Goal: Task Accomplishment & Management: Use online tool/utility

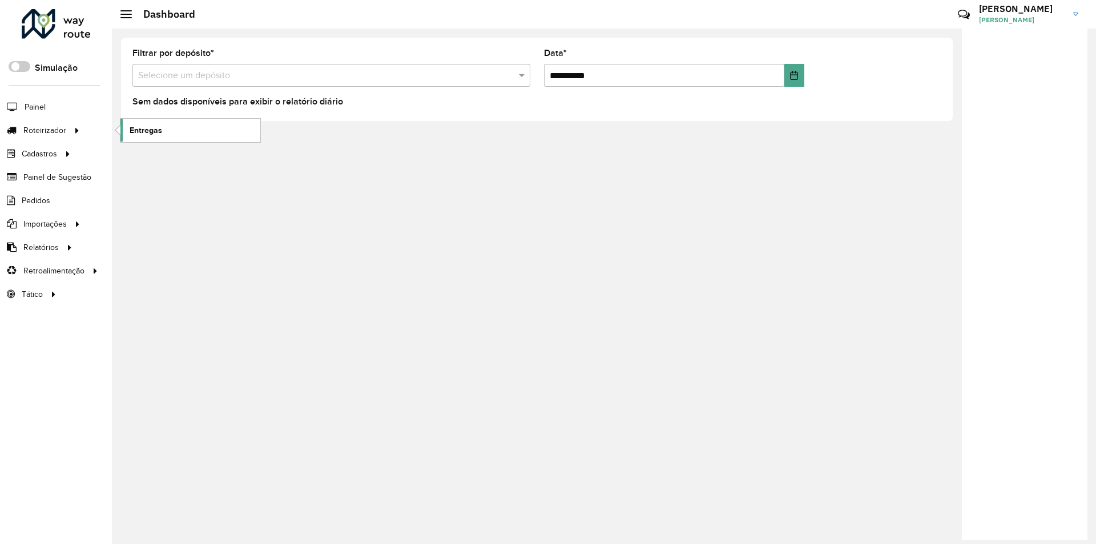
click at [147, 132] on span "Entregas" at bounding box center [146, 130] width 33 height 12
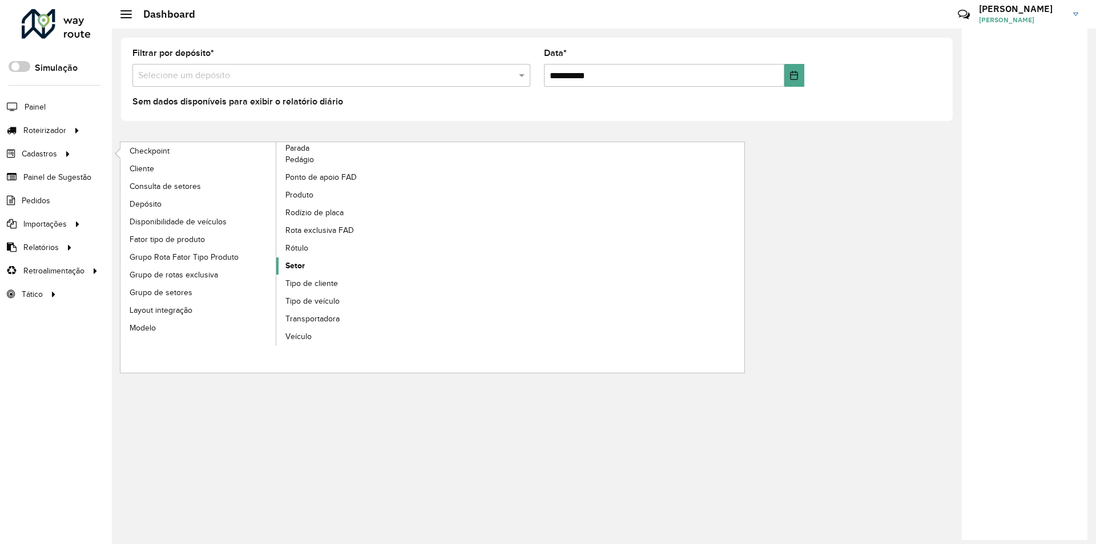
click at [307, 264] on link "Setor" at bounding box center [354, 265] width 156 height 17
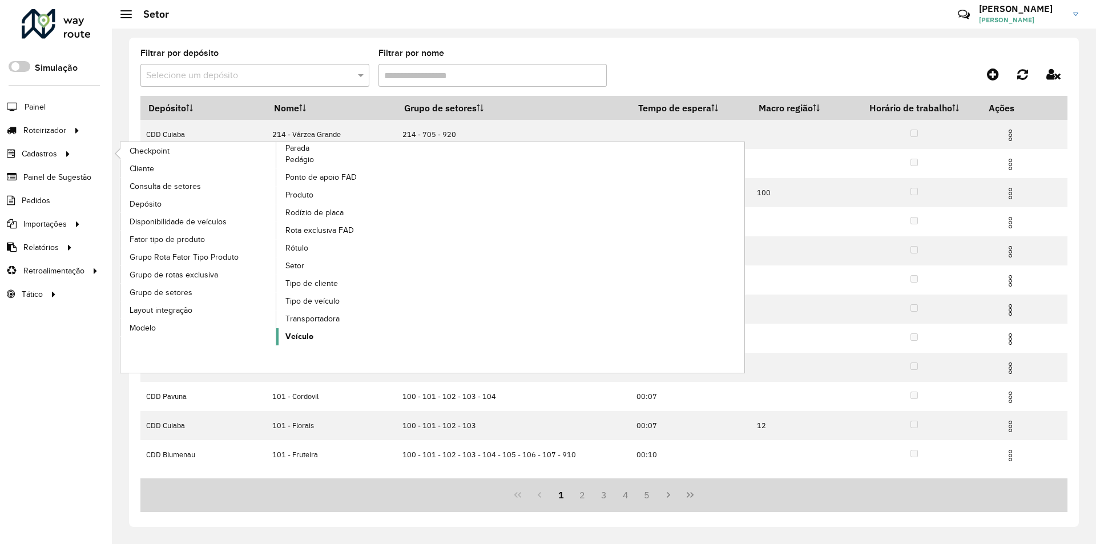
click at [304, 332] on span "Veículo" at bounding box center [299, 337] width 28 height 12
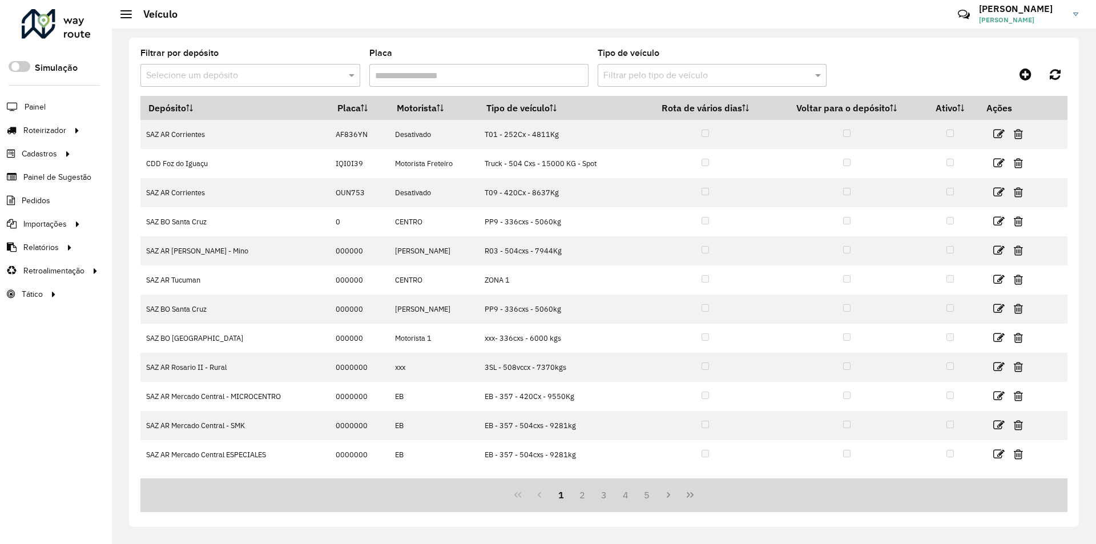
click at [256, 82] on div "Selecione um depósito" at bounding box center [250, 75] width 220 height 23
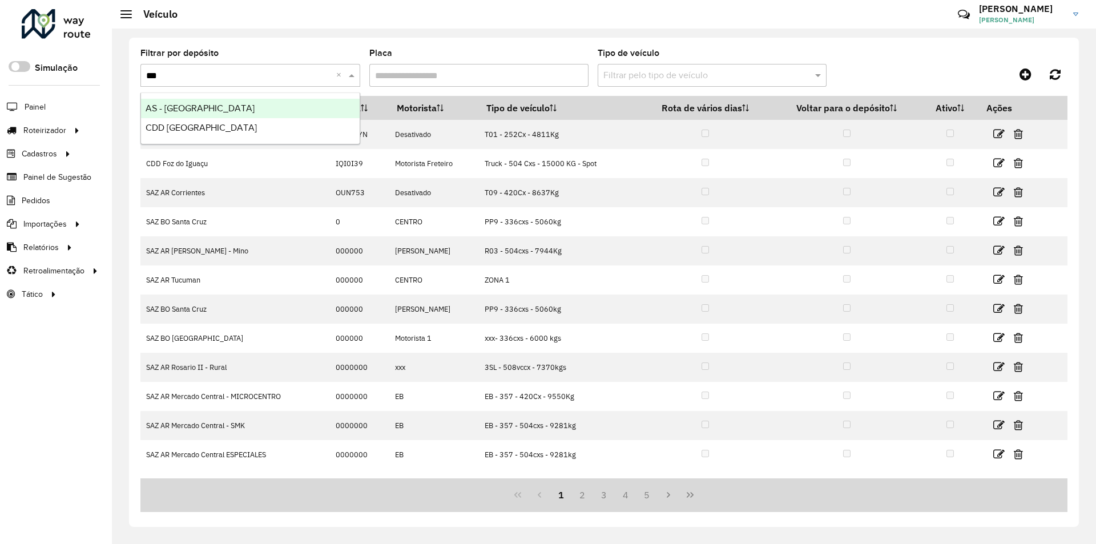
type input "****"
click at [180, 126] on span "CDD [GEOGRAPHIC_DATA]" at bounding box center [201, 128] width 111 height 10
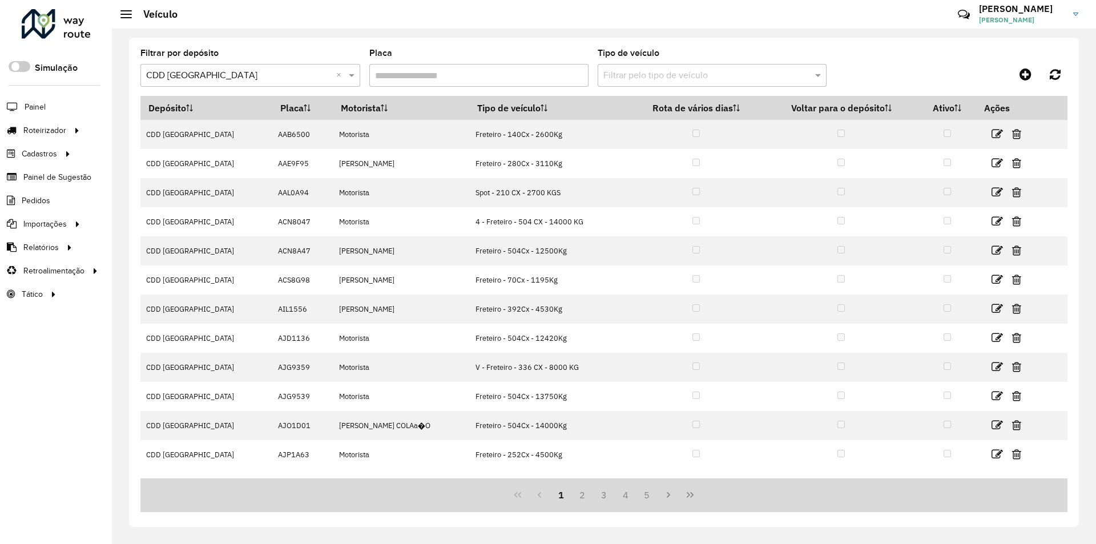
click at [640, 74] on input "text" at bounding box center [700, 76] width 195 height 14
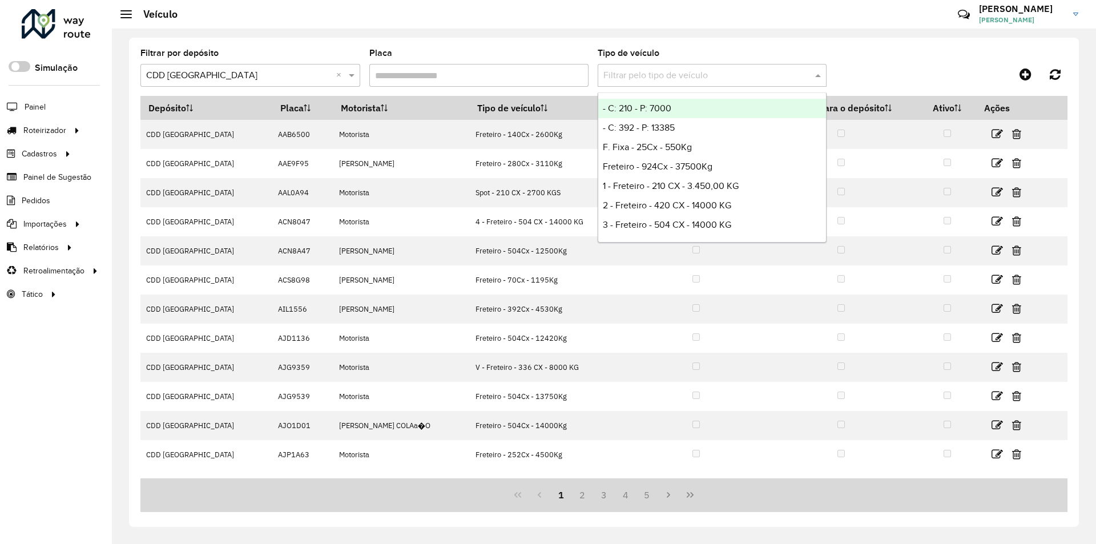
paste input "*******"
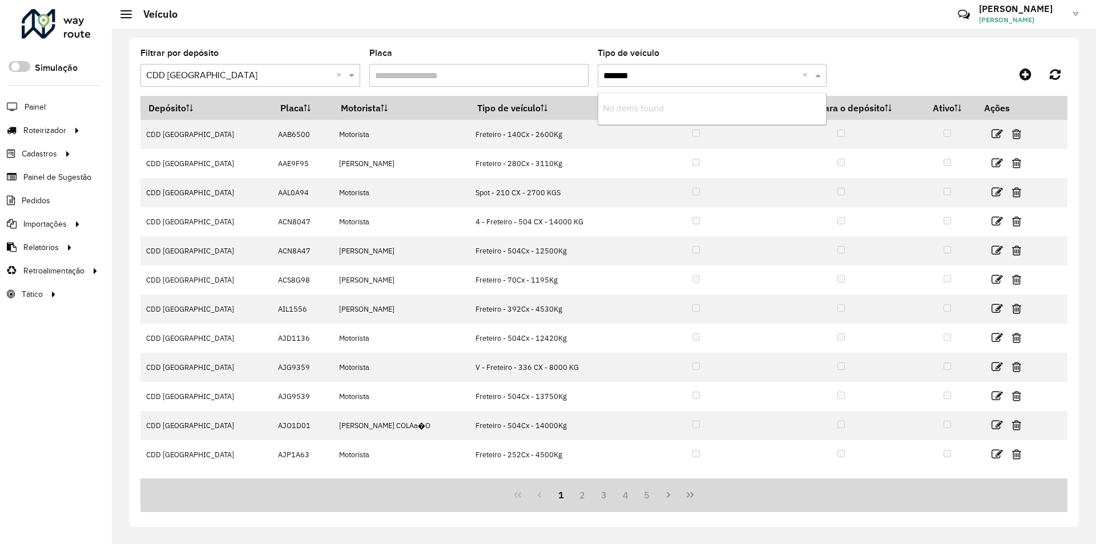
type input "*******"
click at [472, 67] on input "Placa" at bounding box center [479, 75] width 220 height 23
paste input "*******"
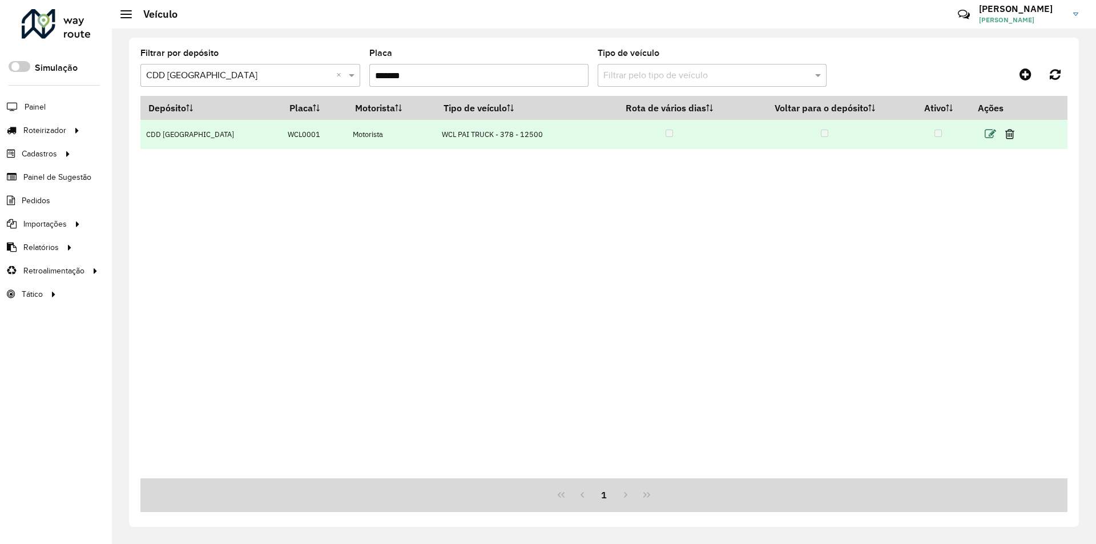
type input "*******"
click at [985, 131] on icon at bounding box center [990, 133] width 11 height 11
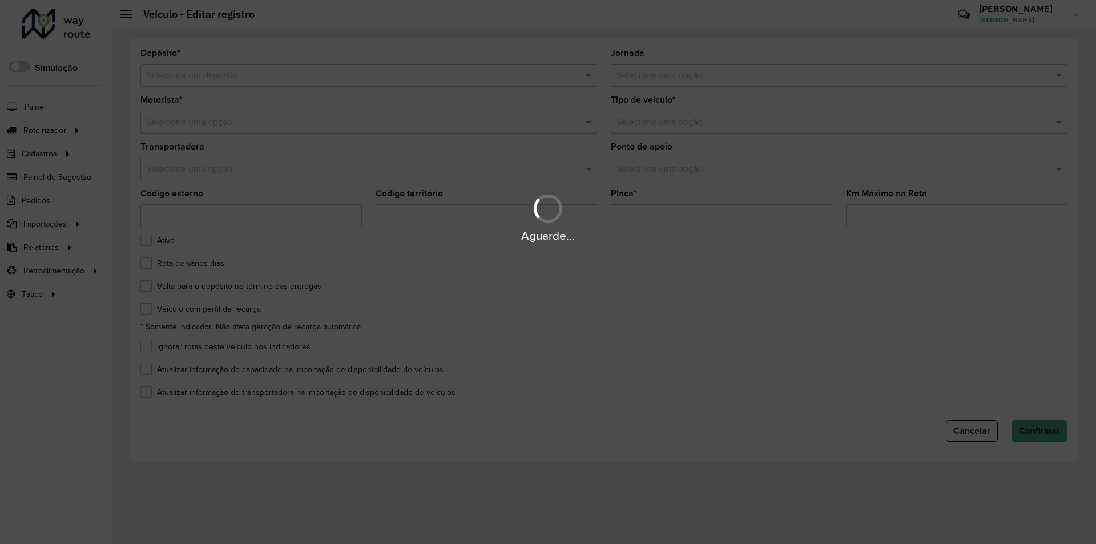
type input "*******"
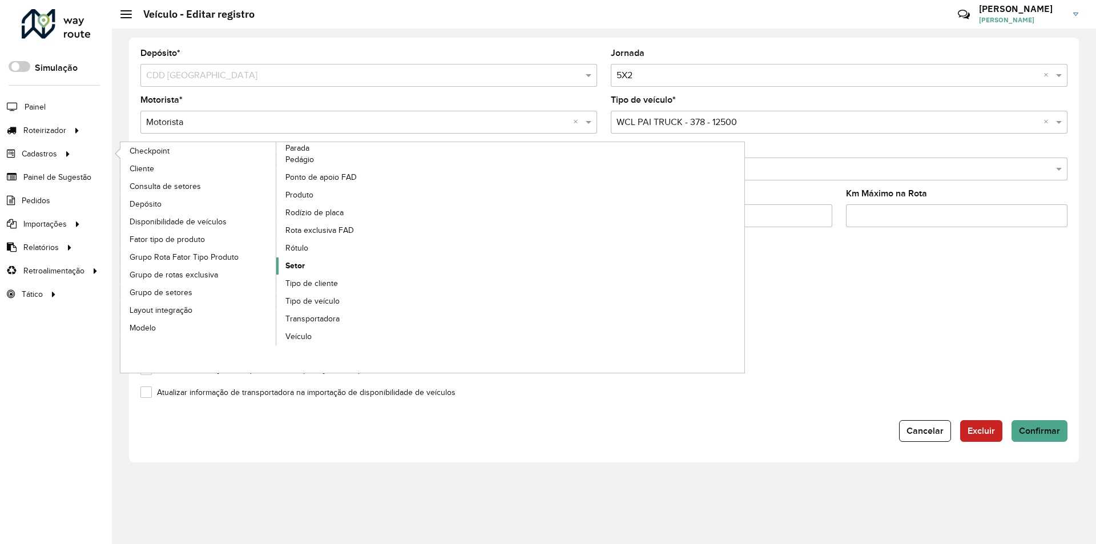
drag, startPoint x: 304, startPoint y: 265, endPoint x: 393, endPoint y: 263, distance: 89.7
click at [303, 265] on span "Setor" at bounding box center [294, 266] width 19 height 12
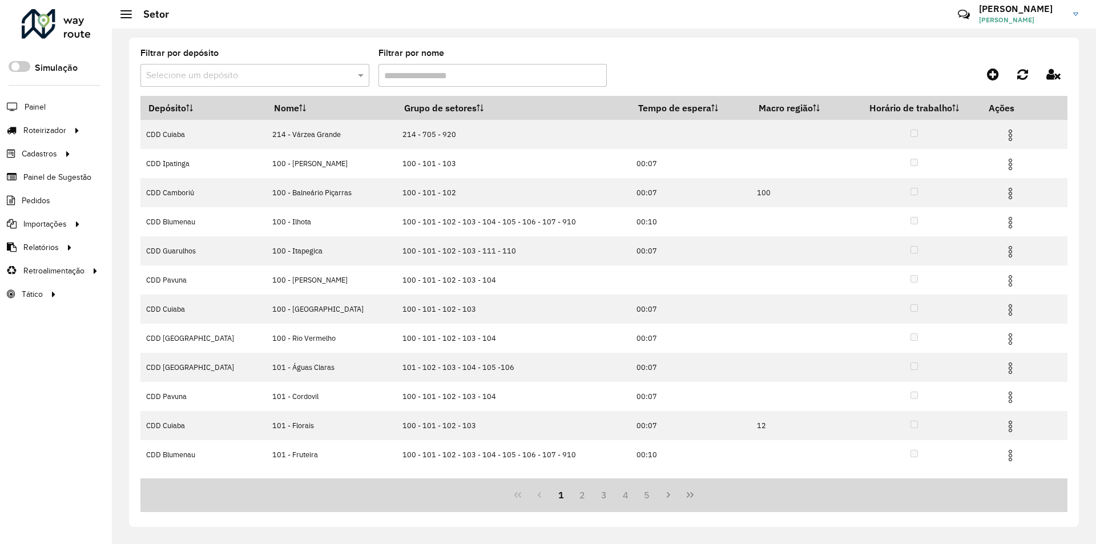
click at [246, 79] on input "text" at bounding box center [243, 76] width 195 height 14
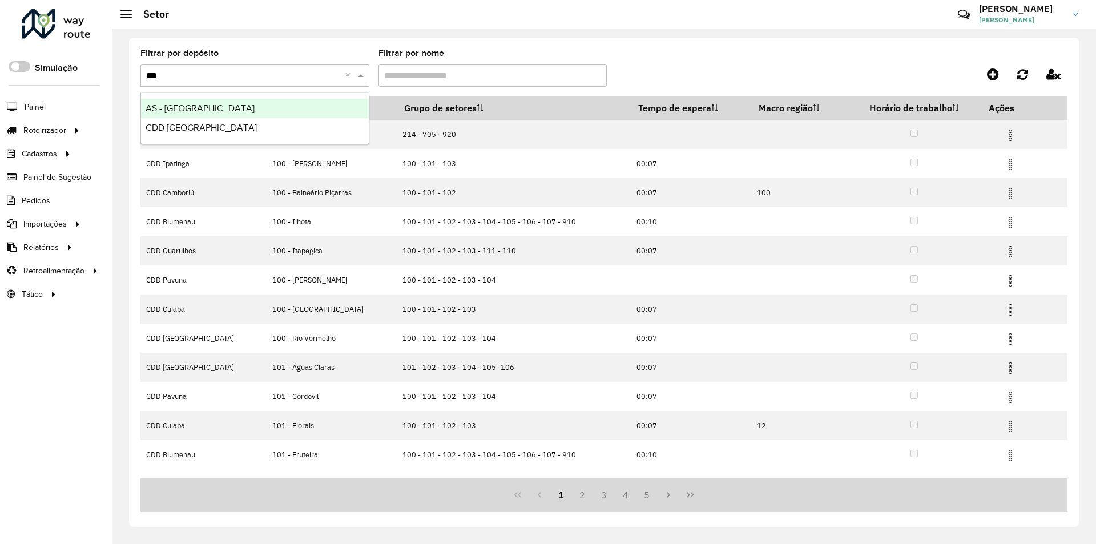
type input "****"
click at [182, 124] on span "CDD [GEOGRAPHIC_DATA]" at bounding box center [201, 128] width 111 height 10
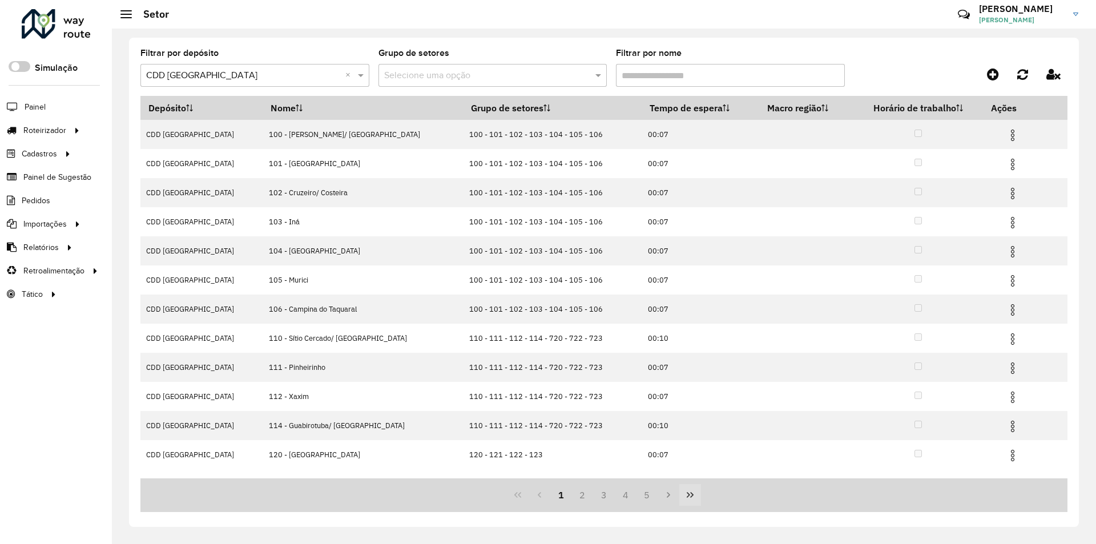
click at [691, 494] on icon "Last Page" at bounding box center [690, 494] width 9 height 9
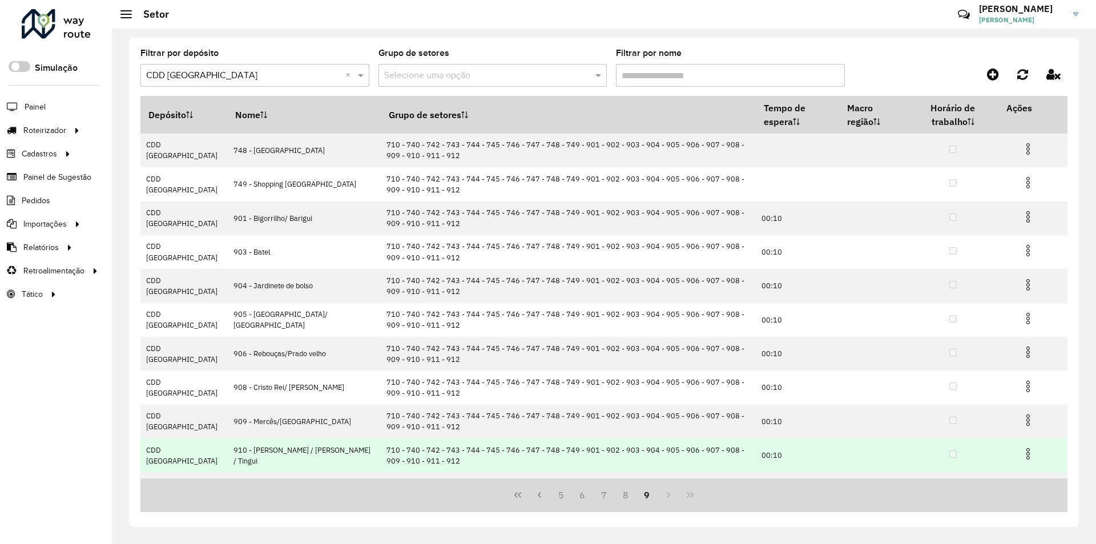
click at [1026, 453] on img at bounding box center [1028, 454] width 14 height 14
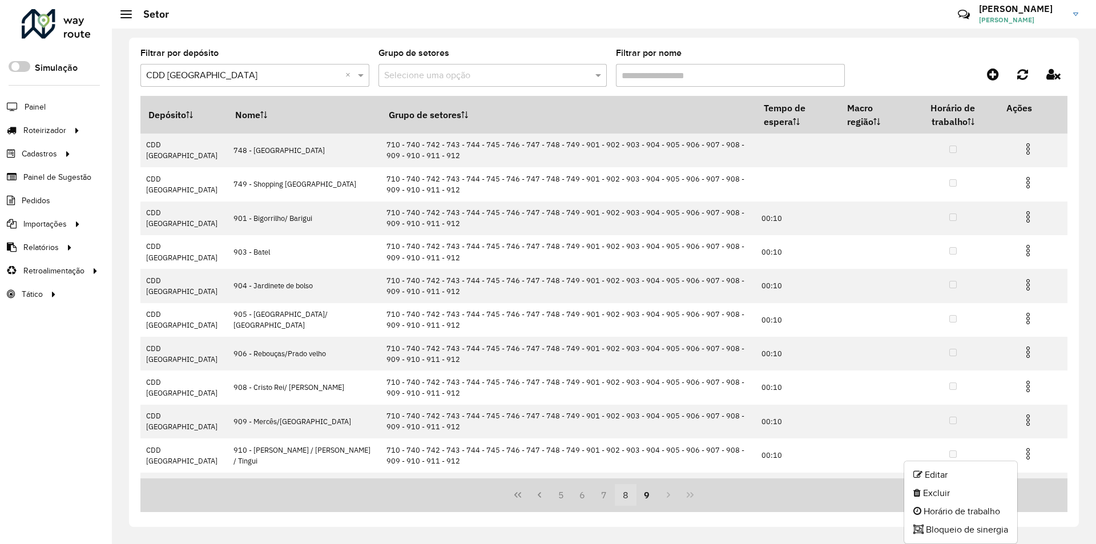
click at [626, 494] on button "8" at bounding box center [626, 495] width 22 height 22
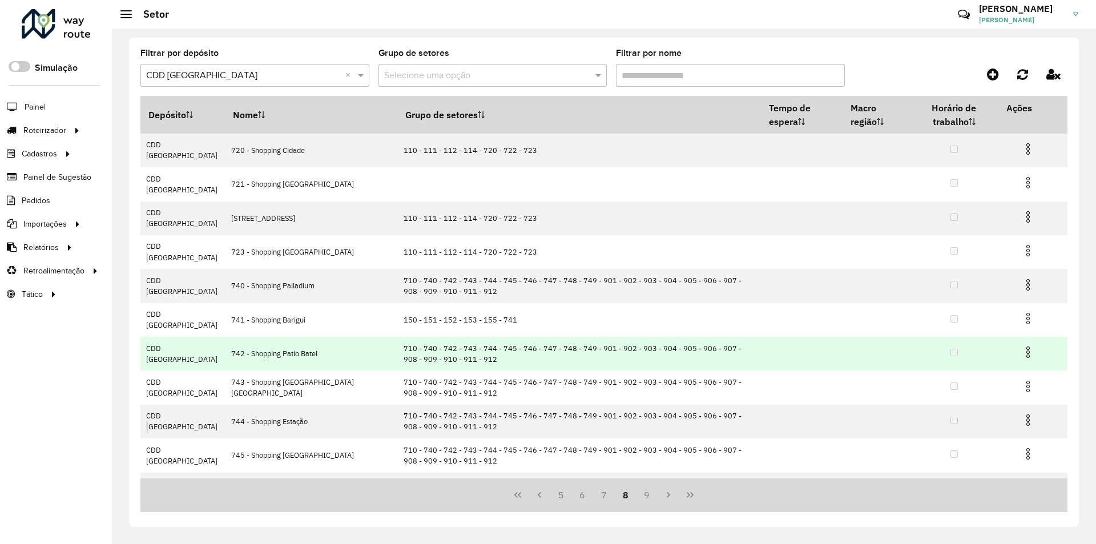
click at [1022, 345] on img at bounding box center [1028, 352] width 14 height 14
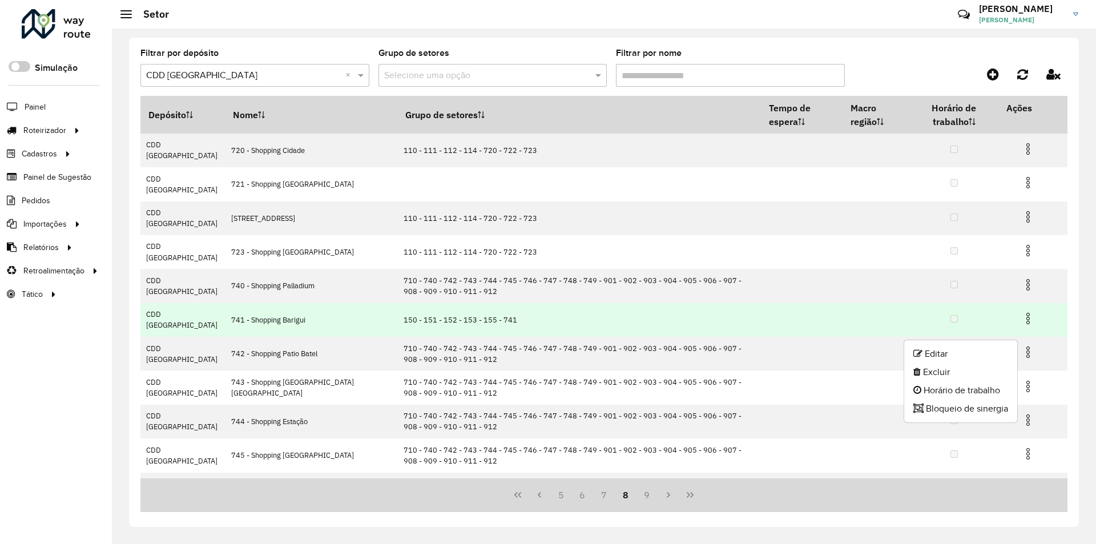
click at [786, 303] on td at bounding box center [802, 320] width 82 height 34
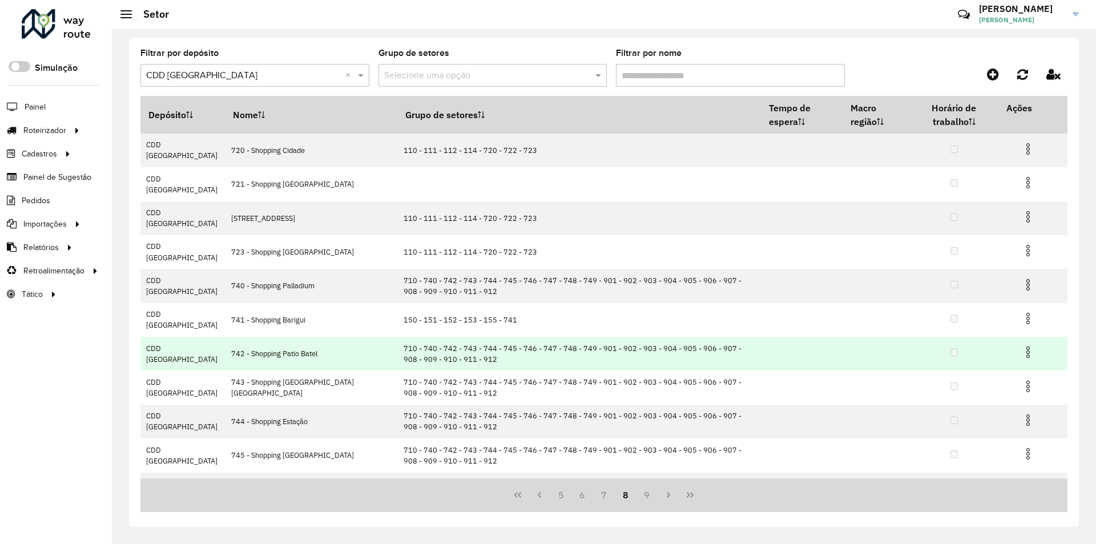
click at [1026, 345] on img at bounding box center [1028, 352] width 14 height 14
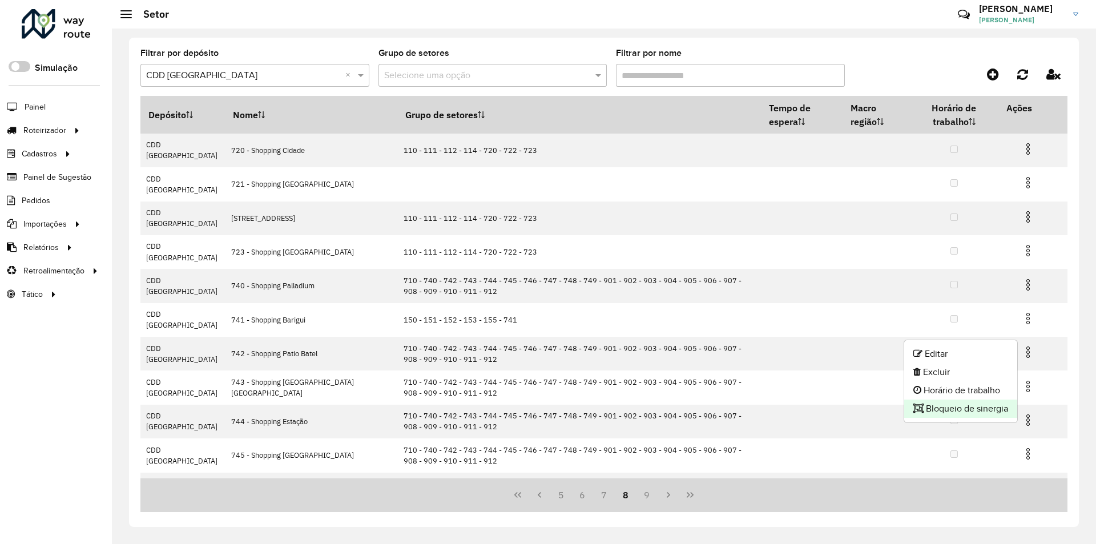
click at [971, 410] on li "Bloqueio de sinergia" at bounding box center [960, 409] width 113 height 18
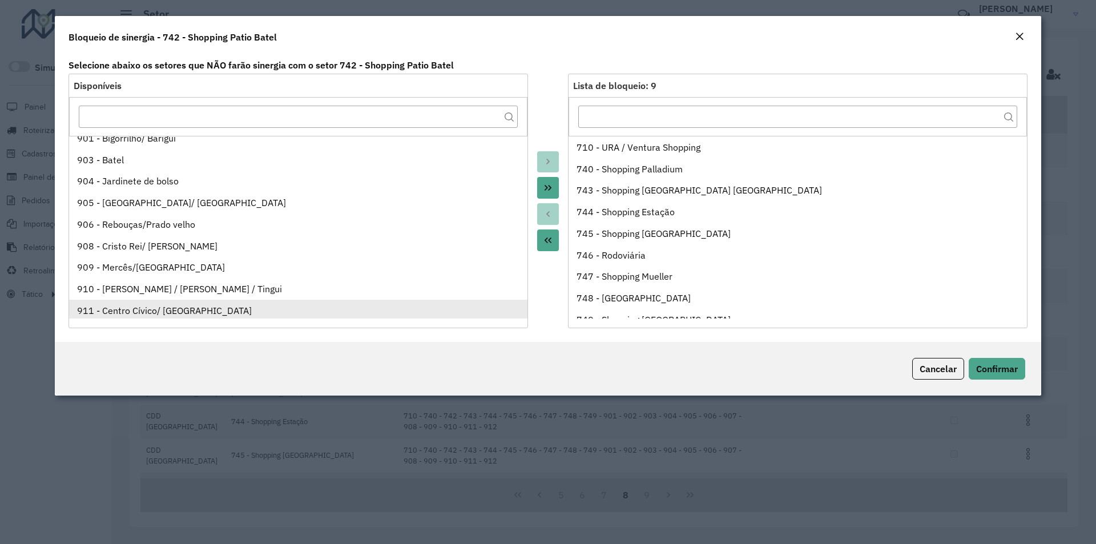
scroll to position [11, 0]
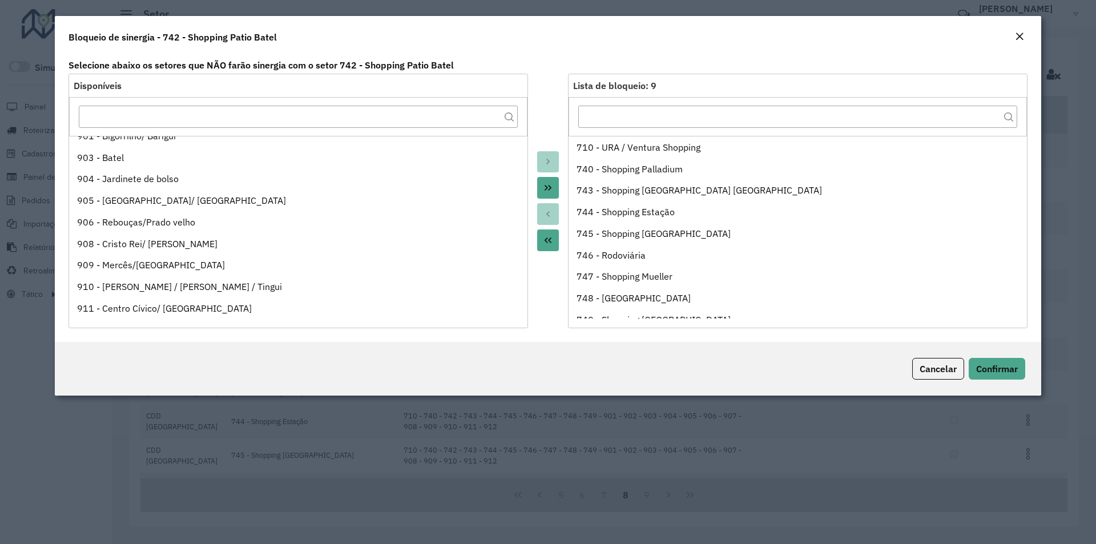
click at [1018, 29] on div "Bloqueio de sinergia - 742 - Shopping Patio Batel" at bounding box center [548, 35] width 986 height 38
click at [1028, 33] on div "Bloqueio de sinergia - 742 - Shopping Patio Batel" at bounding box center [548, 35] width 986 height 38
click at [1016, 33] on em "Close" at bounding box center [1019, 36] width 9 height 9
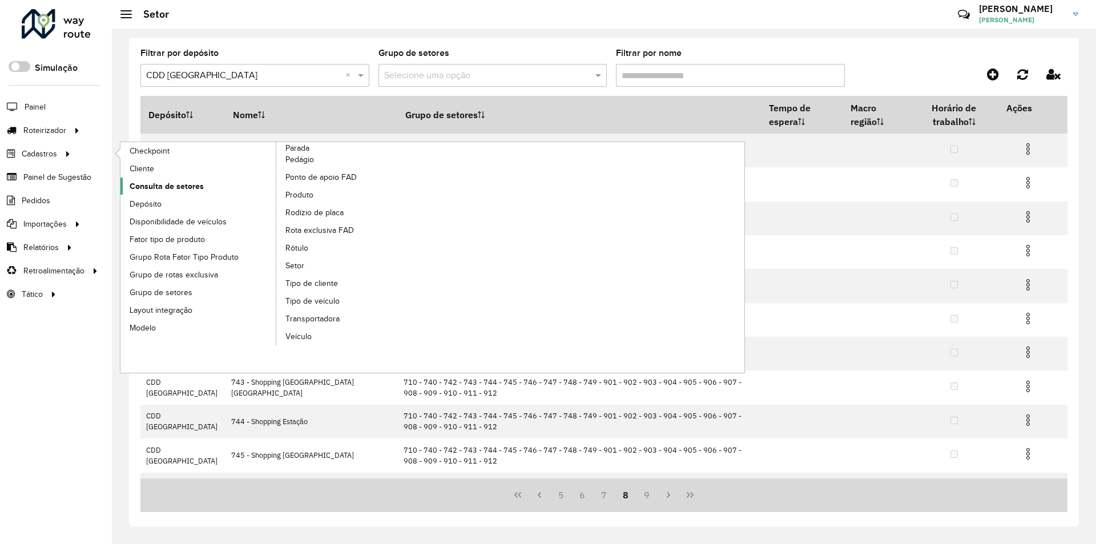
click at [187, 188] on span "Consulta de setores" at bounding box center [167, 186] width 74 height 12
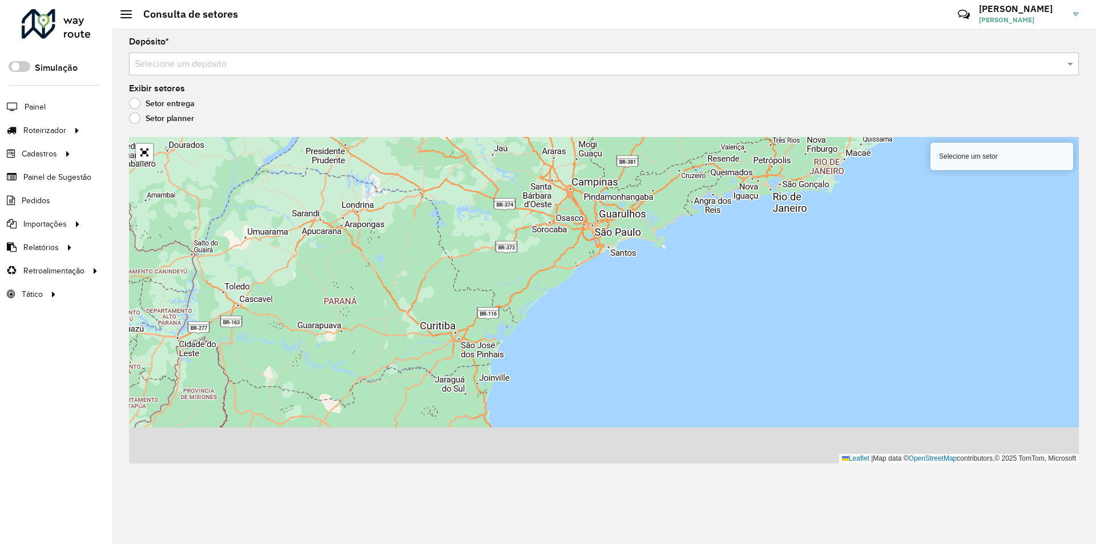
click at [176, 54] on div "Selecione um depósito" at bounding box center [604, 64] width 950 height 23
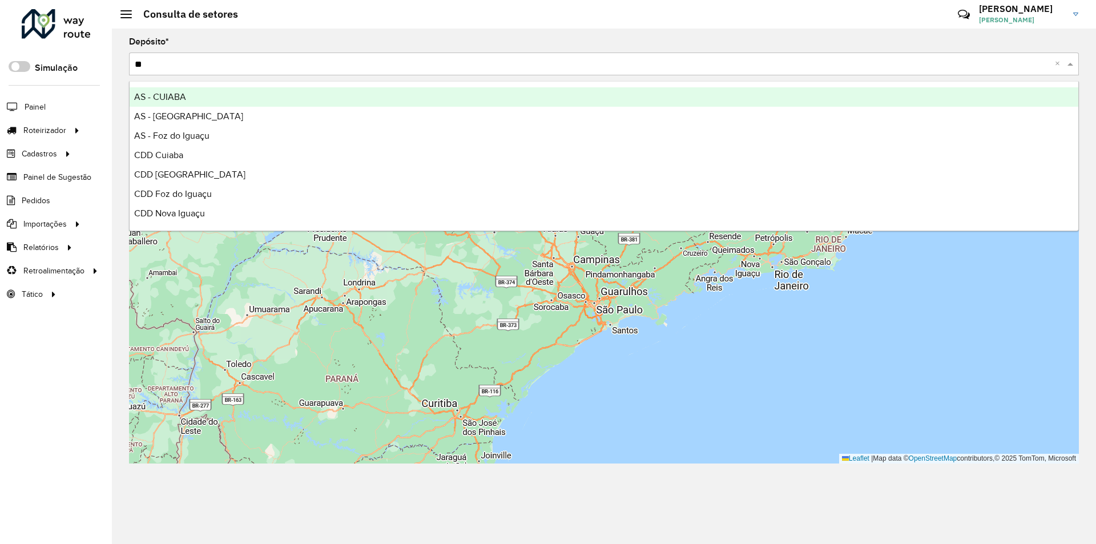
type input "***"
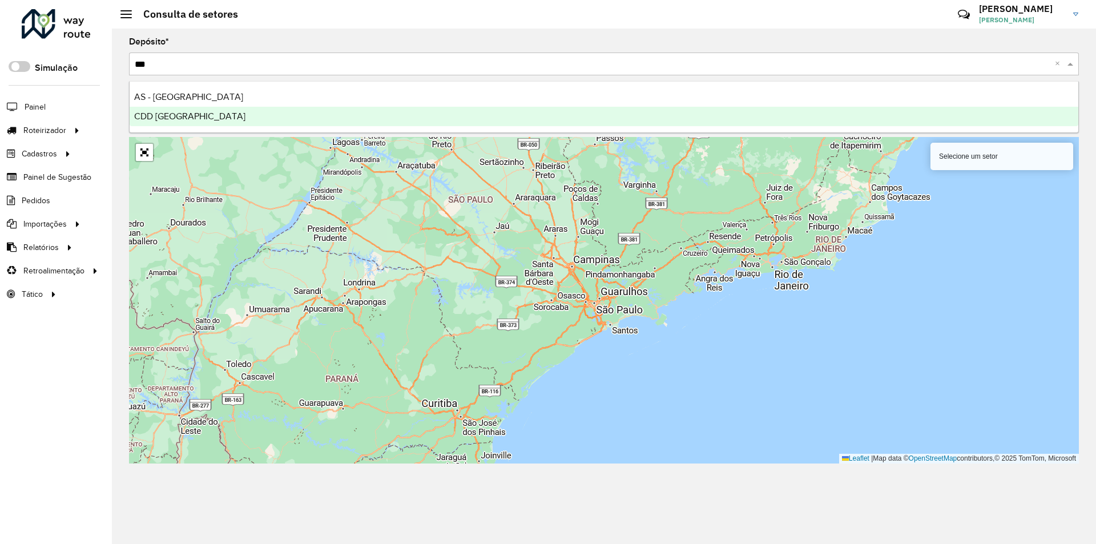
drag, startPoint x: 171, startPoint y: 114, endPoint x: 183, endPoint y: 112, distance: 12.7
click at [170, 113] on span "CDD [GEOGRAPHIC_DATA]" at bounding box center [189, 116] width 111 height 10
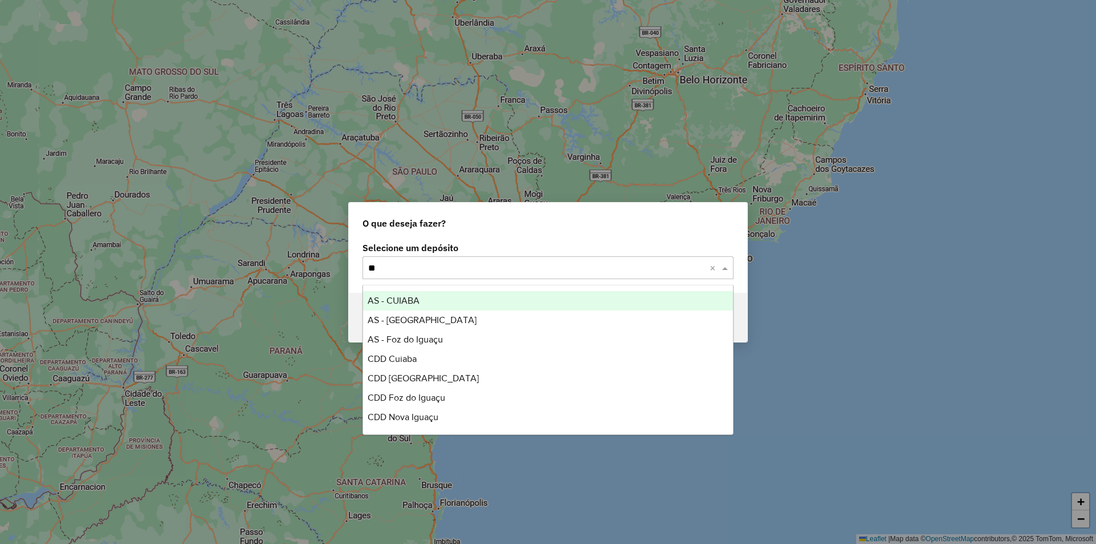
type input "***"
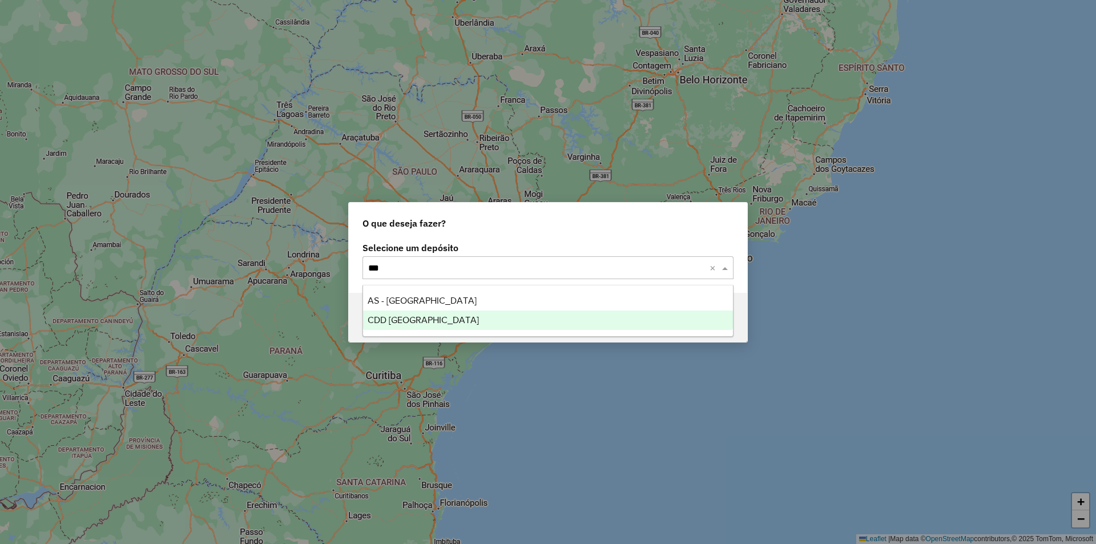
click at [385, 319] on span "CDD [GEOGRAPHIC_DATA]" at bounding box center [423, 320] width 111 height 10
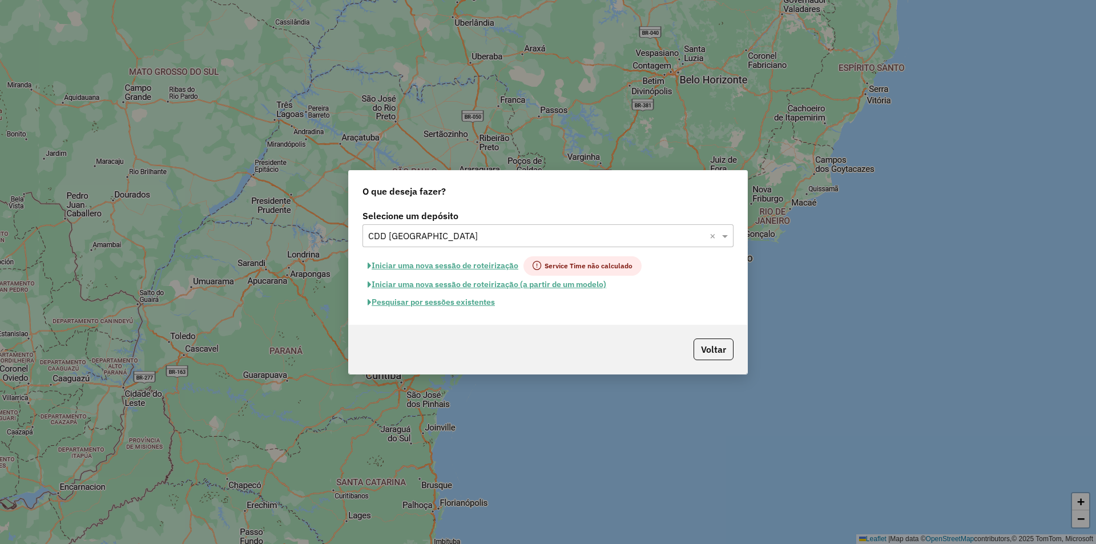
click at [438, 300] on button "Pesquisar por sessões existentes" at bounding box center [431, 302] width 138 height 18
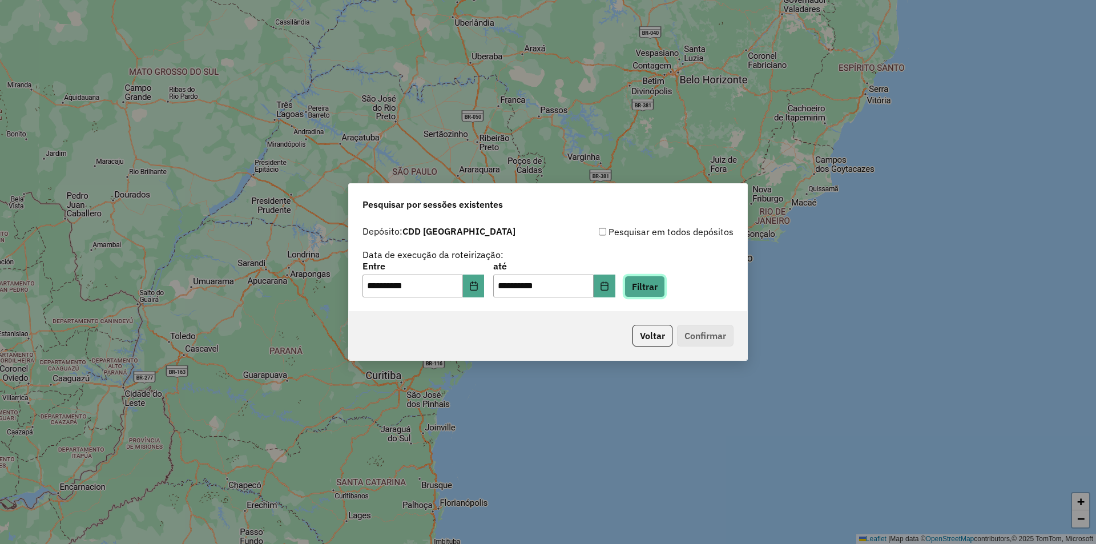
click at [664, 281] on button "Filtrar" at bounding box center [644, 287] width 41 height 22
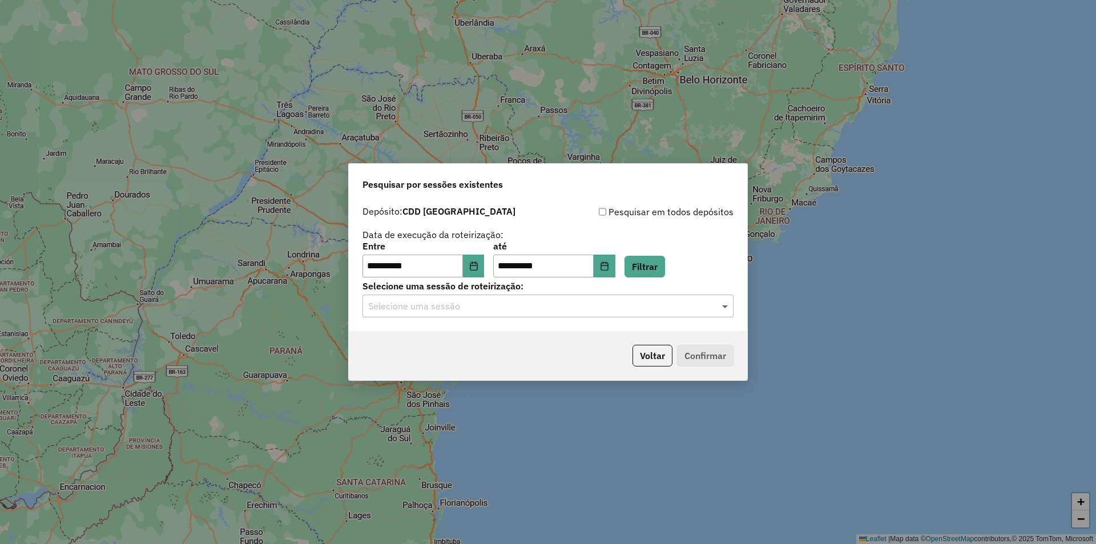
click at [723, 304] on span at bounding box center [726, 306] width 14 height 14
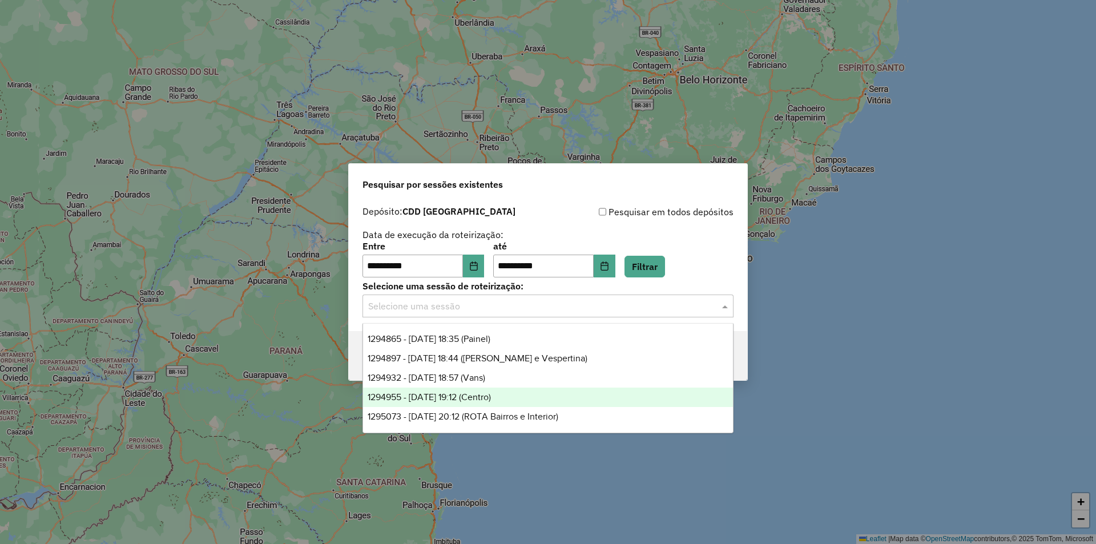
click at [494, 402] on div "1294955 - 15/10/2025 19:12 (Centro)" at bounding box center [548, 397] width 370 height 19
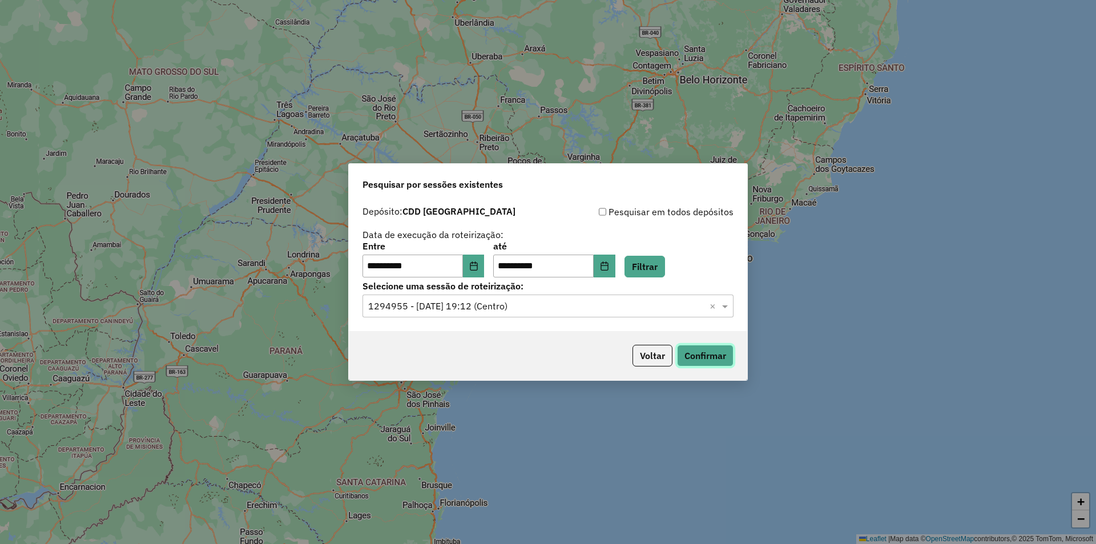
click at [699, 350] on button "Confirmar" at bounding box center [705, 356] width 57 height 22
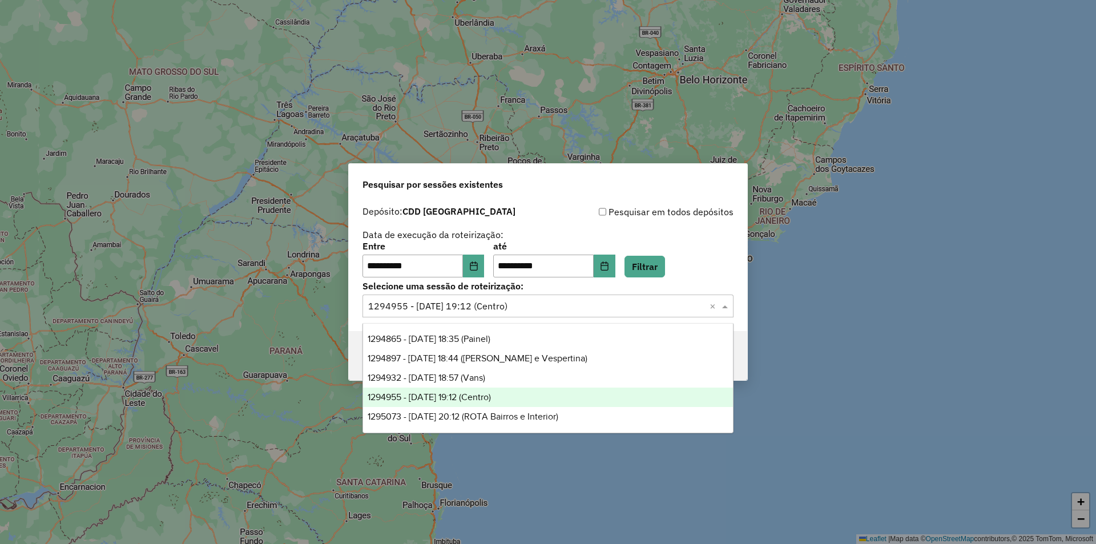
click at [533, 300] on input "text" at bounding box center [536, 307] width 337 height 14
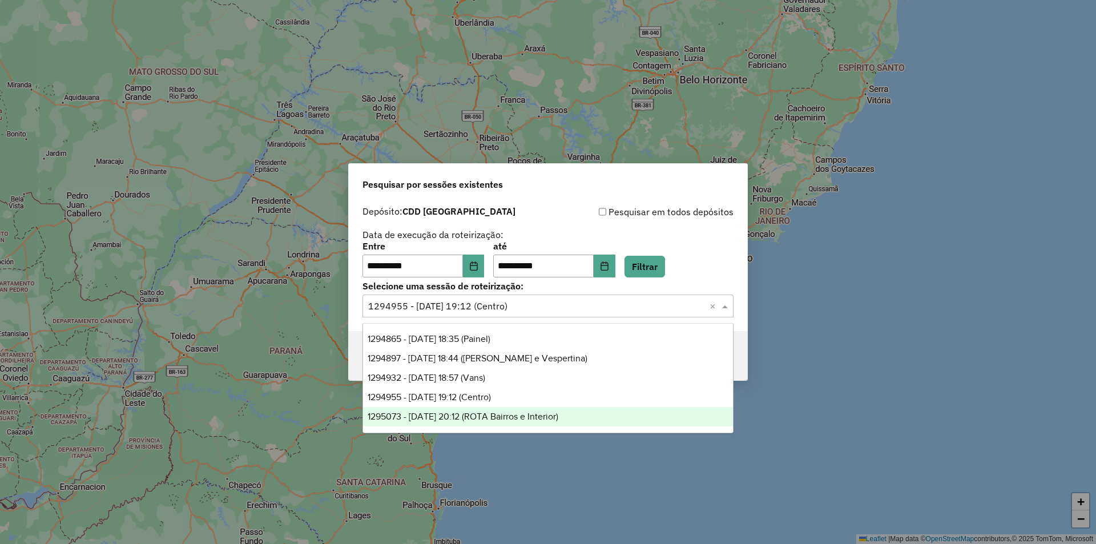
click at [531, 413] on span "1295073 - 15/10/2025 20:12 (ROTA Bairros e Interior)" at bounding box center [463, 417] width 191 height 10
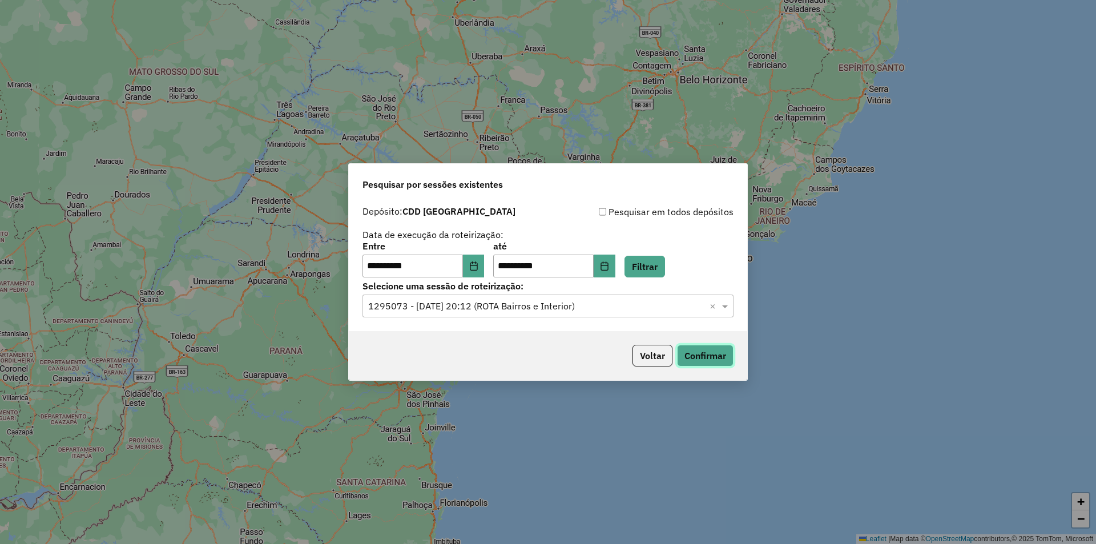
click at [686, 348] on button "Confirmar" at bounding box center [705, 356] width 57 height 22
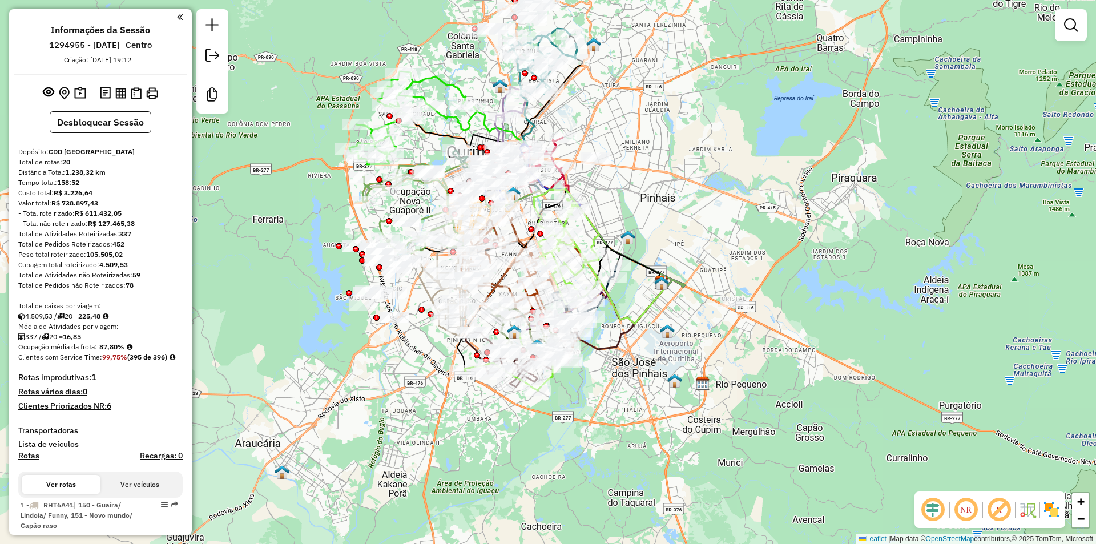
click at [926, 510] on em at bounding box center [932, 509] width 27 height 27
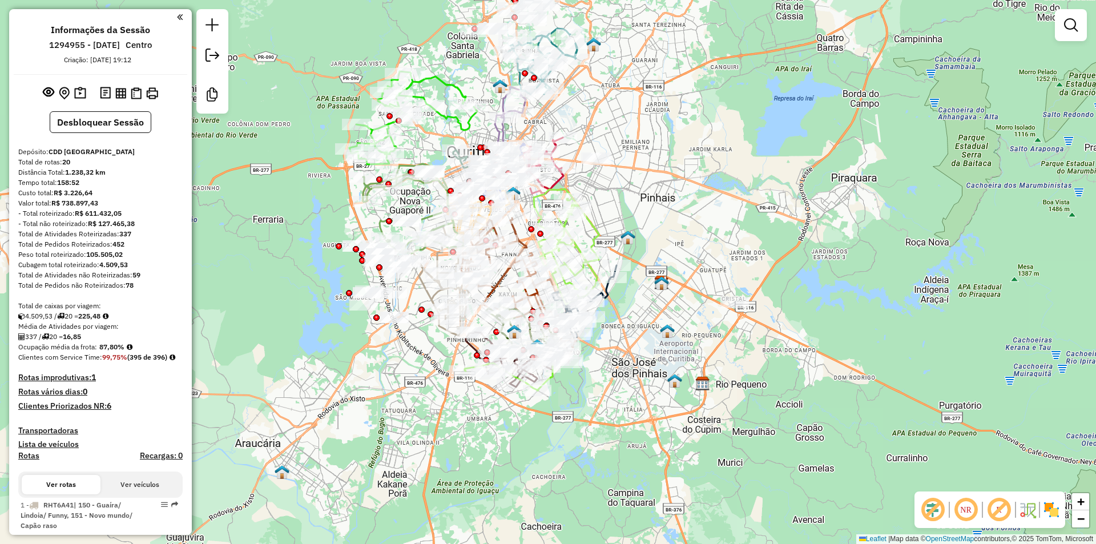
click at [1003, 505] on em at bounding box center [998, 509] width 27 height 27
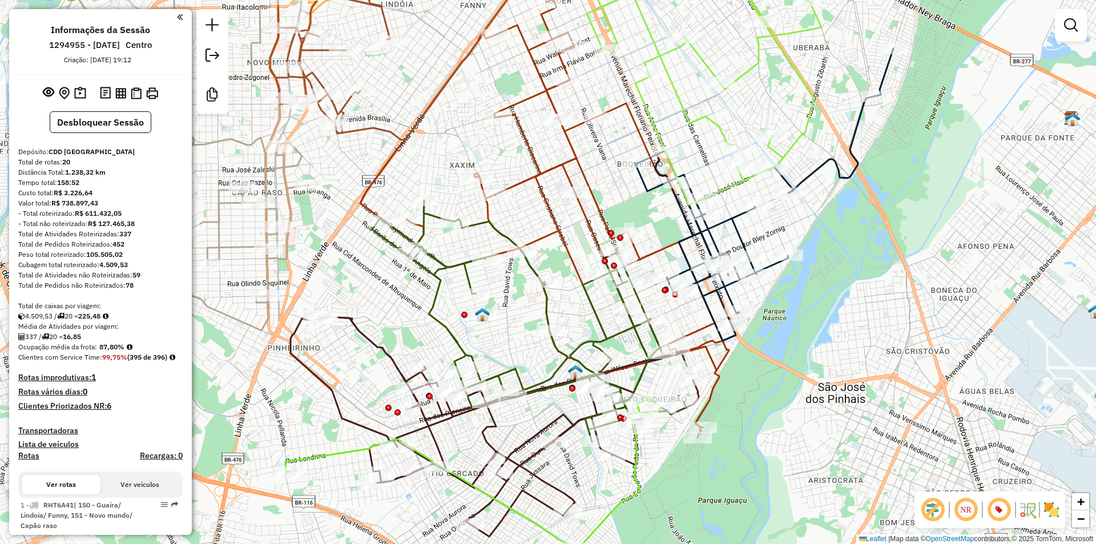
click at [545, 308] on icon at bounding box center [529, 320] width 314 height 241
select select "**********"
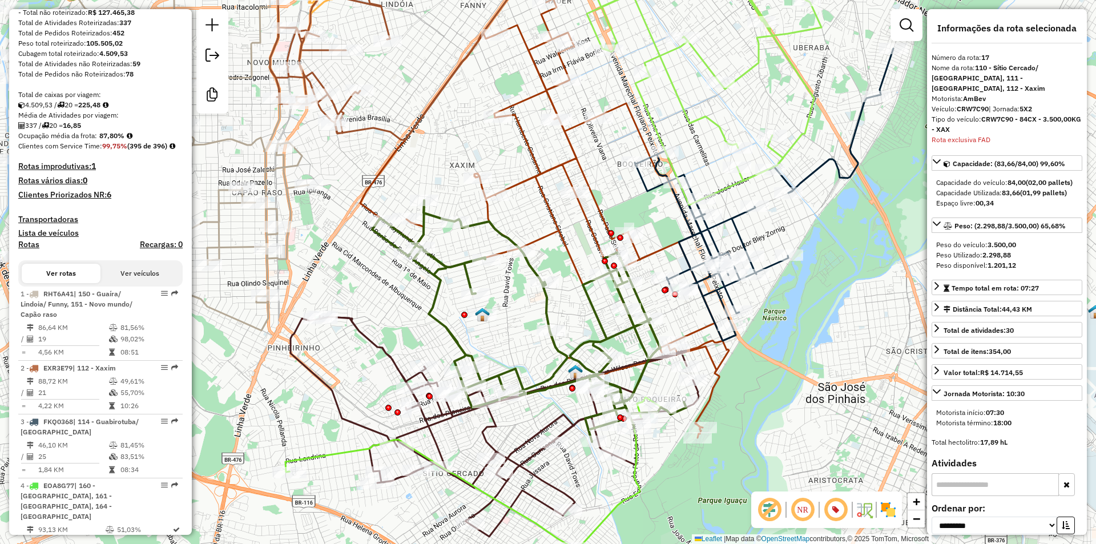
scroll to position [43, 0]
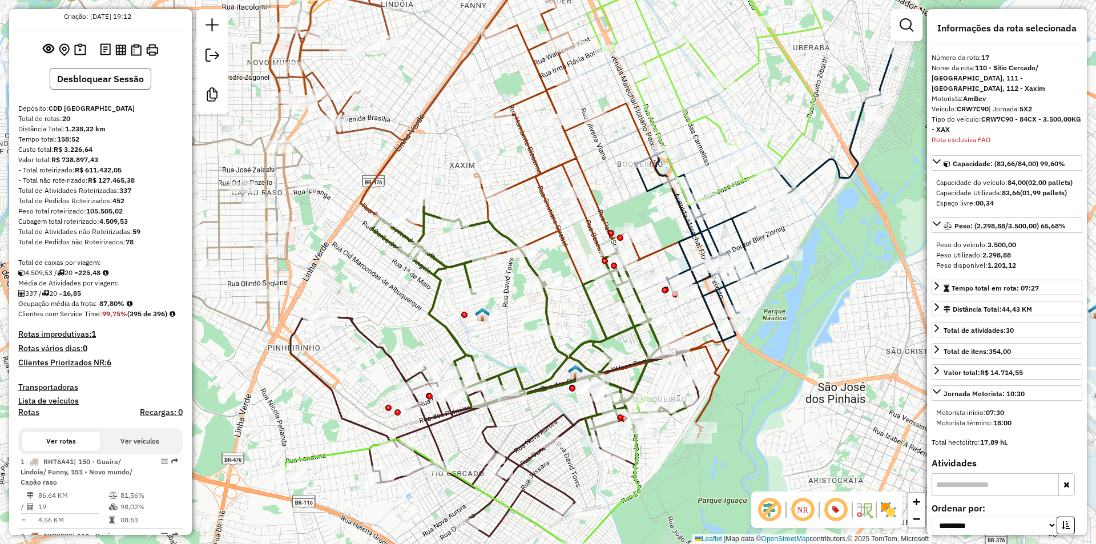
click at [92, 86] on button "Desbloquear Sessão" at bounding box center [101, 79] width 102 height 22
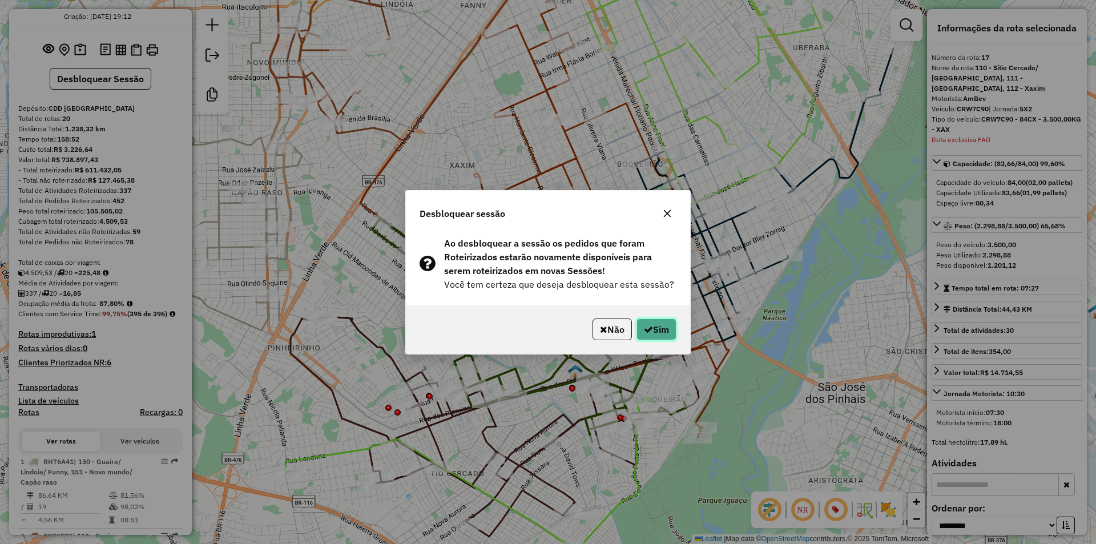
click at [655, 331] on button "Sim" at bounding box center [656, 330] width 40 height 22
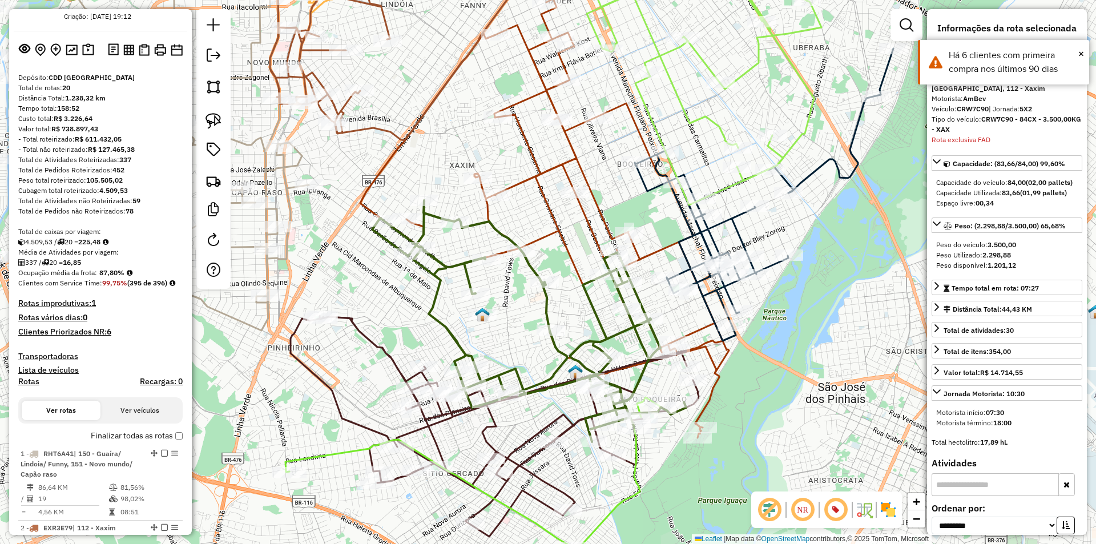
click at [547, 300] on icon at bounding box center [529, 320] width 314 height 241
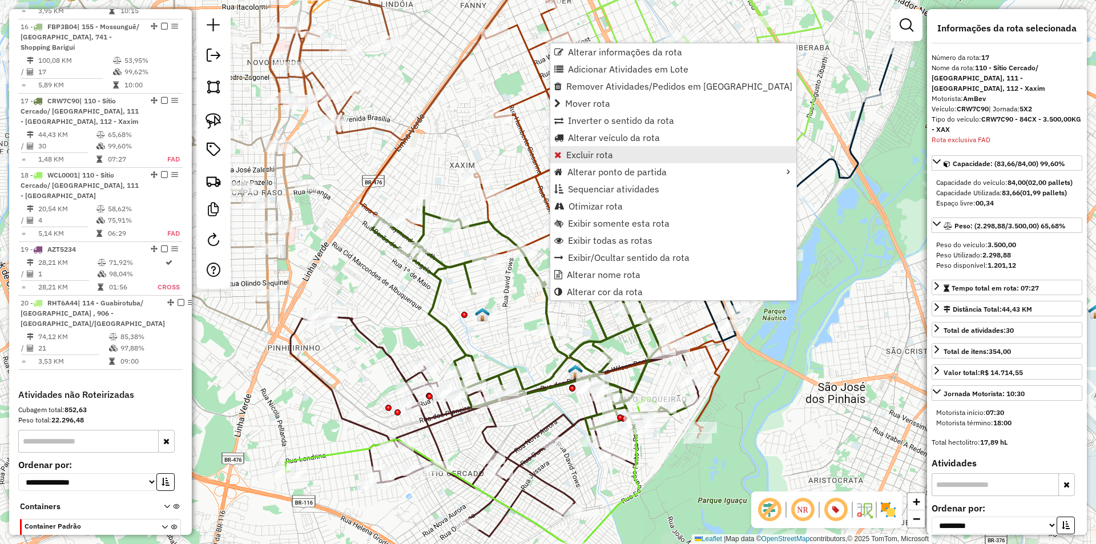
scroll to position [1627, 0]
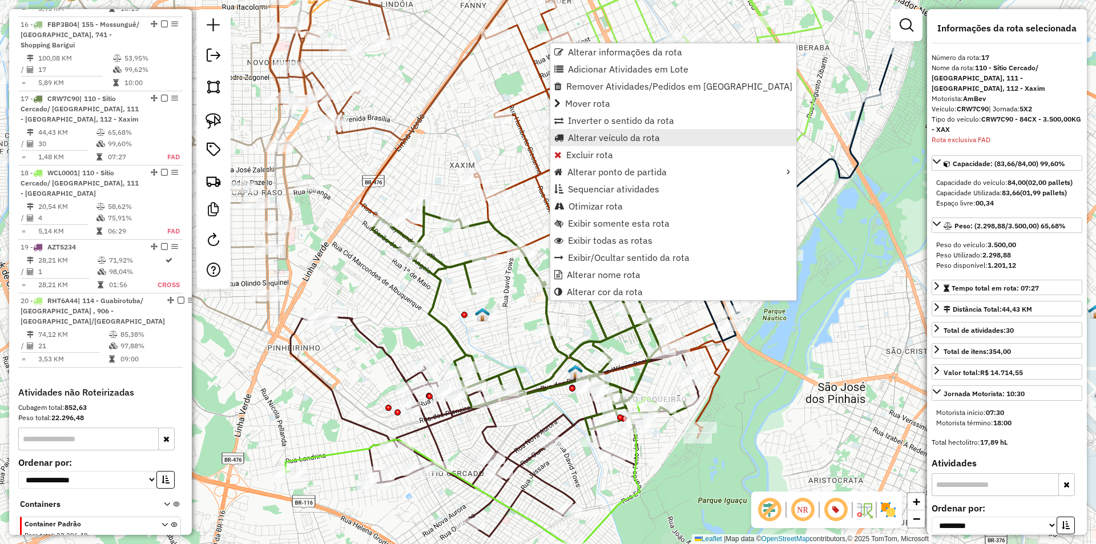
click at [614, 136] on span "Alterar veículo da rota" at bounding box center [614, 137] width 92 height 9
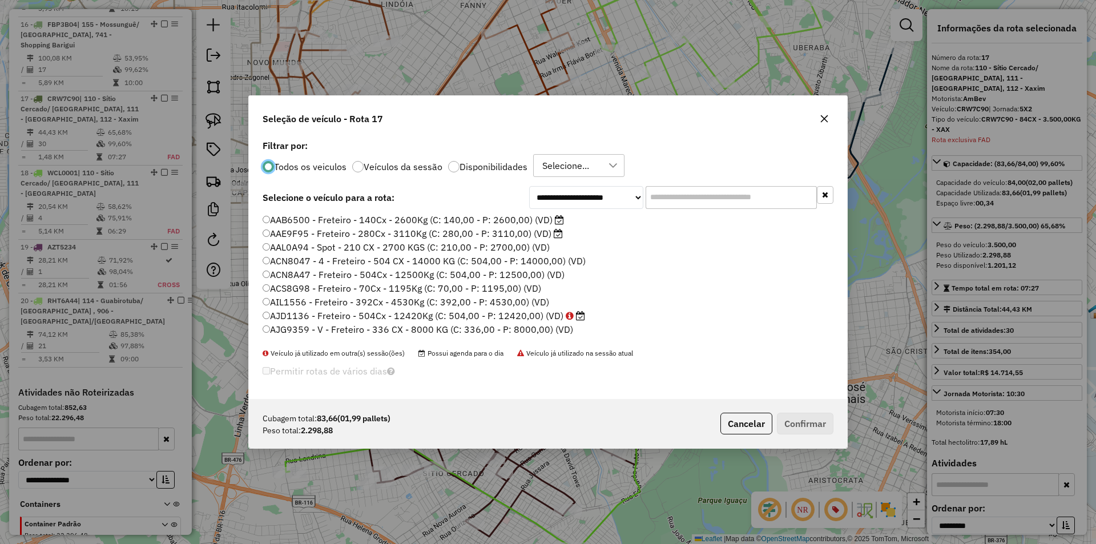
scroll to position [7, 4]
click at [675, 196] on input "text" at bounding box center [731, 197] width 171 height 23
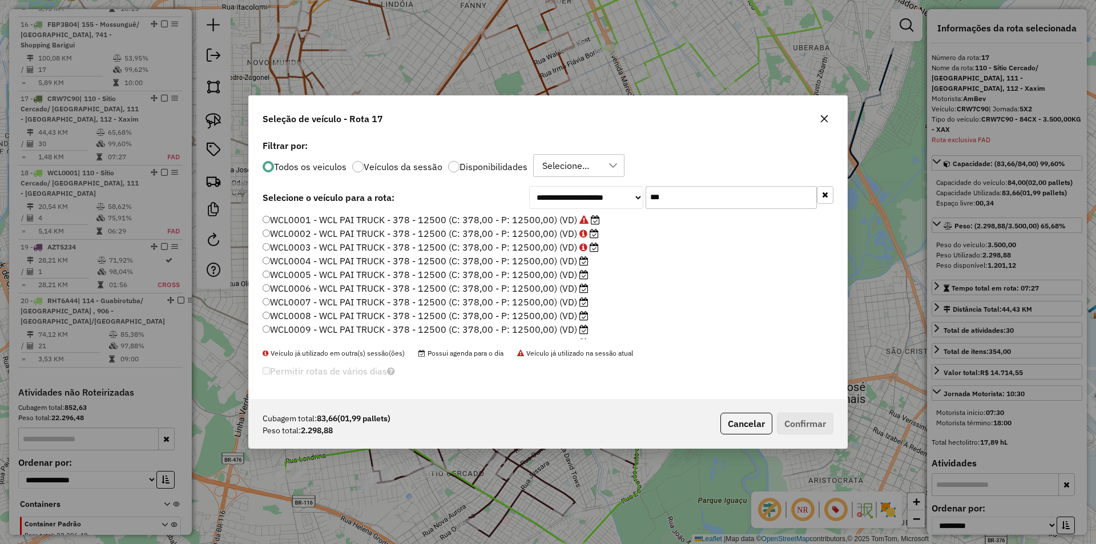
type input "***"
drag, startPoint x: 310, startPoint y: 217, endPoint x: 288, endPoint y: 215, distance: 21.8
click at [288, 215] on label "WCL0001 - WCL PAI TRUCK - 378 - 12500 (C: 378,00 - P: 12500,00) (VD)" at bounding box center [431, 220] width 337 height 14
click at [299, 216] on label "WCL0001 - WCL PAI TRUCK - 378 - 12500 (C: 378,00 - P: 12500,00) (VD)" at bounding box center [431, 220] width 337 height 14
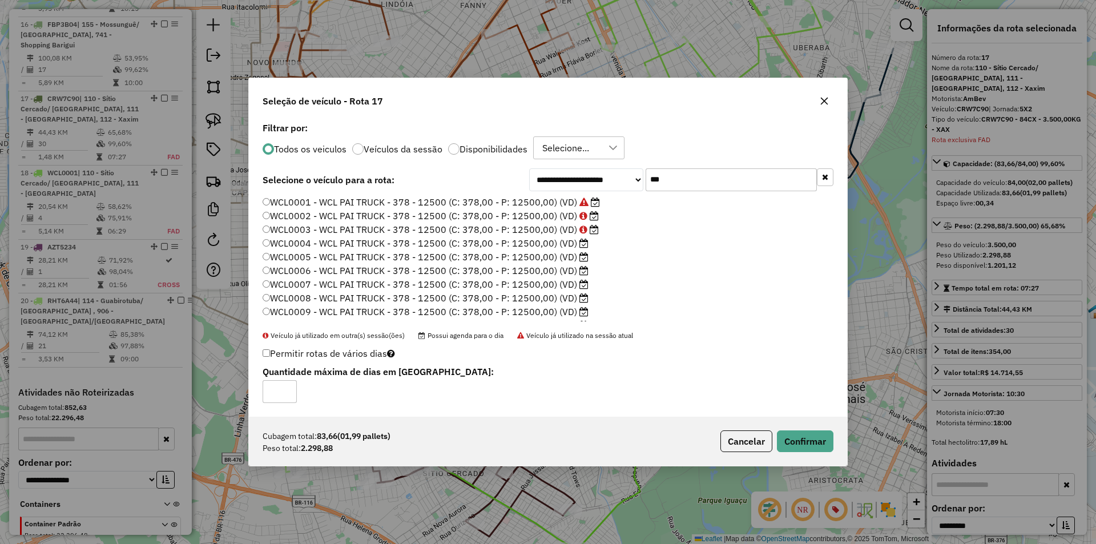
drag, startPoint x: 309, startPoint y: 202, endPoint x: 272, endPoint y: 199, distance: 37.2
click at [271, 199] on label "WCL0001 - WCL PAI TRUCK - 378 - 12500 (C: 378,00 - P: 12500,00) (VD)" at bounding box center [431, 202] width 337 height 14
click at [311, 203] on label "WCL0001 - WCL PAI TRUCK - 378 - 12500 (C: 378,00 - P: 12500,00) (VD)" at bounding box center [431, 202] width 337 height 14
drag, startPoint x: 311, startPoint y: 202, endPoint x: 276, endPoint y: 200, distance: 34.3
click at [274, 202] on label "WCL0001 - WCL PAI TRUCK - 378 - 12500 (C: 378,00 - P: 12500,00) (VD)" at bounding box center [431, 202] width 337 height 14
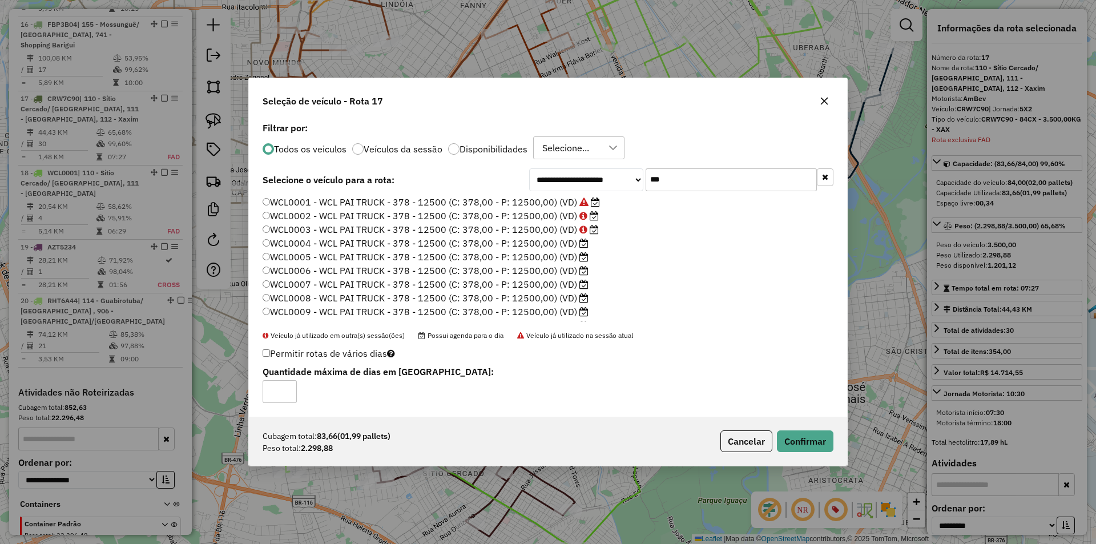
copy label "WCL0001"
click at [754, 440] on button "Cancelar" at bounding box center [746, 441] width 52 height 22
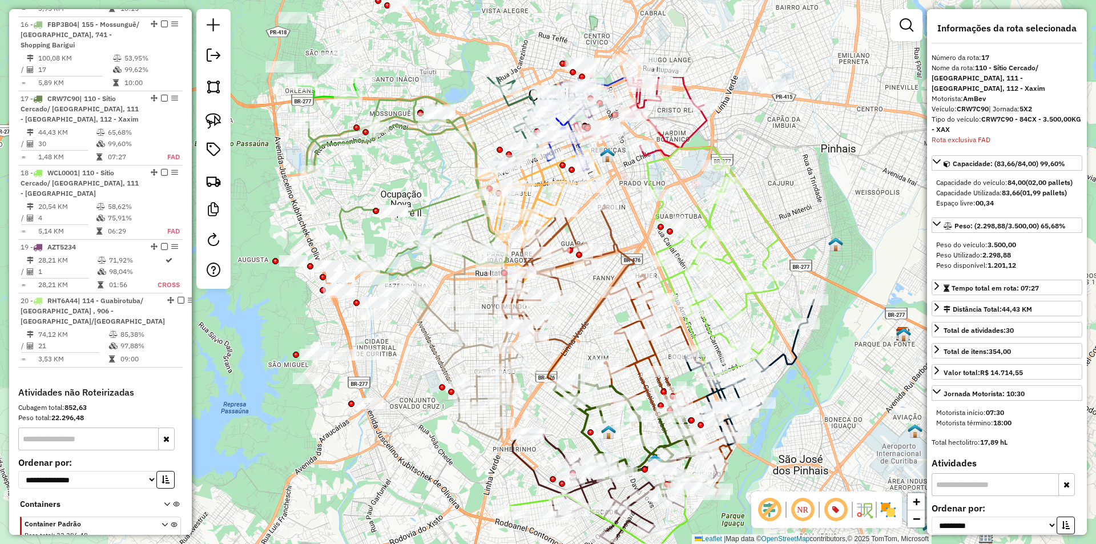
drag, startPoint x: 503, startPoint y: 175, endPoint x: 581, endPoint y: 307, distance: 152.5
click at [581, 307] on div "Janela de atendimento Grade de atendimento Capacidade Transportadoras Veículos …" at bounding box center [548, 272] width 1096 height 544
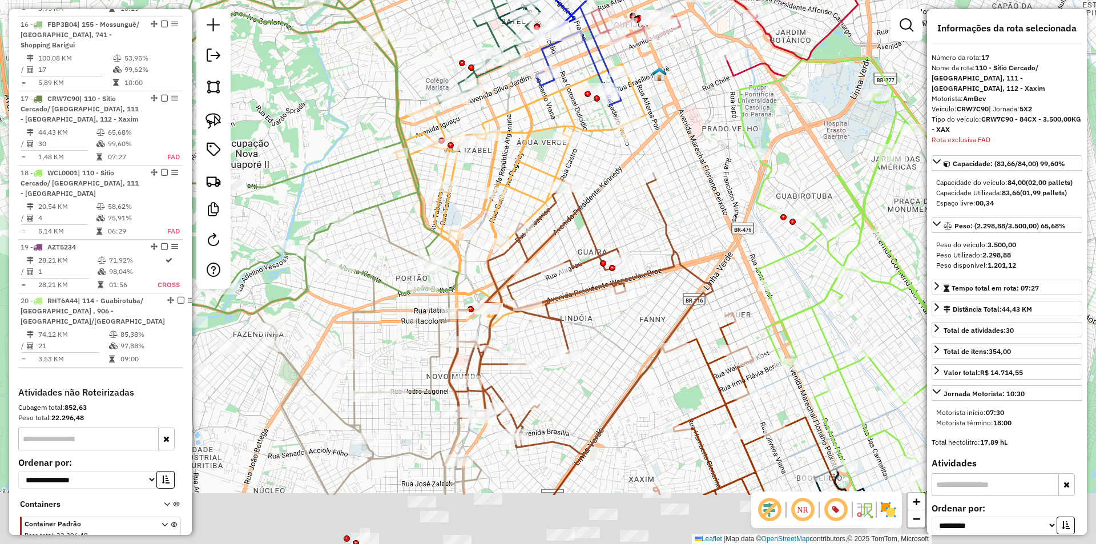
drag, startPoint x: 563, startPoint y: 332, endPoint x: 574, endPoint y: 237, distance: 95.4
click at [574, 237] on div "Janela de atendimento Grade de atendimento Capacidade Transportadoras Veículos …" at bounding box center [548, 272] width 1096 height 544
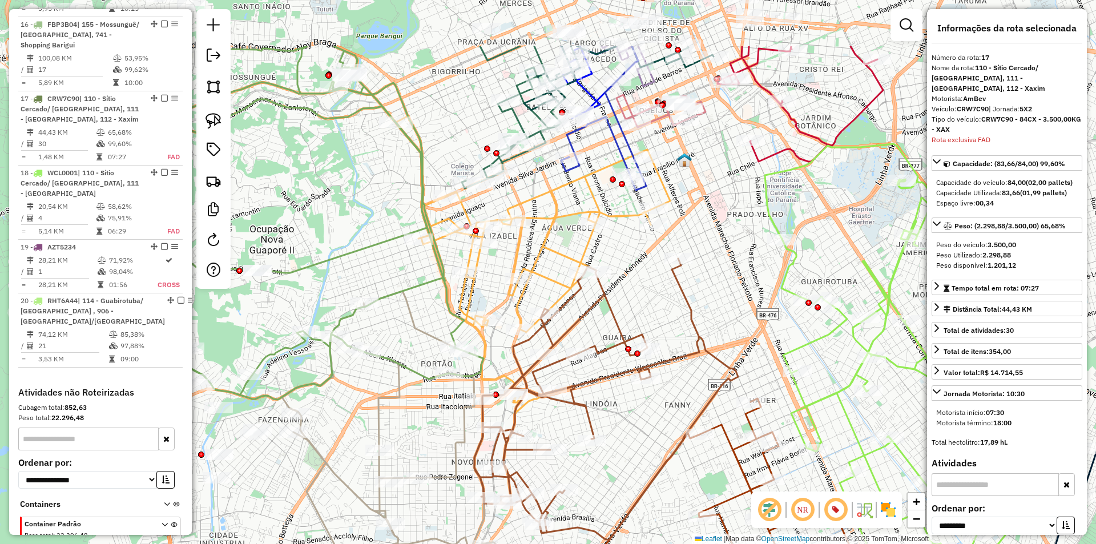
drag, startPoint x: 523, startPoint y: 150, endPoint x: 545, endPoint y: 251, distance: 102.9
click at [545, 251] on icon at bounding box center [533, 264] width 275 height 297
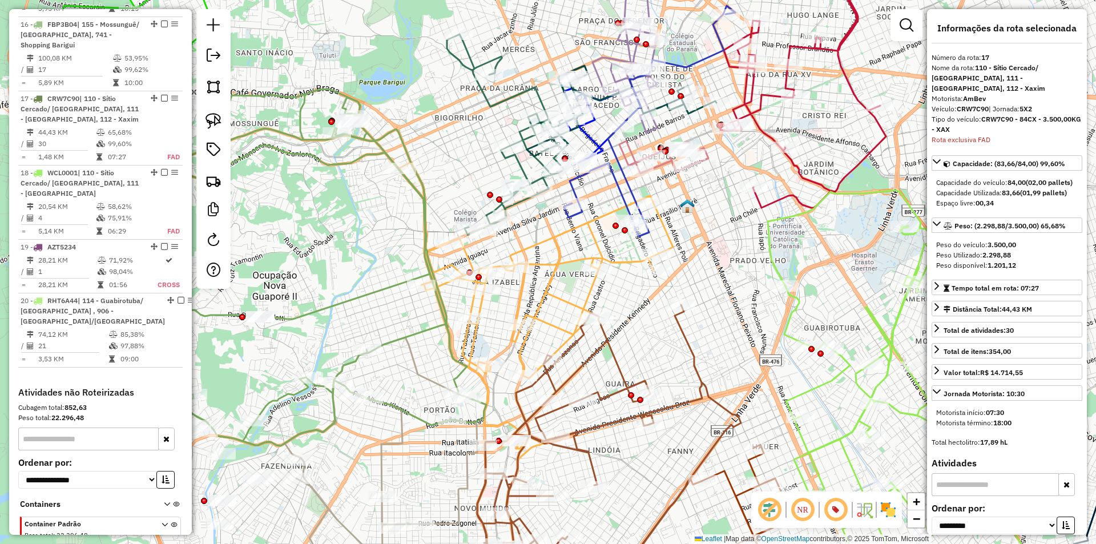
drag, startPoint x: 543, startPoint y: 191, endPoint x: 546, endPoint y: 240, distance: 49.2
click at [546, 240] on icon at bounding box center [535, 310] width 275 height 297
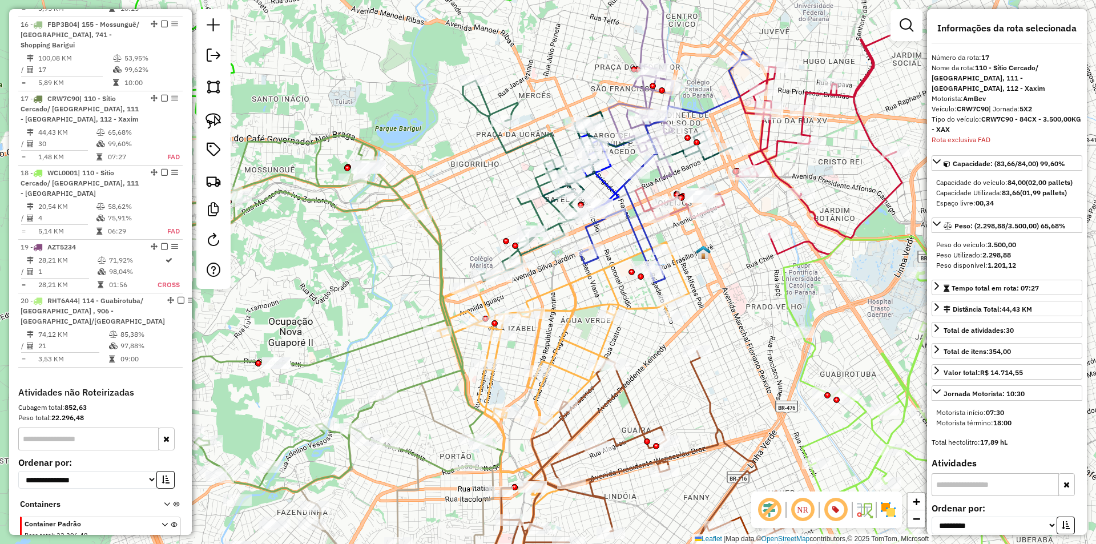
drag, startPoint x: 676, startPoint y: 194, endPoint x: 692, endPoint y: 237, distance: 46.2
click at [692, 237] on div "Janela de atendimento Grade de atendimento Capacidade Transportadoras Veículos …" at bounding box center [548, 272] width 1096 height 544
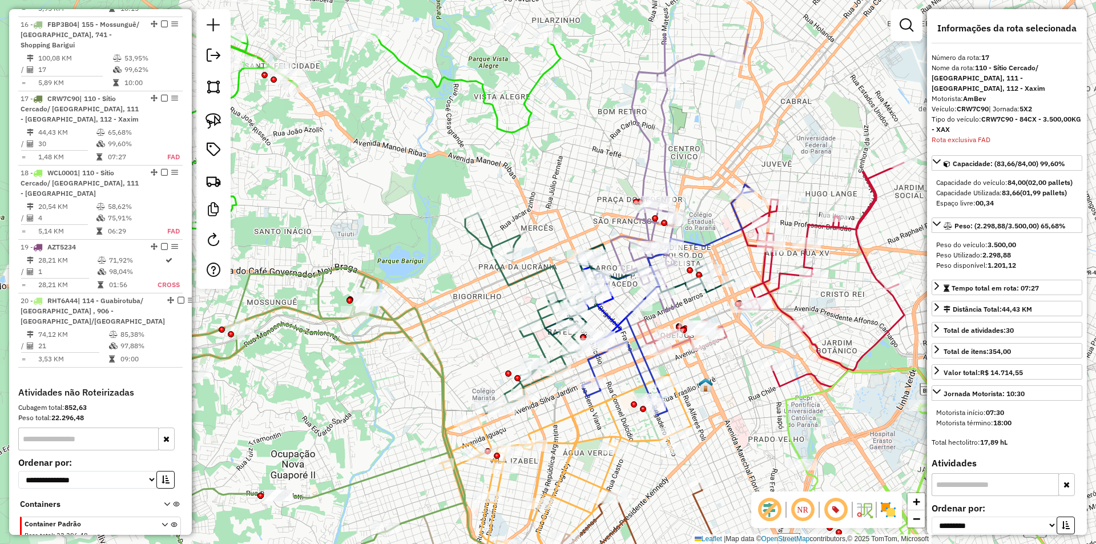
drag, startPoint x: 708, startPoint y: 52, endPoint x: 636, endPoint y: 195, distance: 159.6
click at [689, 138] on div "Janela de atendimento Grade de atendimento Capacidade Transportadoras Veículos …" at bounding box center [548, 272] width 1096 height 544
drag, startPoint x: 687, startPoint y: 115, endPoint x: 650, endPoint y: 222, distance: 113.2
click at [660, 221] on div "Janela de atendimento Grade de atendimento Capacidade Transportadoras Veículos …" at bounding box center [548, 272] width 1096 height 544
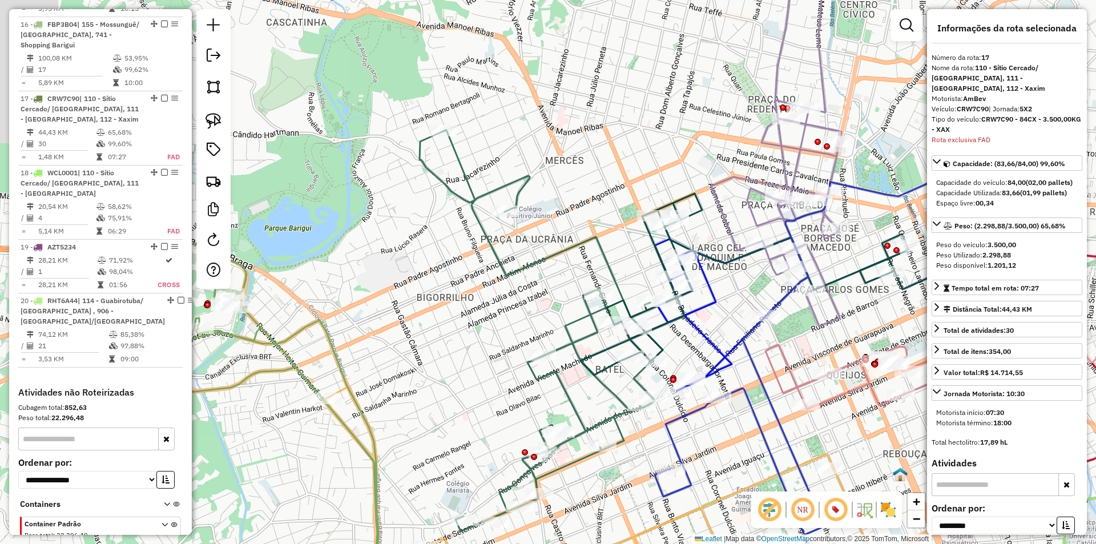
drag, startPoint x: 499, startPoint y: 201, endPoint x: 652, endPoint y: 158, distance: 159.4
click at [652, 158] on div "Janela de atendimento Grade de atendimento Capacidade Transportadoras Veículos …" at bounding box center [548, 272] width 1096 height 544
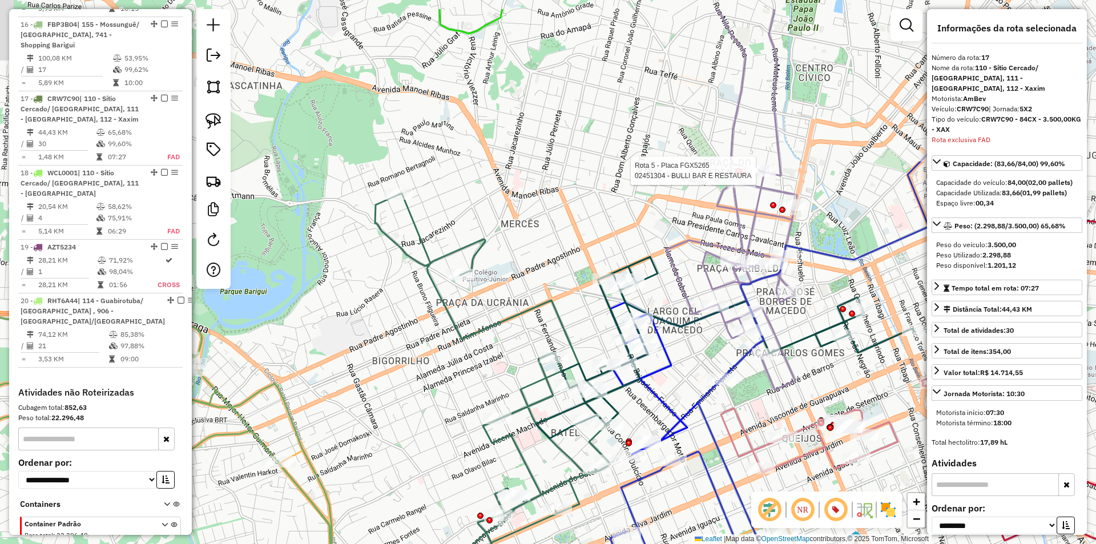
drag, startPoint x: 664, startPoint y: 140, endPoint x: 571, endPoint y: 349, distance: 228.5
click at [571, 349] on div "Rota 5 - Placa FGX5265 02451304 - BULLI BAR E RESTAURA Janela de atendimento Gr…" at bounding box center [548, 272] width 1096 height 544
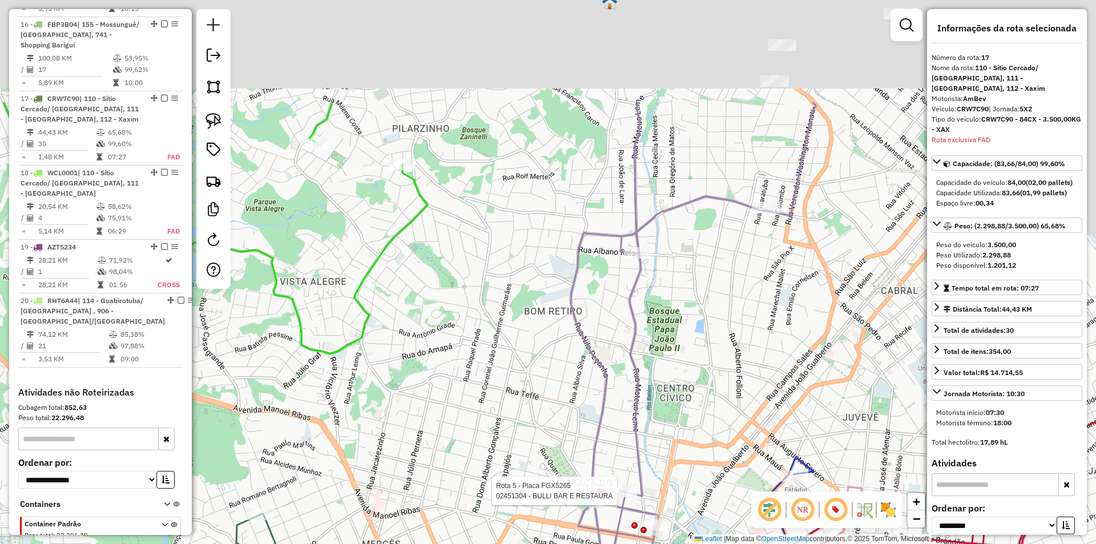
drag, startPoint x: 768, startPoint y: 115, endPoint x: 711, endPoint y: 234, distance: 132.3
click at [711, 234] on div "Rota 5 - Placa FGX5265 02451304 - BULLI BAR E RESTAURA Janela de atendimento Gr…" at bounding box center [548, 272] width 1096 height 544
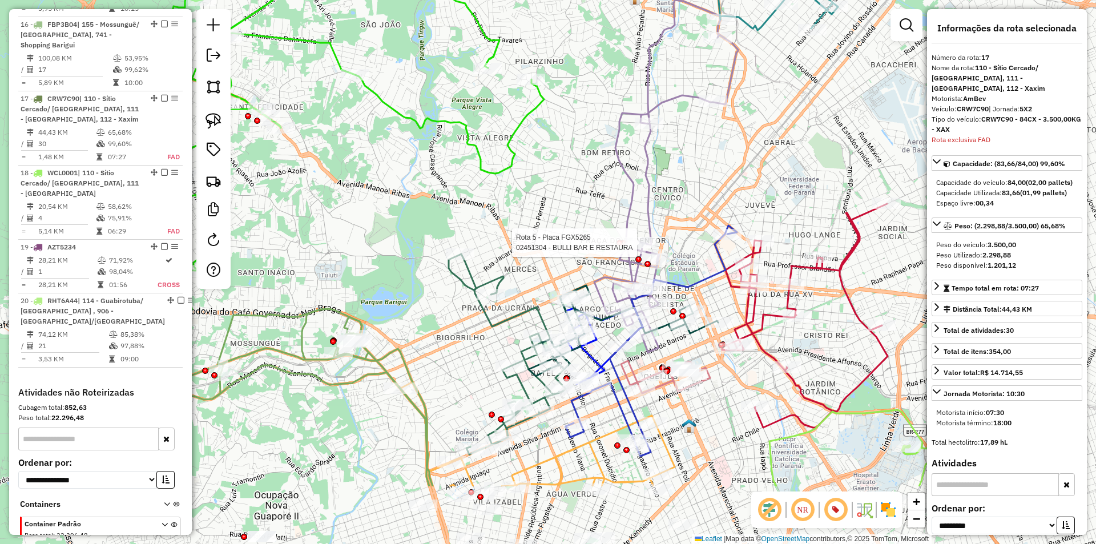
drag, startPoint x: 612, startPoint y: 313, endPoint x: 597, endPoint y: 201, distance: 113.6
click at [597, 201] on div "Rota 5 - Placa FGX5265 02451304 - BULLI BAR E RESTAURA Janela de atendimento Gr…" at bounding box center [548, 272] width 1096 height 544
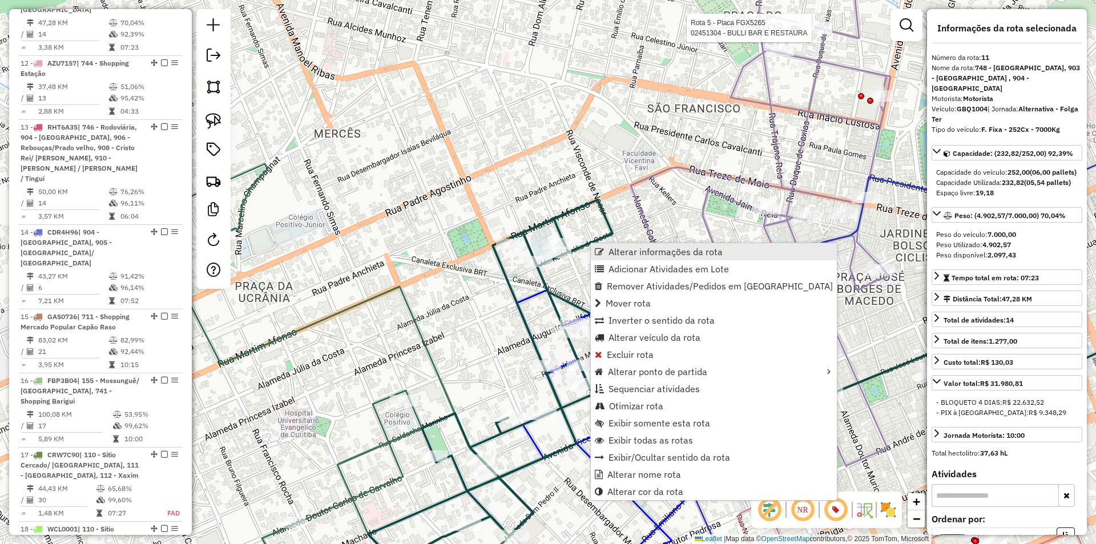
scroll to position [1182, 0]
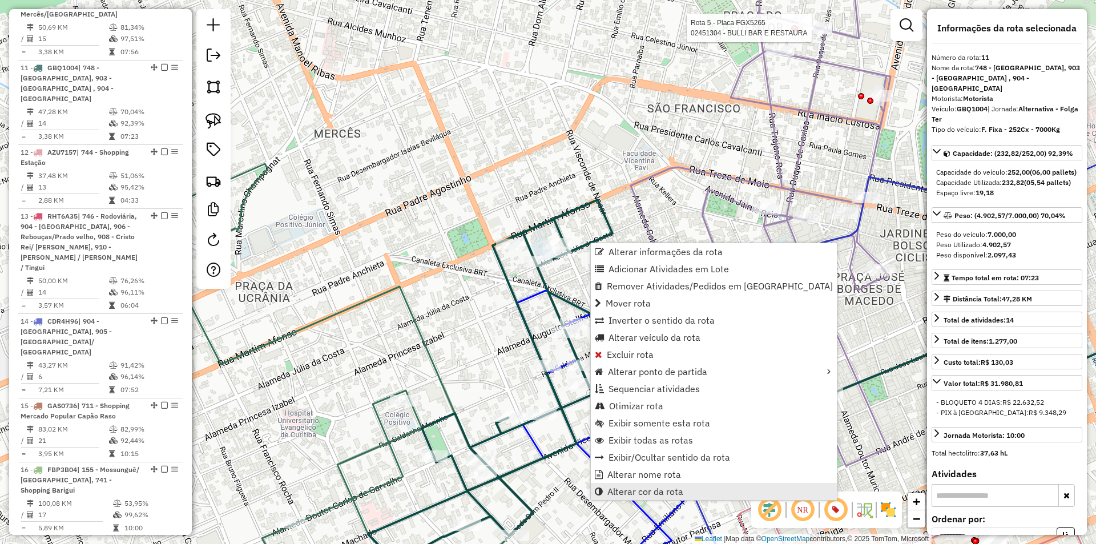
click at [647, 489] on span "Alterar cor da rota" at bounding box center [645, 491] width 76 height 9
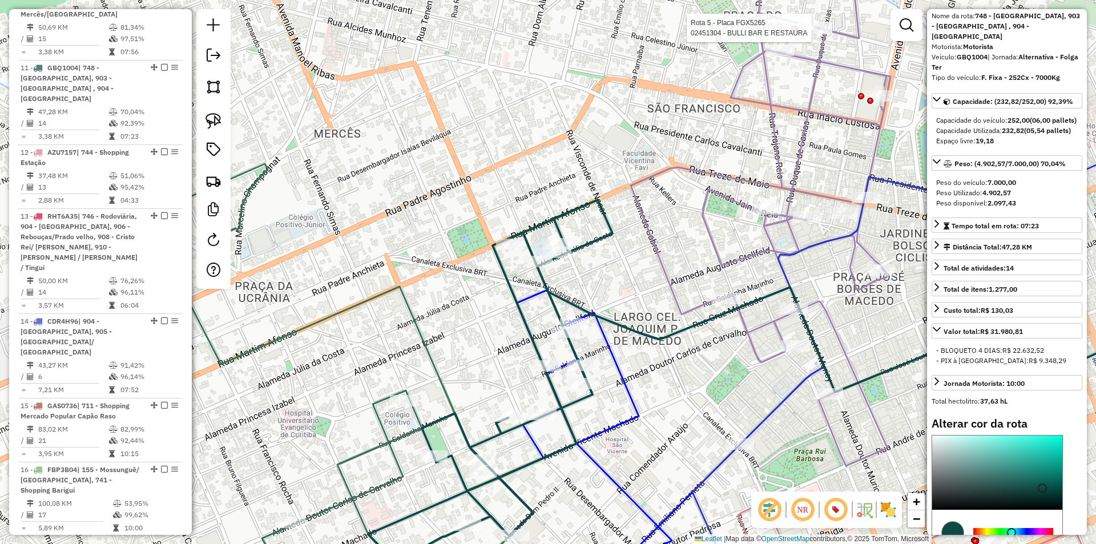
scroll to position [114, 0]
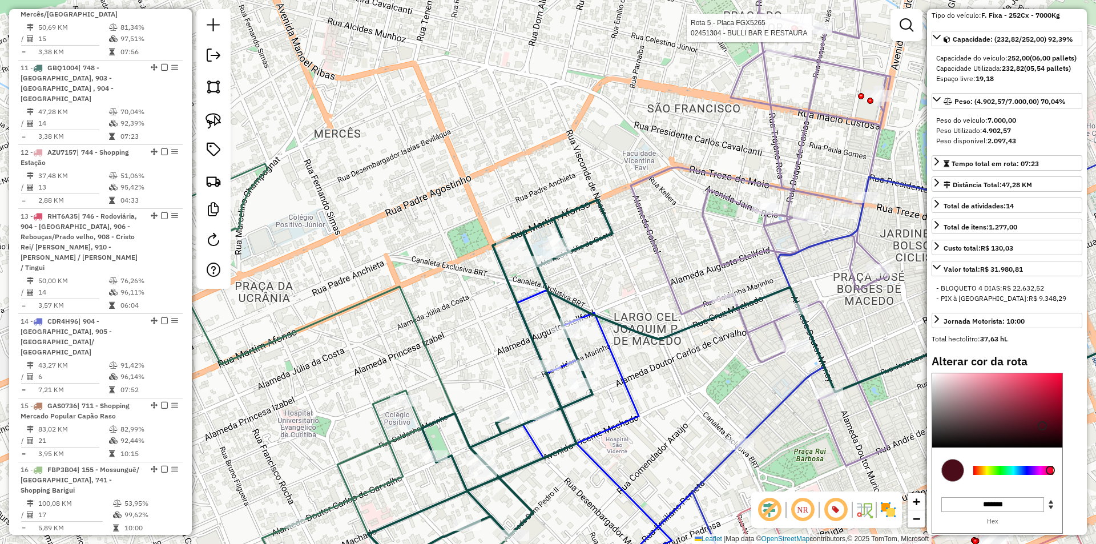
click at [1050, 475] on div at bounding box center [1013, 470] width 80 height 9
type input "*******"
click at [1053, 392] on div at bounding box center [997, 410] width 130 height 74
click at [949, 482] on div at bounding box center [952, 470] width 23 height 23
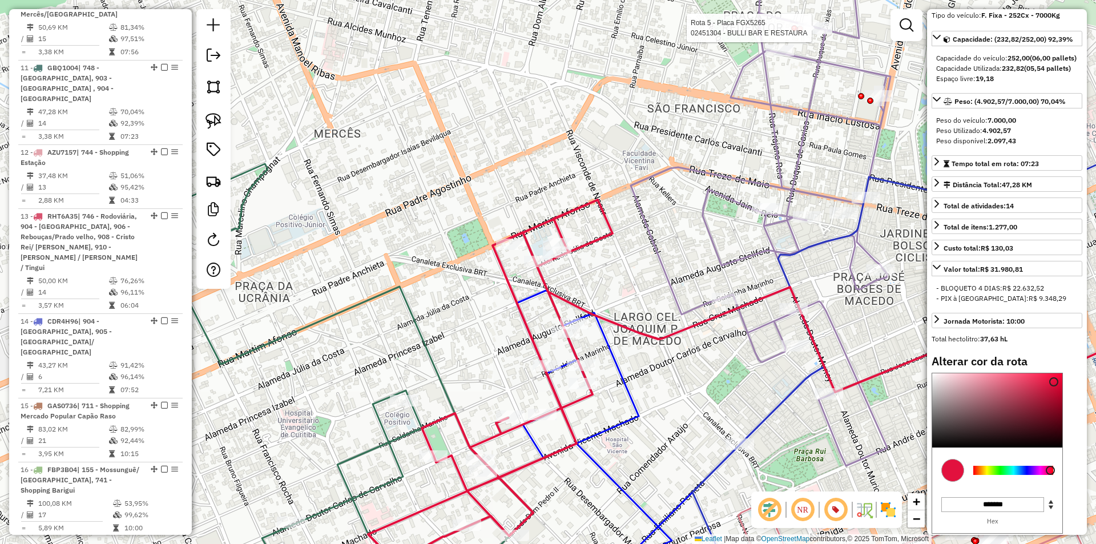
click at [538, 173] on div "Rota 5 - Placa FGX5265 02451304 - BULLI BAR E RESTAURA Janela de atendimento Gr…" at bounding box center [548, 272] width 1096 height 544
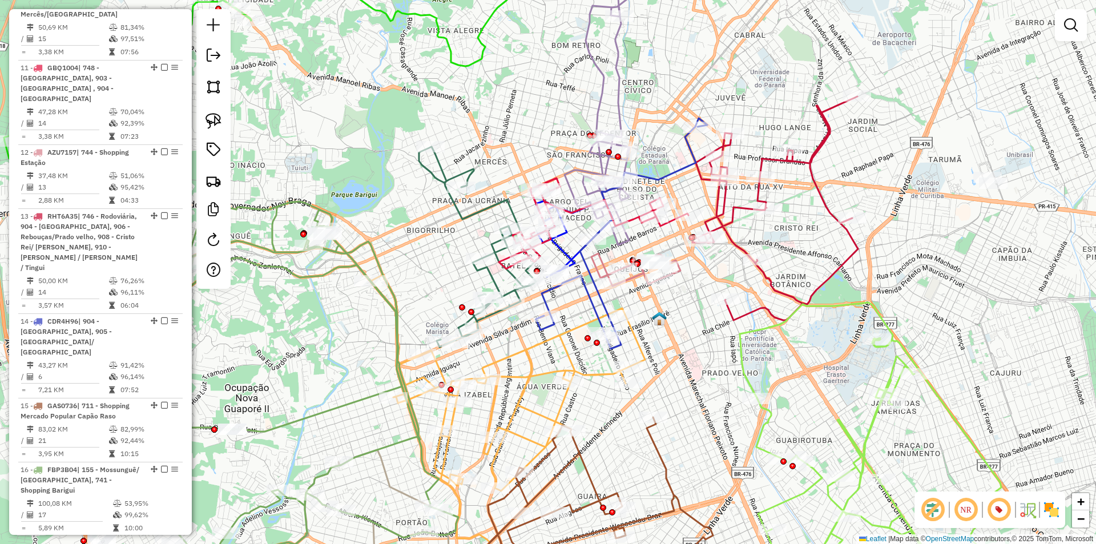
click at [456, 210] on icon at bounding box center [479, 247] width 121 height 200
select select "**********"
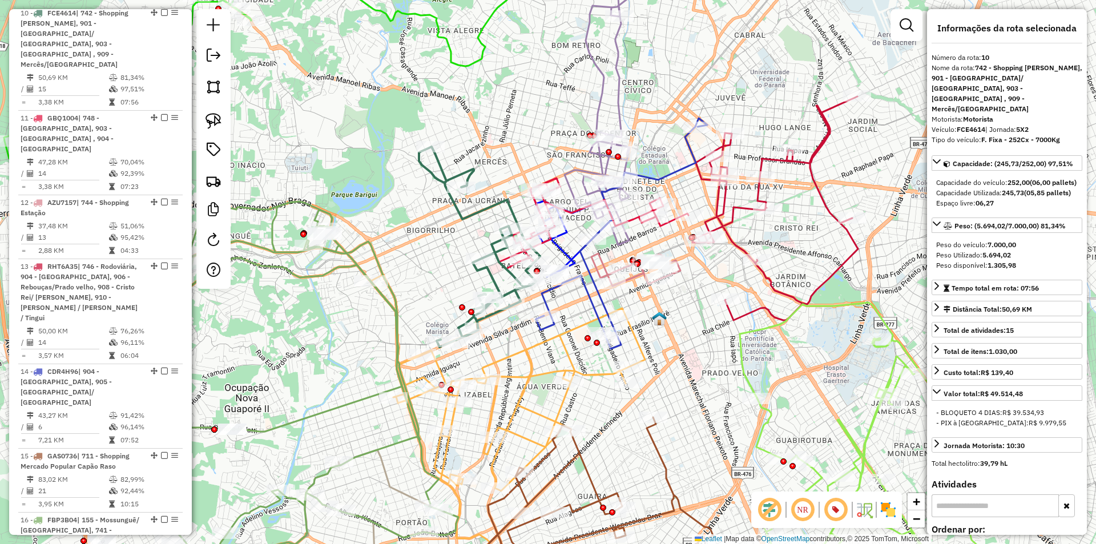
scroll to position [1097, 0]
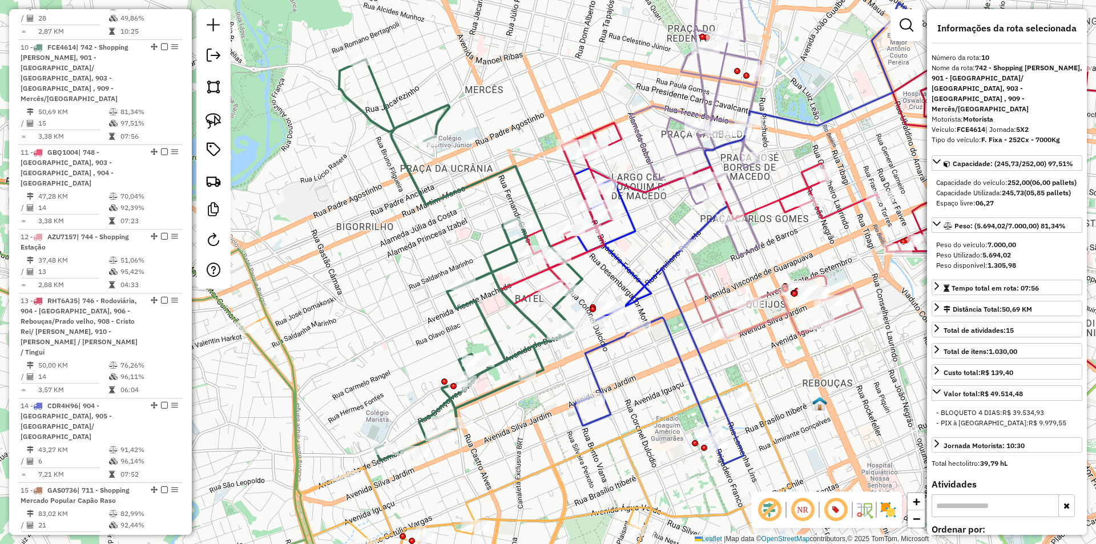
click at [491, 328] on icon at bounding box center [460, 259] width 243 height 401
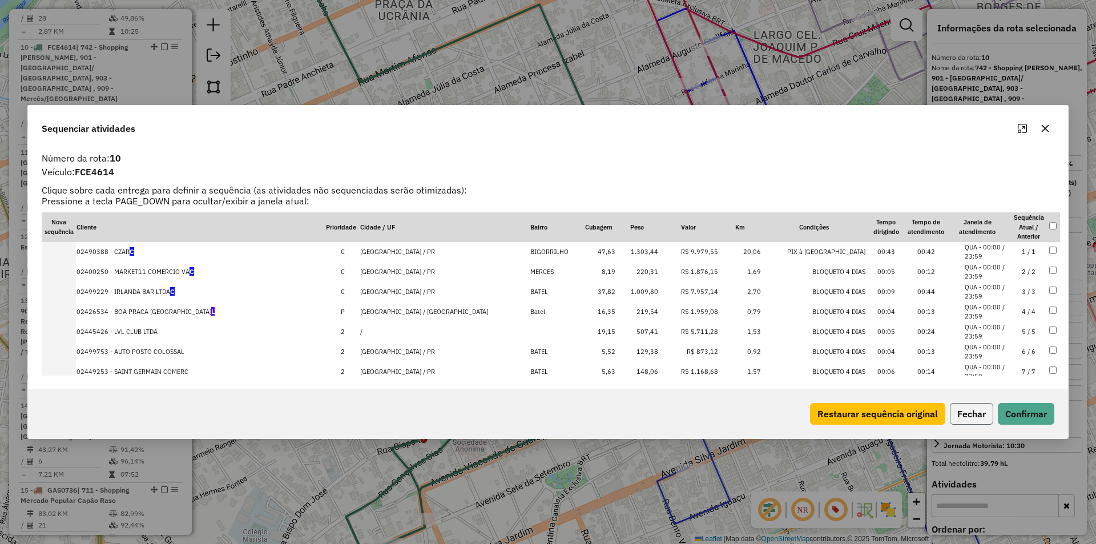
click at [972, 412] on button "Fechar" at bounding box center [971, 414] width 43 height 22
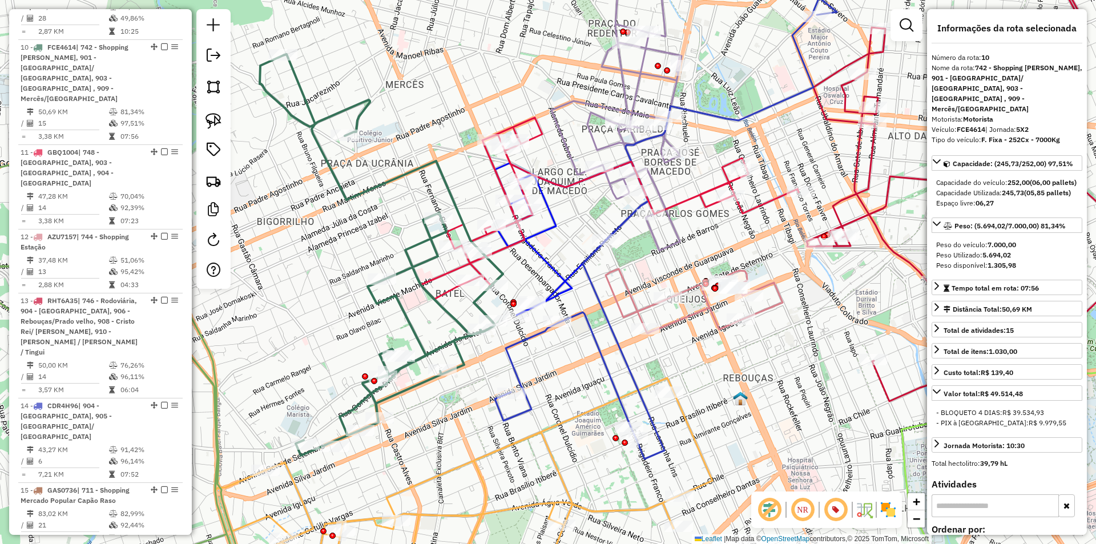
click at [537, 135] on icon at bounding box center [610, 209] width 378 height 182
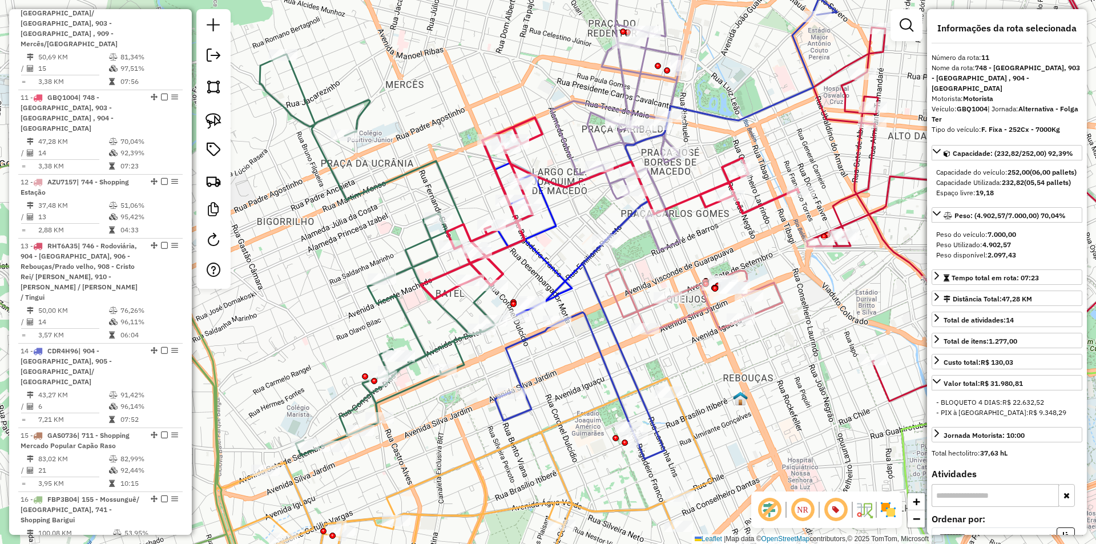
scroll to position [1182, 0]
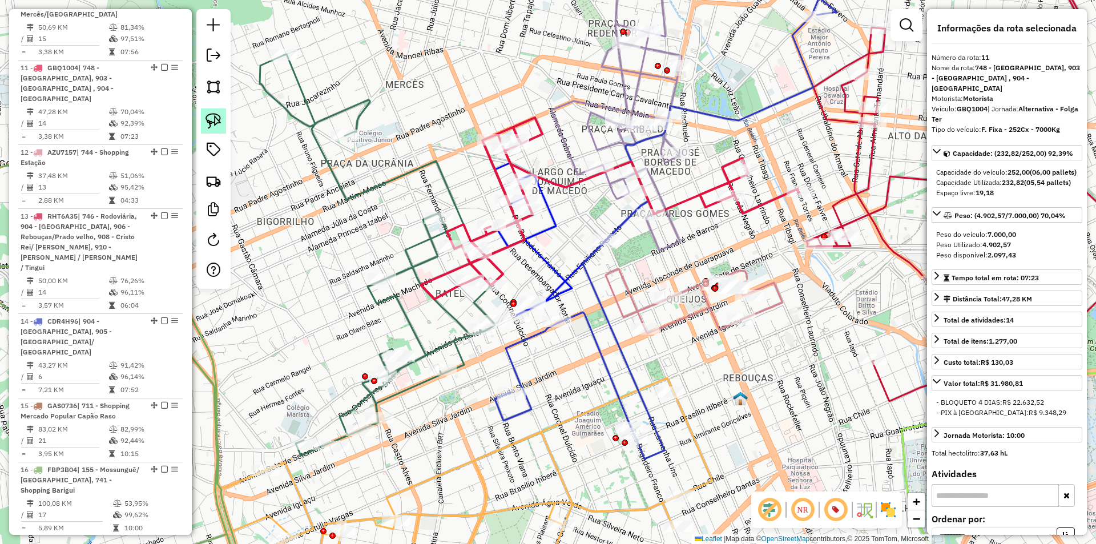
click at [208, 124] on img at bounding box center [213, 121] width 16 height 16
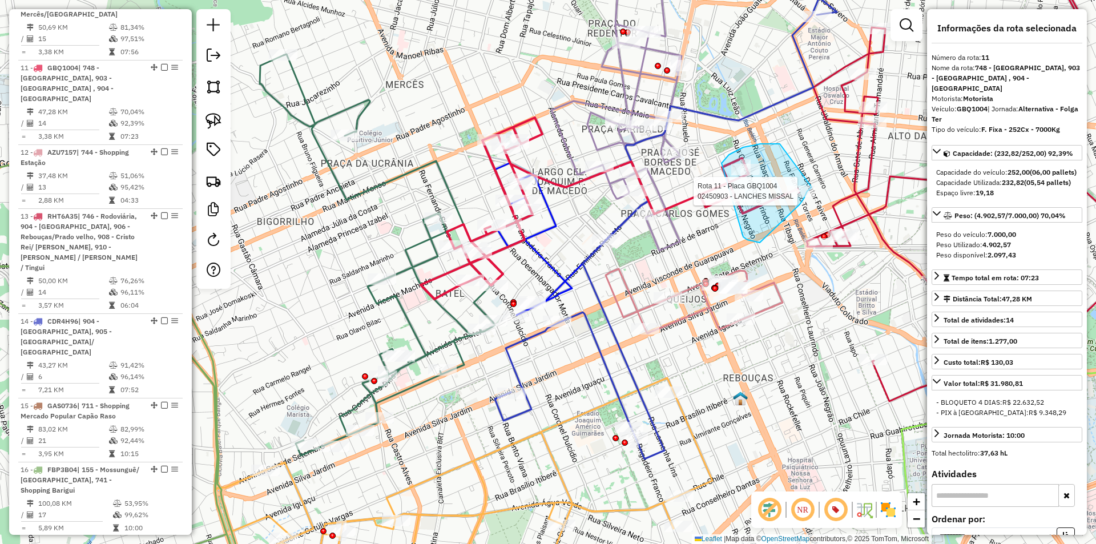
click at [812, 187] on div "Rota 11 - Placa GBQ1004 02450903 - LANCHES MISSAL Janela de atendimento Grade d…" at bounding box center [548, 272] width 1096 height 544
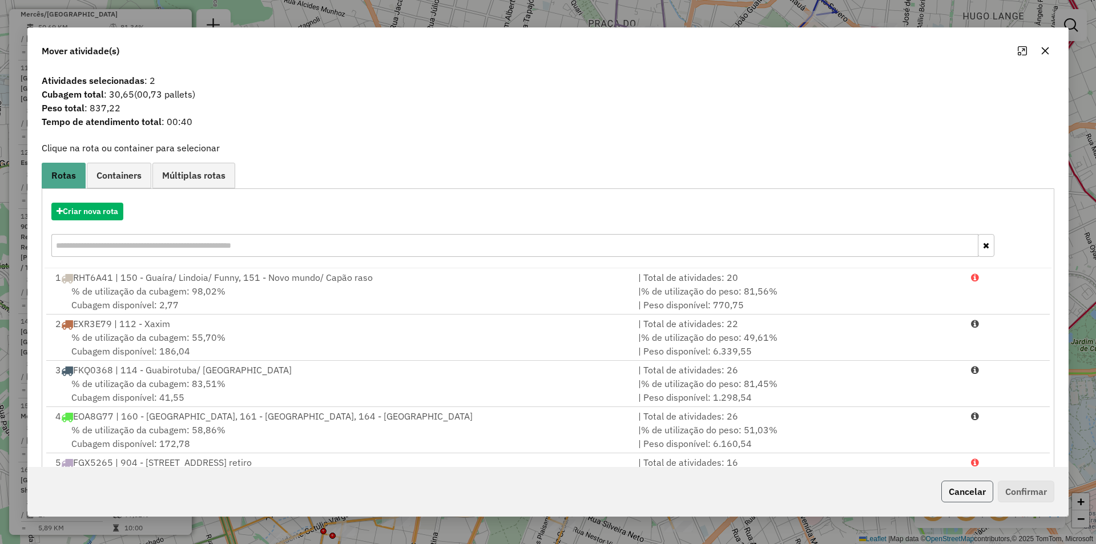
click at [976, 491] on button "Cancelar" at bounding box center [967, 492] width 52 height 22
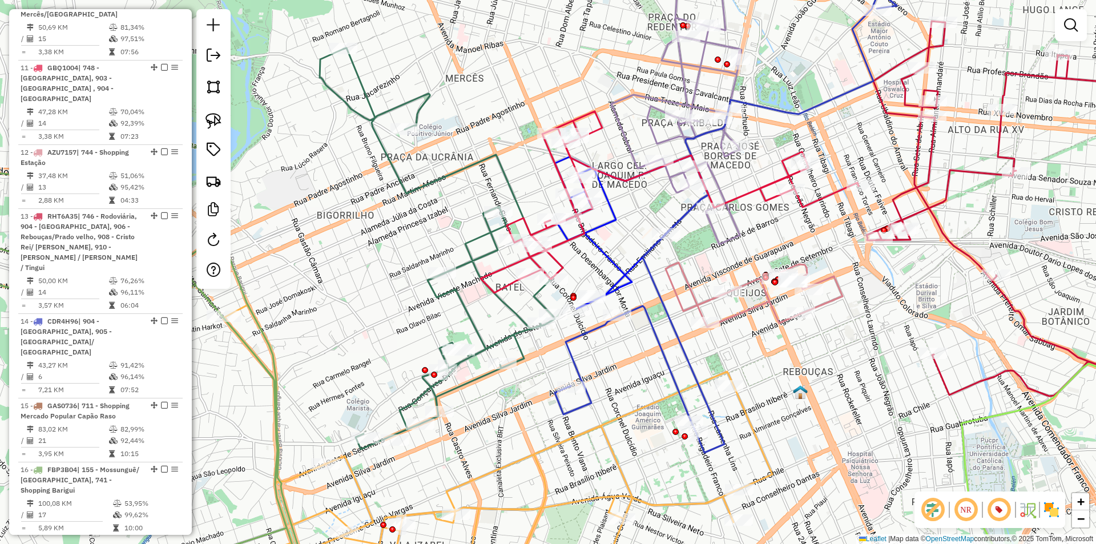
drag, startPoint x: 597, startPoint y: 210, endPoint x: 649, endPoint y: 204, distance: 52.3
click at [649, 204] on div "Janela de atendimento Grade de atendimento Capacidade Transportadoras Veículos …" at bounding box center [548, 272] width 1096 height 544
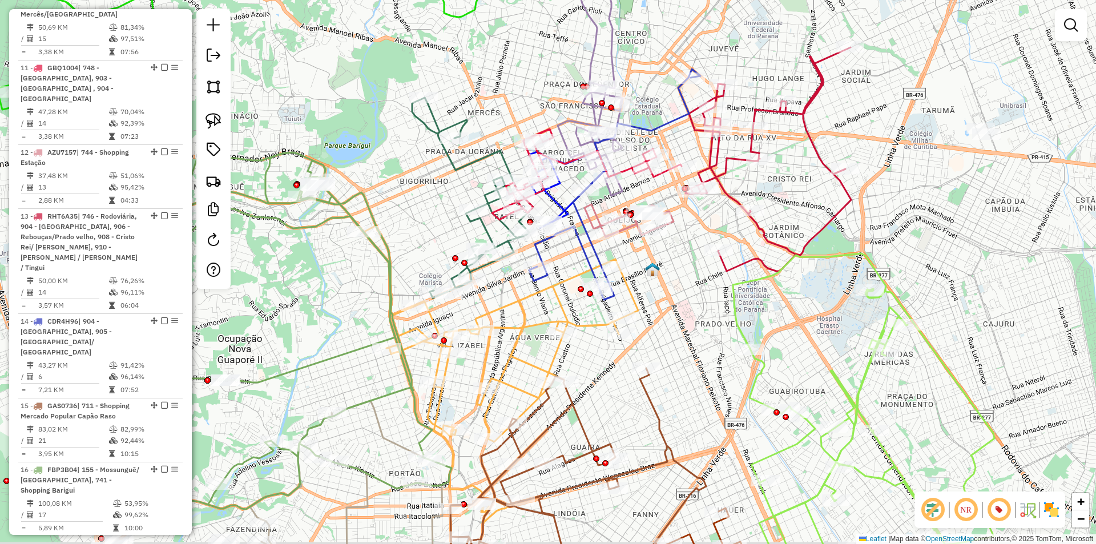
drag, startPoint x: 787, startPoint y: 212, endPoint x: 742, endPoint y: 186, distance: 52.2
click at [742, 186] on div "Janela de atendimento Grade de atendimento Capacidade Transportadoras Veículos …" at bounding box center [548, 272] width 1096 height 544
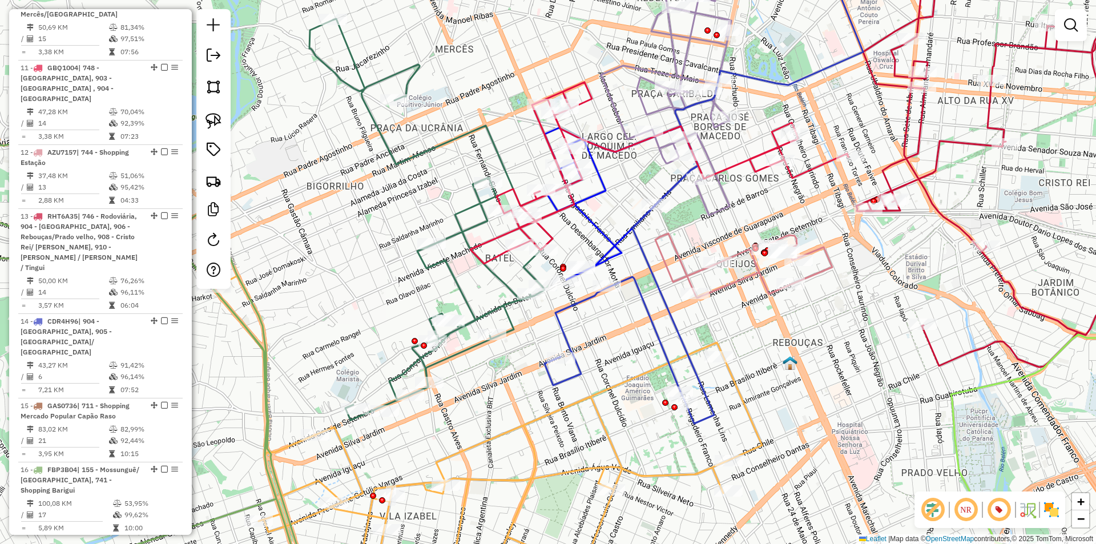
click at [1000, 506] on em at bounding box center [998, 509] width 27 height 27
click at [990, 507] on em at bounding box center [998, 509] width 27 height 27
click at [986, 507] on em at bounding box center [998, 509] width 27 height 27
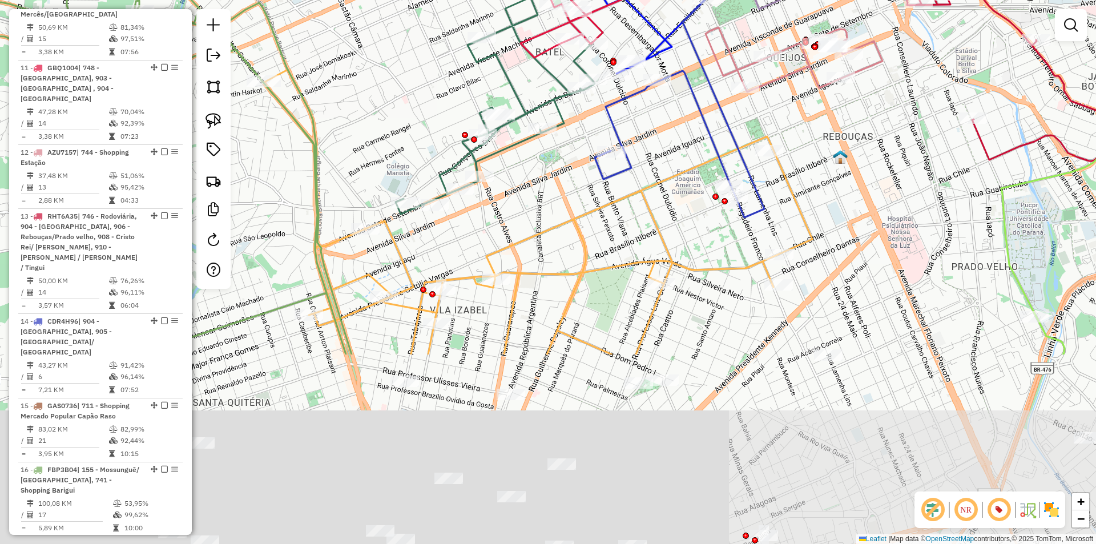
drag, startPoint x: 656, startPoint y: 462, endPoint x: 567, endPoint y: 250, distance: 229.7
click at [618, 180] on div "Janela de atendimento Grade de atendimento Capacidade Transportadoras Veículos …" at bounding box center [548, 272] width 1096 height 544
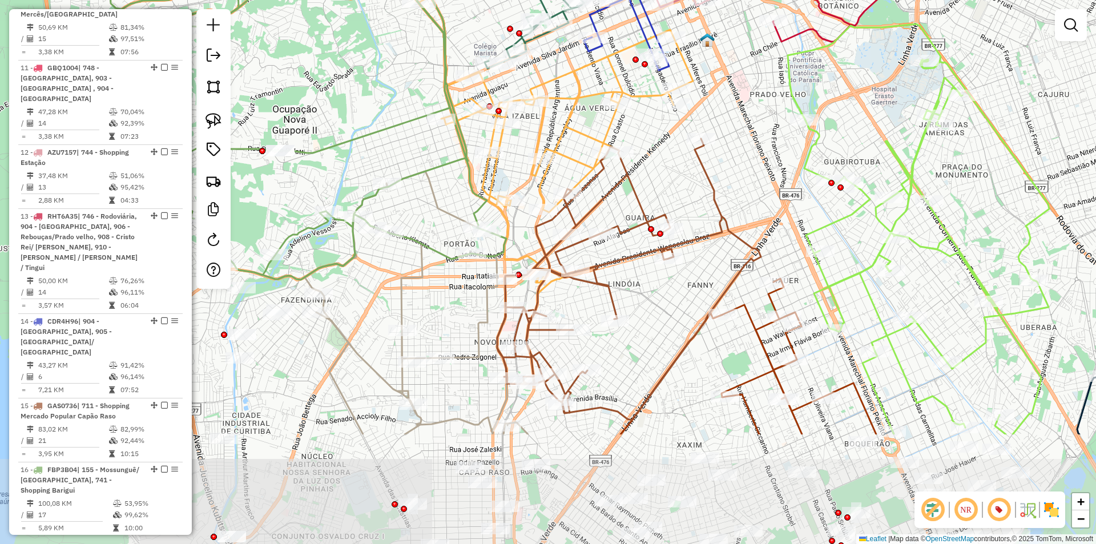
drag, startPoint x: 521, startPoint y: 366, endPoint x: 530, endPoint y: 259, distance: 108.3
click at [527, 237] on div "Janela de atendimento Grade de atendimento Capacidade Transportadoras Veículos …" at bounding box center [548, 272] width 1096 height 544
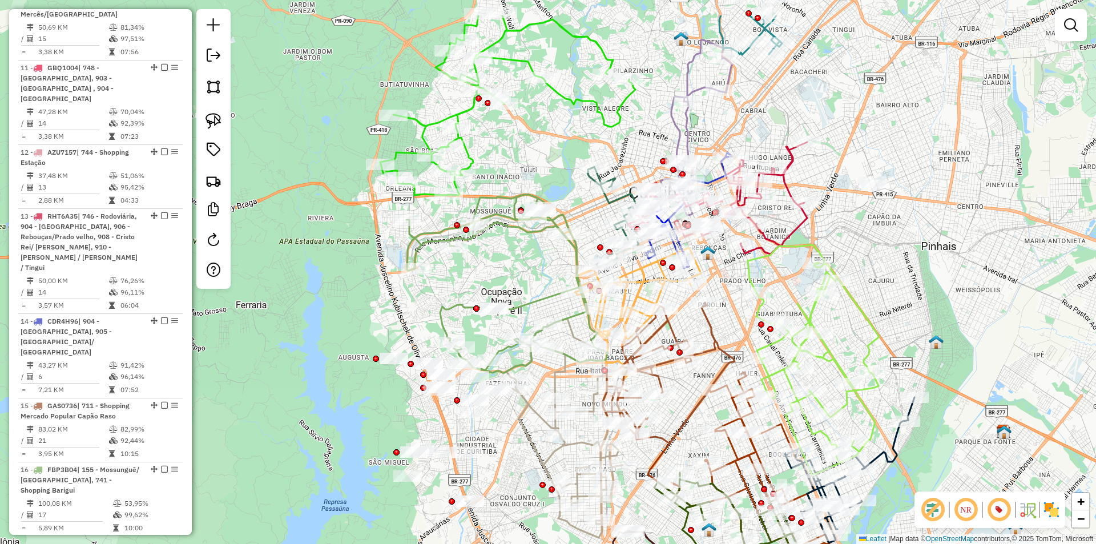
drag, startPoint x: 502, startPoint y: 94, endPoint x: 531, endPoint y: 165, distance: 76.3
click at [531, 165] on div "Janela de atendimento Grade de atendimento Capacidade Transportadoras Veículos …" at bounding box center [548, 272] width 1096 height 544
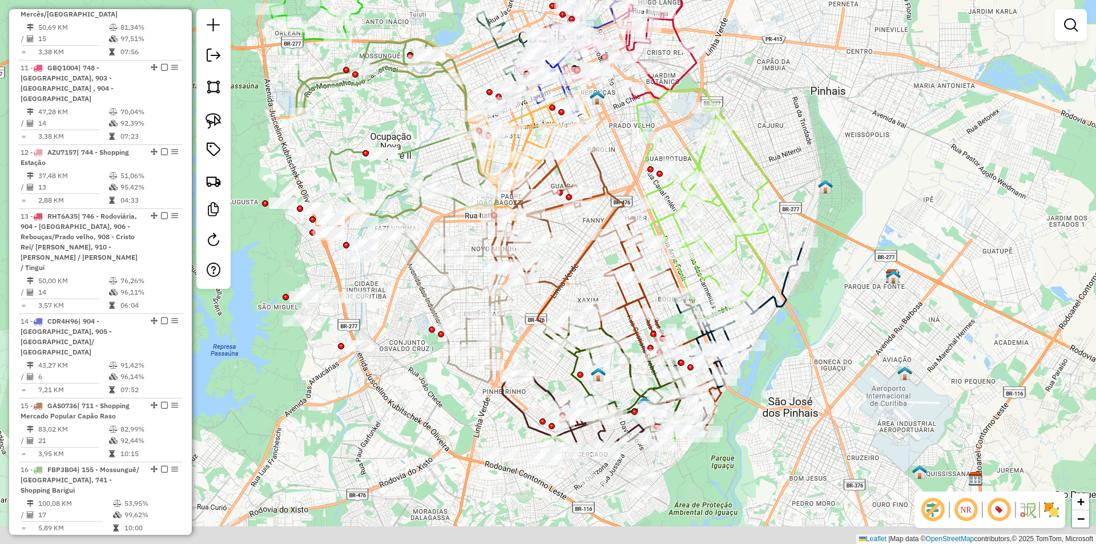
drag, startPoint x: 889, startPoint y: 273, endPoint x: 775, endPoint y: 115, distance: 195.4
click at [776, 115] on div "Janela de atendimento Grade de atendimento Capacidade Transportadoras Veículos …" at bounding box center [548, 272] width 1096 height 544
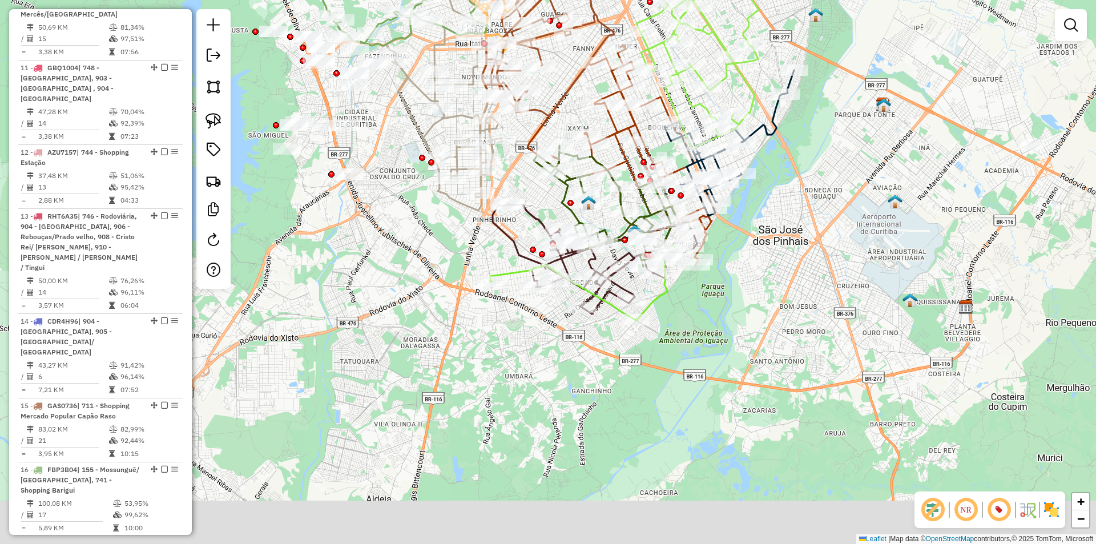
drag, startPoint x: 747, startPoint y: 405, endPoint x: 738, endPoint y: 231, distance: 174.4
click at [738, 231] on div "Janela de atendimento Grade de atendimento Capacidade Transportadoras Veículos …" at bounding box center [548, 272] width 1096 height 544
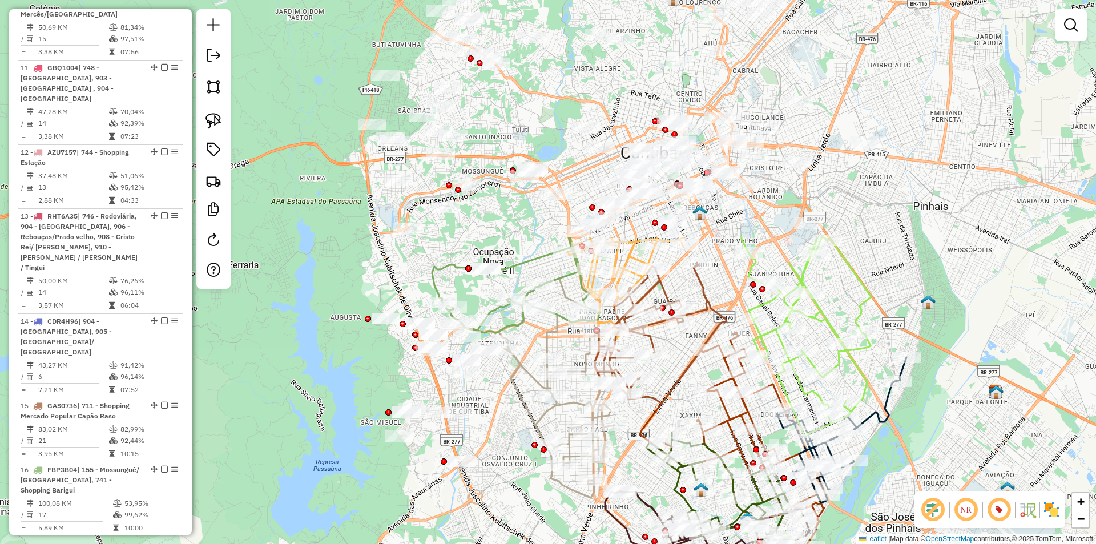
drag, startPoint x: 563, startPoint y: 108, endPoint x: 666, endPoint y: 371, distance: 282.2
click at [666, 371] on div "Janela de atendimento Grade de atendimento Capacidade Transportadoras Veículos …" at bounding box center [548, 272] width 1096 height 544
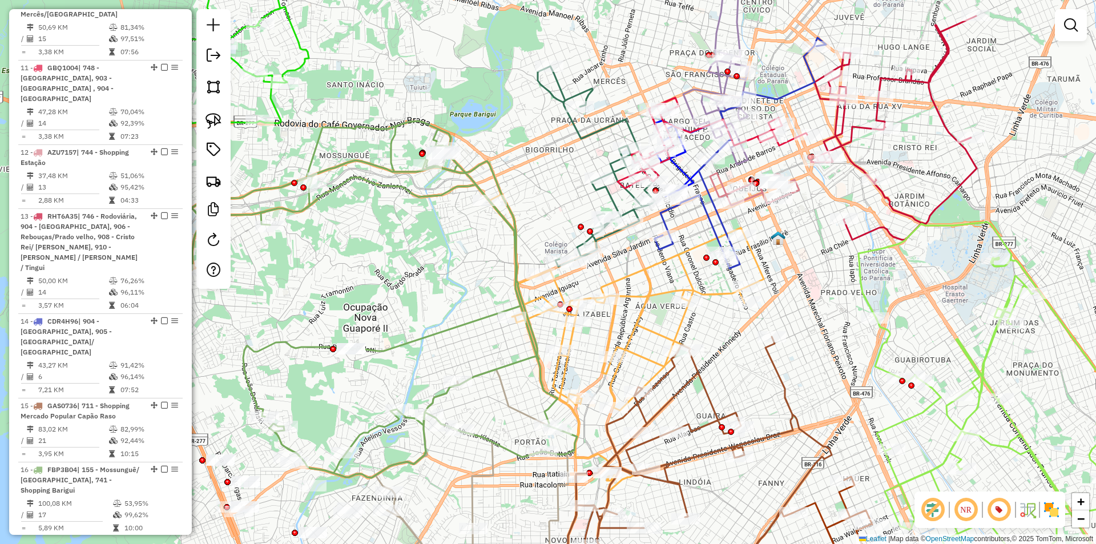
drag, startPoint x: 627, startPoint y: 283, endPoint x: 623, endPoint y: 235, distance: 48.1
click at [627, 279] on icon at bounding box center [626, 342] width 275 height 297
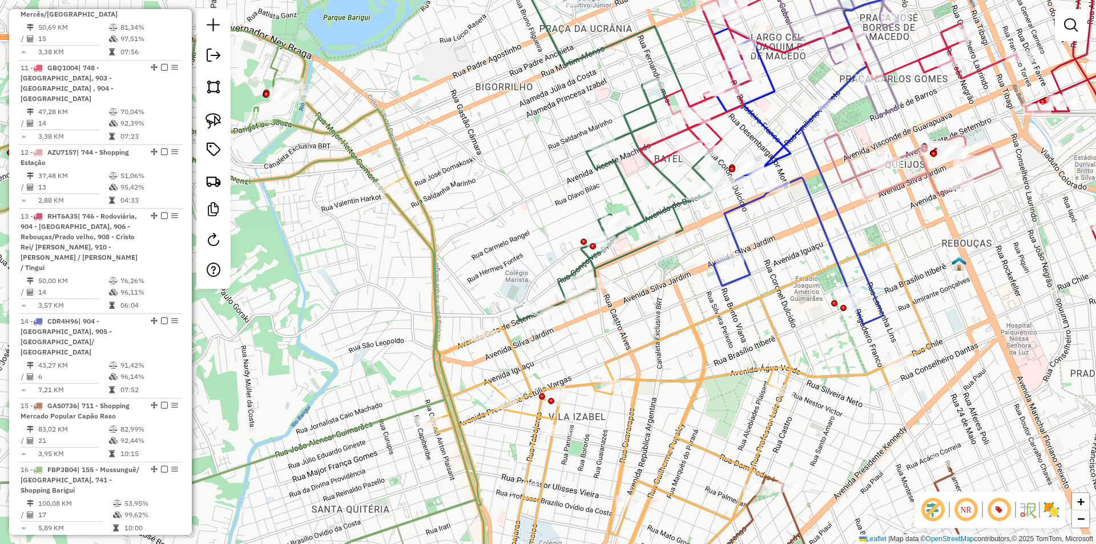
drag, startPoint x: 680, startPoint y: 111, endPoint x: 675, endPoint y: 140, distance: 28.9
click at [671, 139] on div "Rota 2 - Placa EXR3E79 02427897 - MR BOSS Janela de atendimento Grade de atendi…" at bounding box center [548, 272] width 1096 height 544
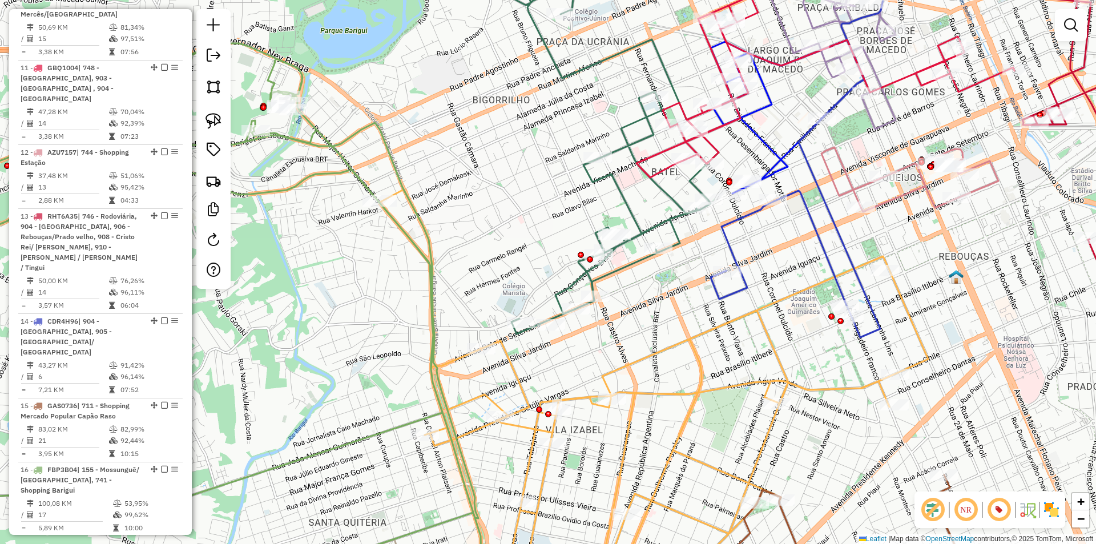
click at [767, 171] on icon at bounding box center [788, 117] width 154 height 154
select select "**********"
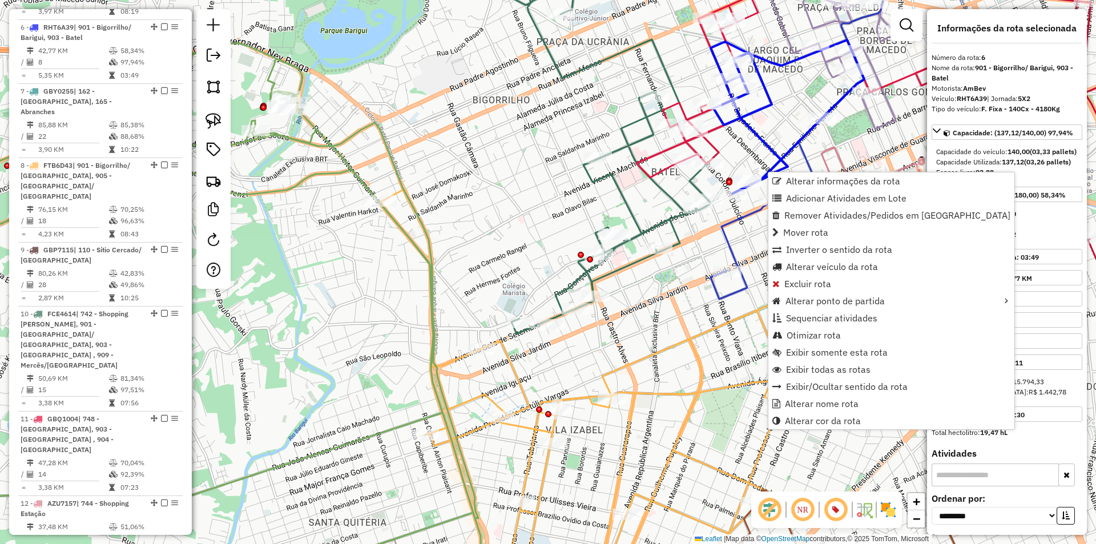
scroll to position [831, 0]
click at [836, 350] on span "Exibir somente esta rota" at bounding box center [837, 352] width 102 height 9
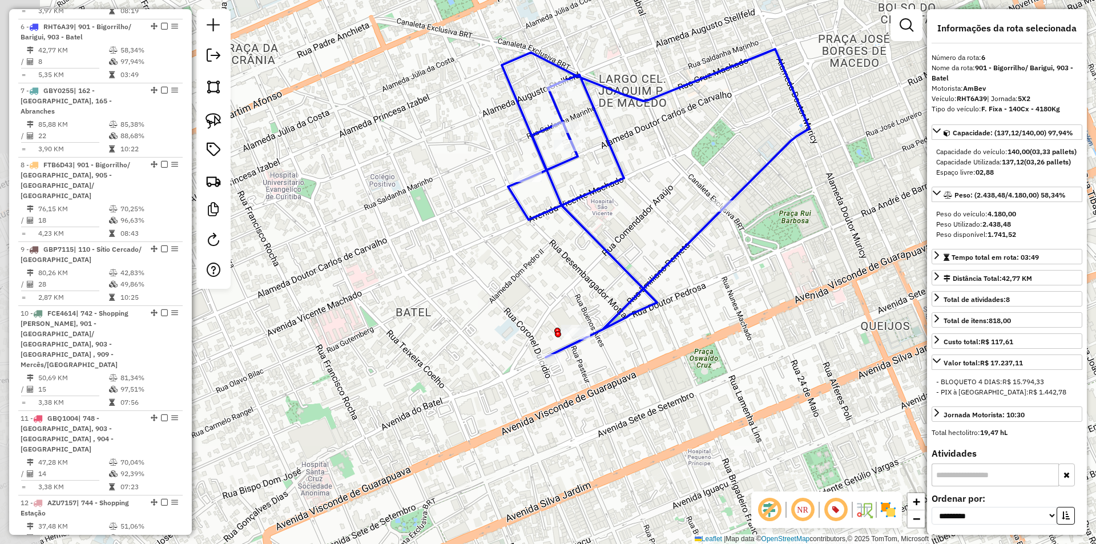
drag, startPoint x: 399, startPoint y: 233, endPoint x: 477, endPoint y: 183, distance: 92.6
click at [477, 183] on div "Janela de atendimento Grade de atendimento Capacidade Transportadoras Veículos …" at bounding box center [548, 272] width 1096 height 544
click at [912, 16] on link at bounding box center [906, 25] width 23 height 23
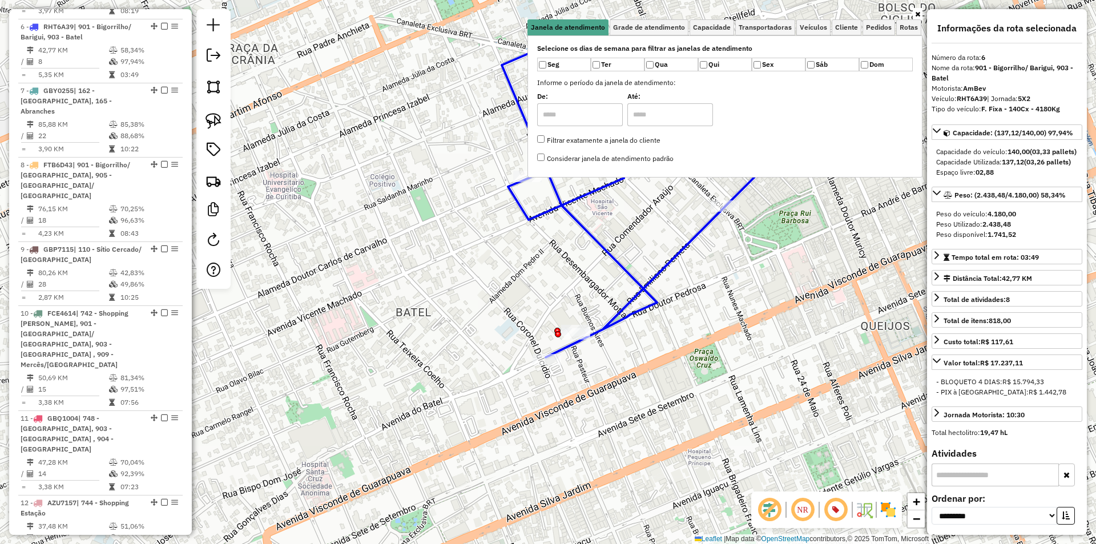
drag, startPoint x: 779, startPoint y: 220, endPoint x: 722, endPoint y: 235, distance: 59.5
click at [779, 220] on div "Janela de atendimento Grade de atendimento Capacidade Transportadoras Veículos …" at bounding box center [548, 272] width 1096 height 544
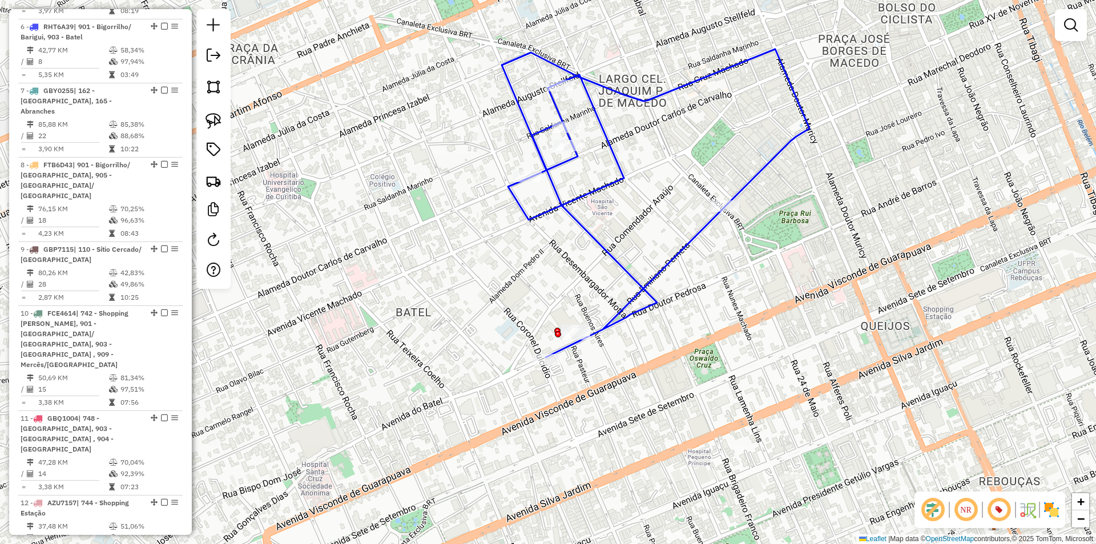
select select "**********"
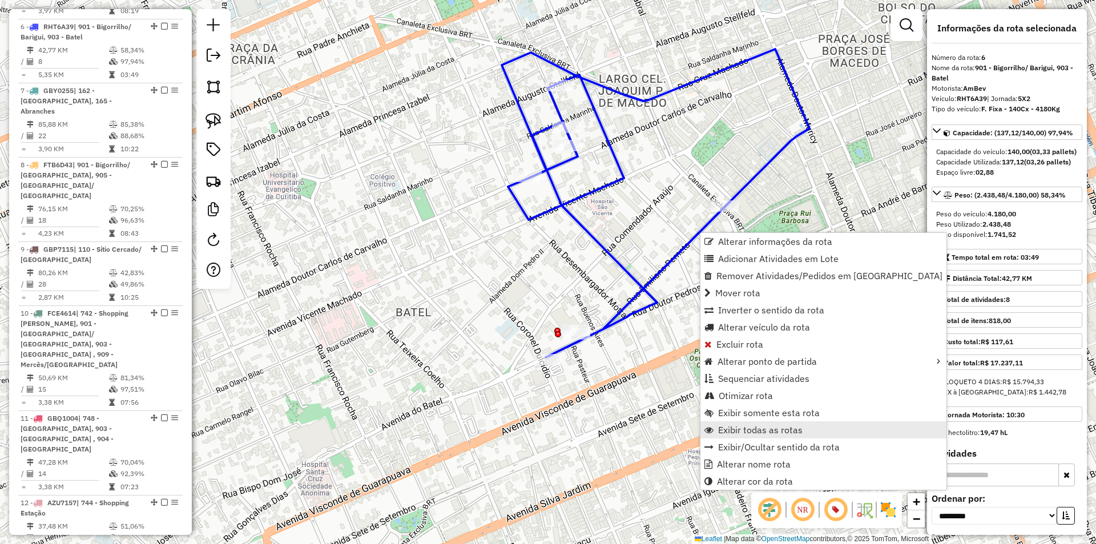
click at [768, 430] on span "Exibir todas as rotas" at bounding box center [760, 429] width 84 height 9
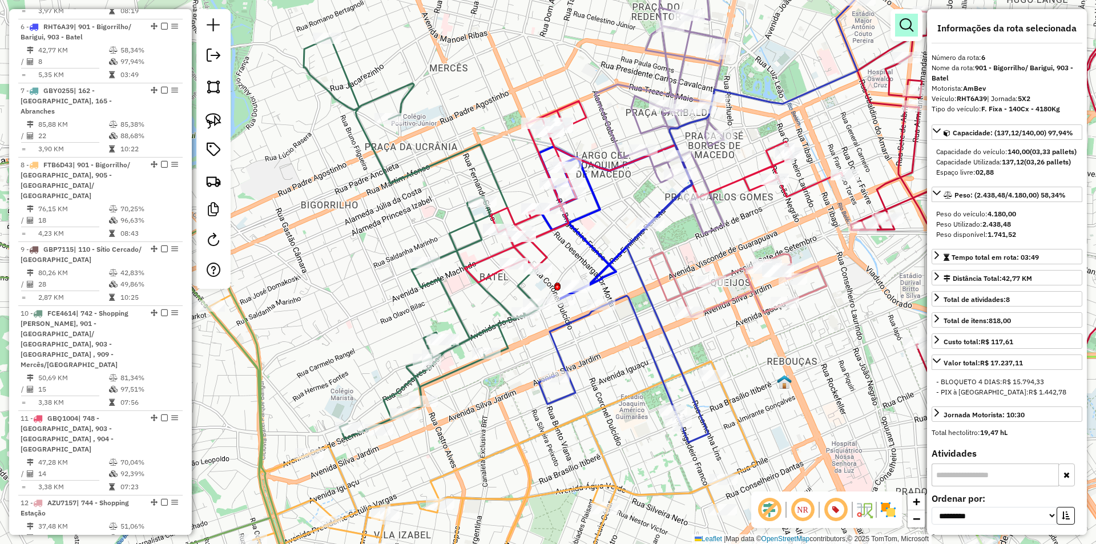
click at [902, 20] on em at bounding box center [907, 25] width 14 height 14
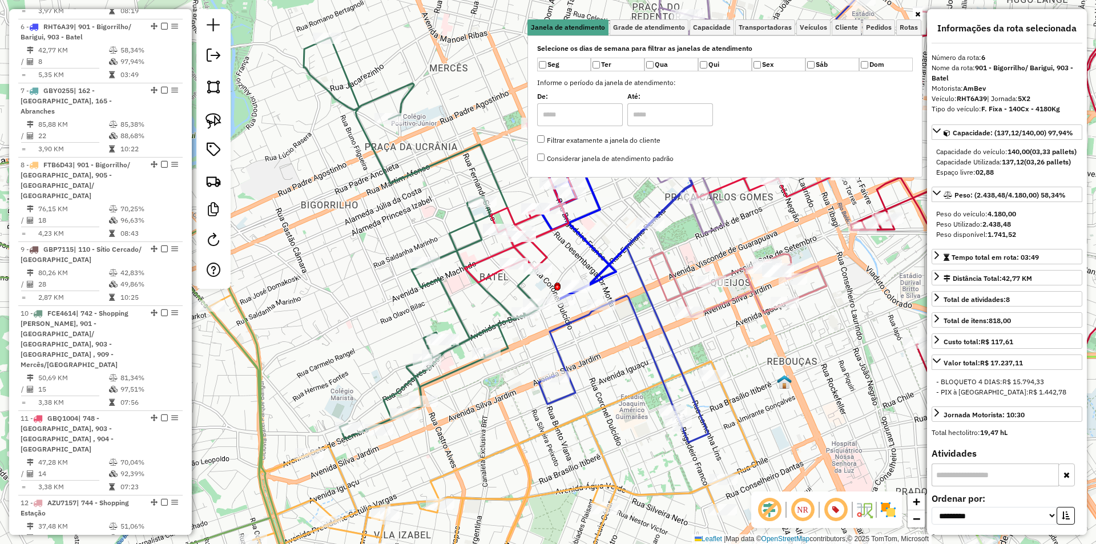
click at [588, 265] on div "Janela de atendimento Grade de atendimento Capacidade Transportadoras Veículos …" at bounding box center [548, 272] width 1096 height 544
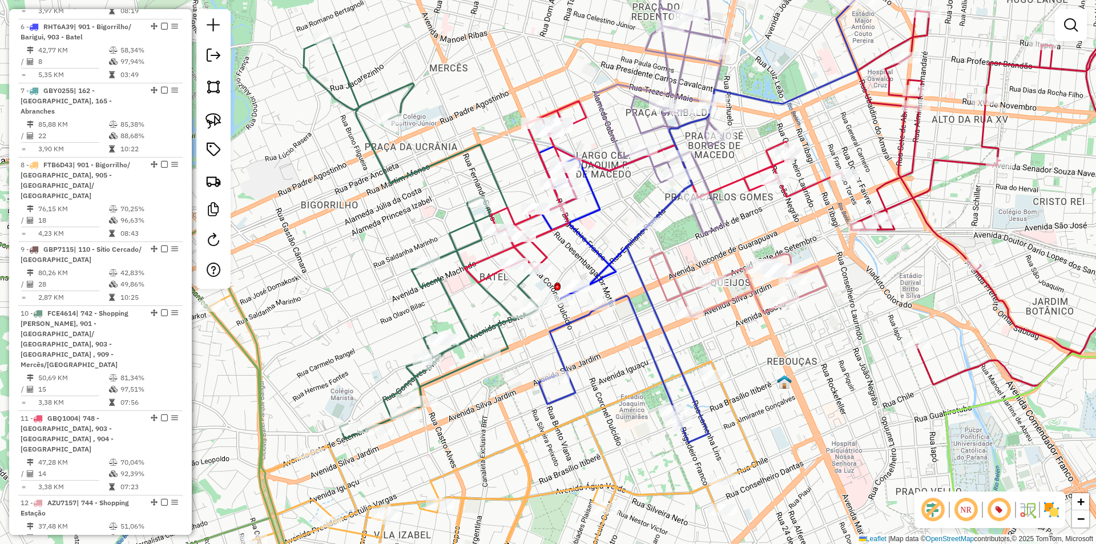
drag, startPoint x: 211, startPoint y: 122, endPoint x: 341, endPoint y: 158, distance: 135.4
click at [212, 122] on img at bounding box center [213, 121] width 16 height 16
drag, startPoint x: 582, startPoint y: 264, endPoint x: 570, endPoint y: 262, distance: 12.8
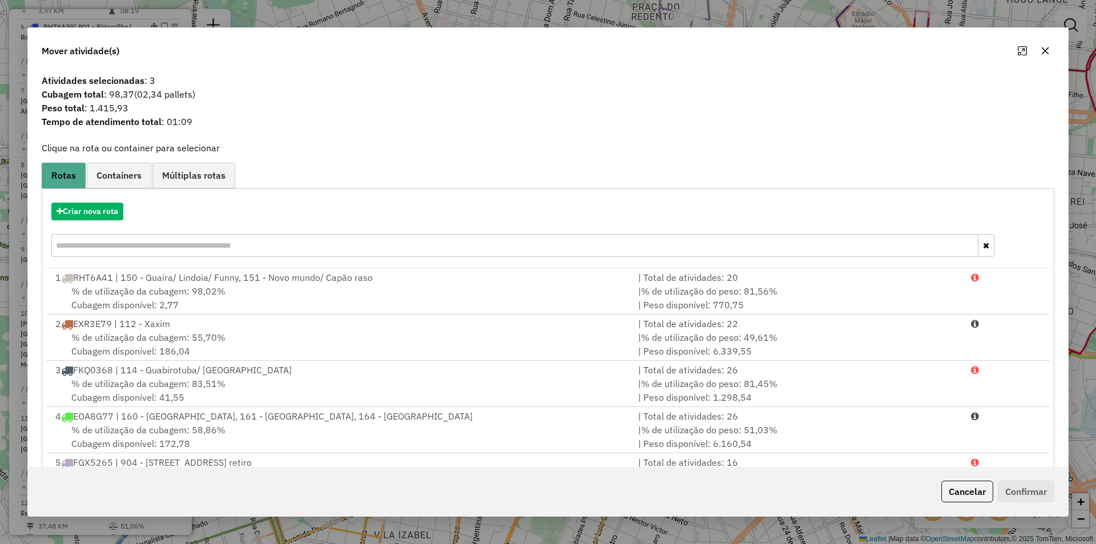
drag, startPoint x: 964, startPoint y: 490, endPoint x: 949, endPoint y: 486, distance: 15.8
click at [964, 489] on button "Cancelar" at bounding box center [967, 492] width 52 height 22
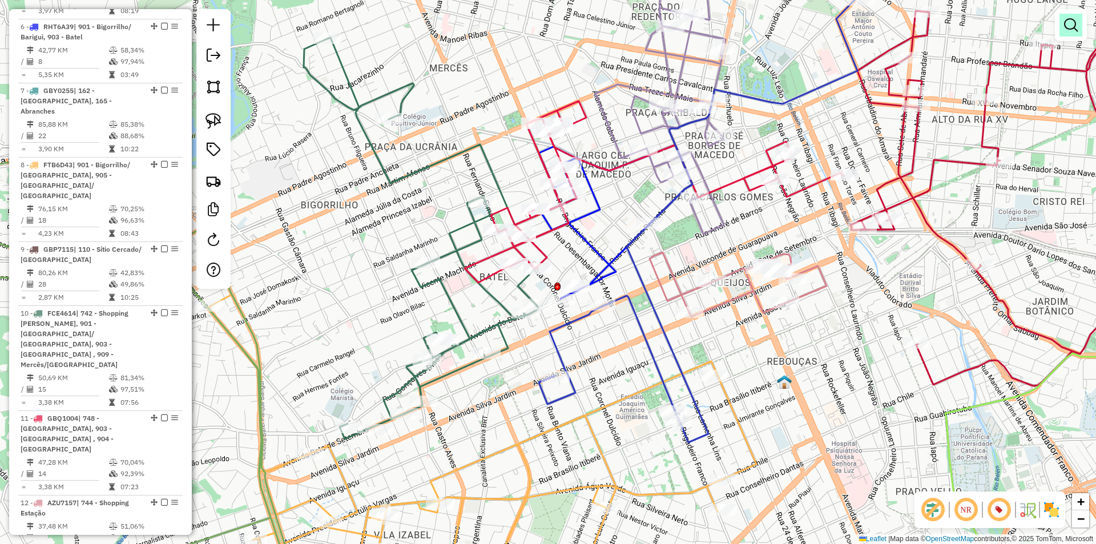
click at [1070, 19] on em at bounding box center [1071, 25] width 14 height 14
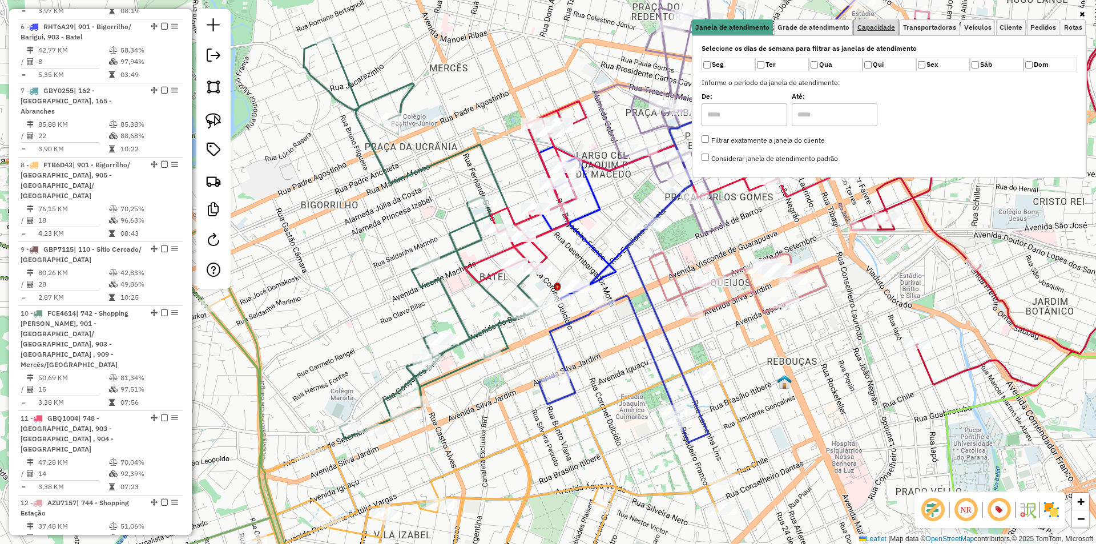
click at [881, 26] on span "Capacidade" at bounding box center [876, 27] width 38 height 7
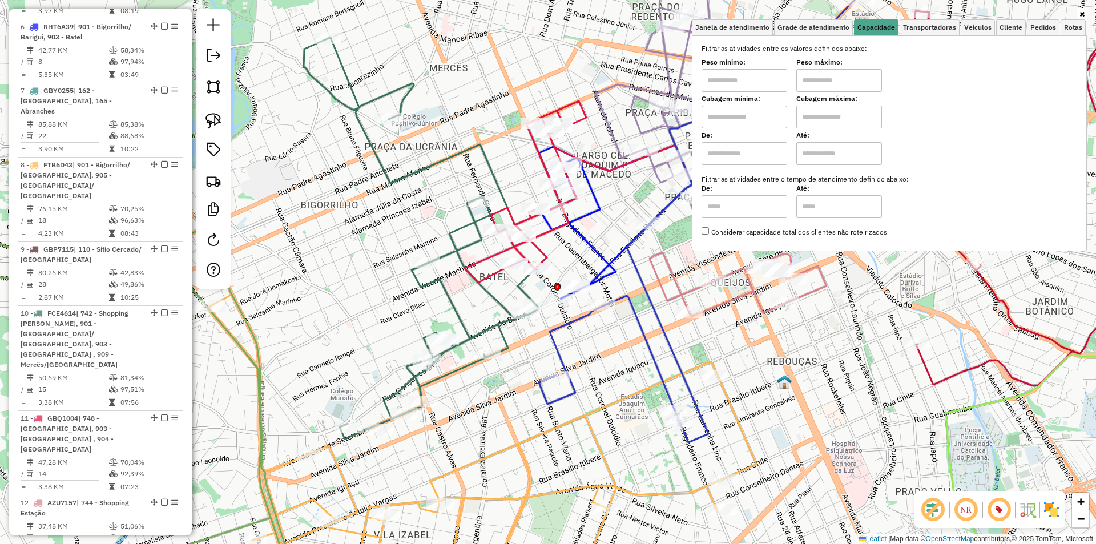
click at [748, 116] on input "text" at bounding box center [745, 117] width 86 height 23
type input "****"
click at [823, 117] on input "text" at bounding box center [839, 117] width 86 height 23
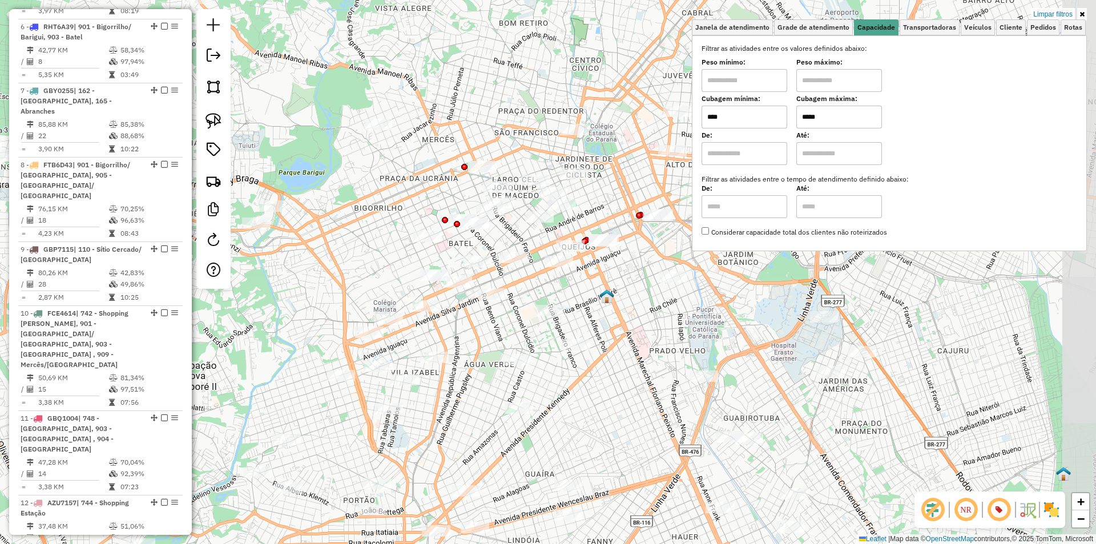
drag, startPoint x: 569, startPoint y: 275, endPoint x: 522, endPoint y: 245, distance: 55.4
click at [522, 245] on div "Limpar filtros Janela de atendimento Grade de atendimento Capacidade Transporta…" at bounding box center [548, 272] width 1096 height 544
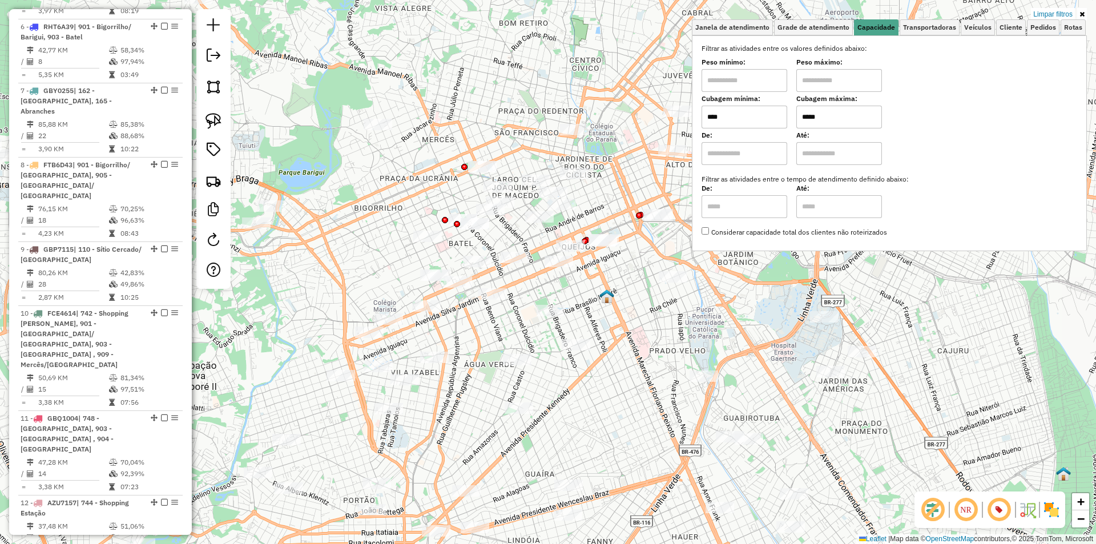
drag, startPoint x: 221, startPoint y: 127, endPoint x: 231, endPoint y: 128, distance: 9.8
click at [222, 127] on link at bounding box center [213, 120] width 25 height 25
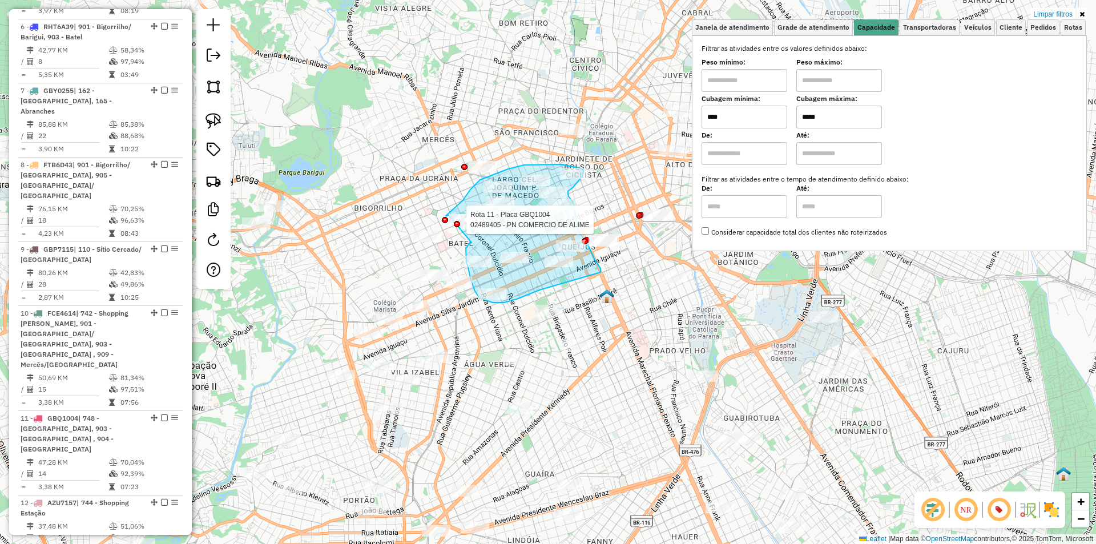
click at [449, 214] on div "Rota 11 - Placa GBQ1004 02489405 - PN COMERCIO DE ALIME Limpar filtros Janela d…" at bounding box center [548, 272] width 1096 height 544
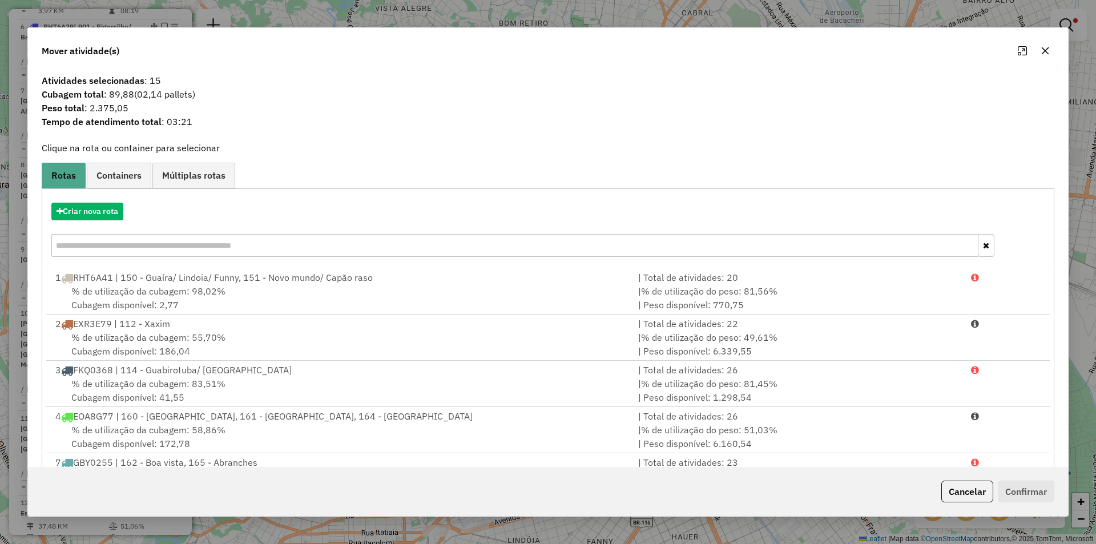
drag, startPoint x: 956, startPoint y: 490, endPoint x: 858, endPoint y: 447, distance: 107.3
click at [954, 490] on button "Cancelar" at bounding box center [967, 492] width 52 height 22
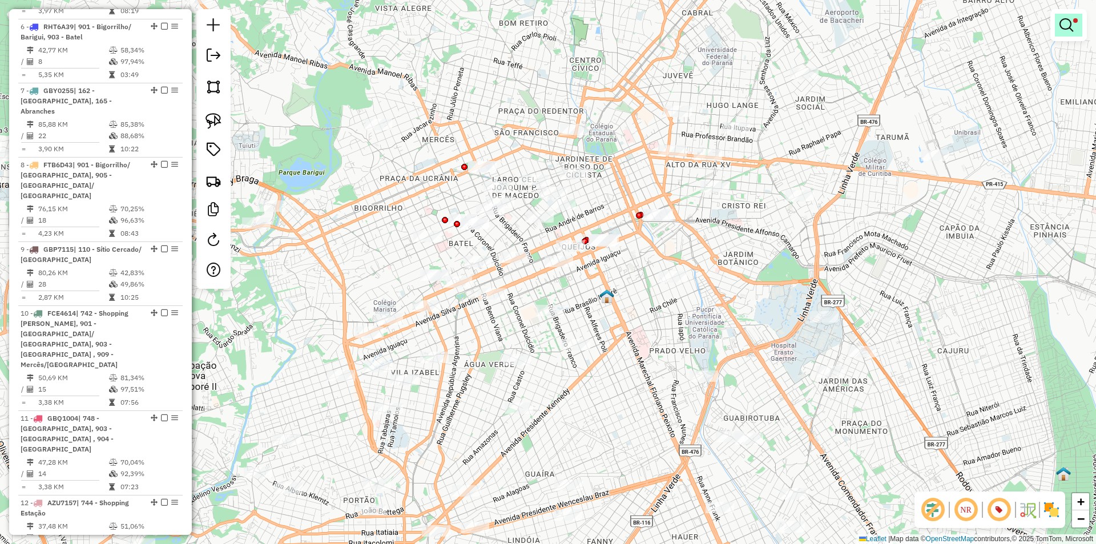
click at [1061, 27] on em at bounding box center [1066, 25] width 14 height 14
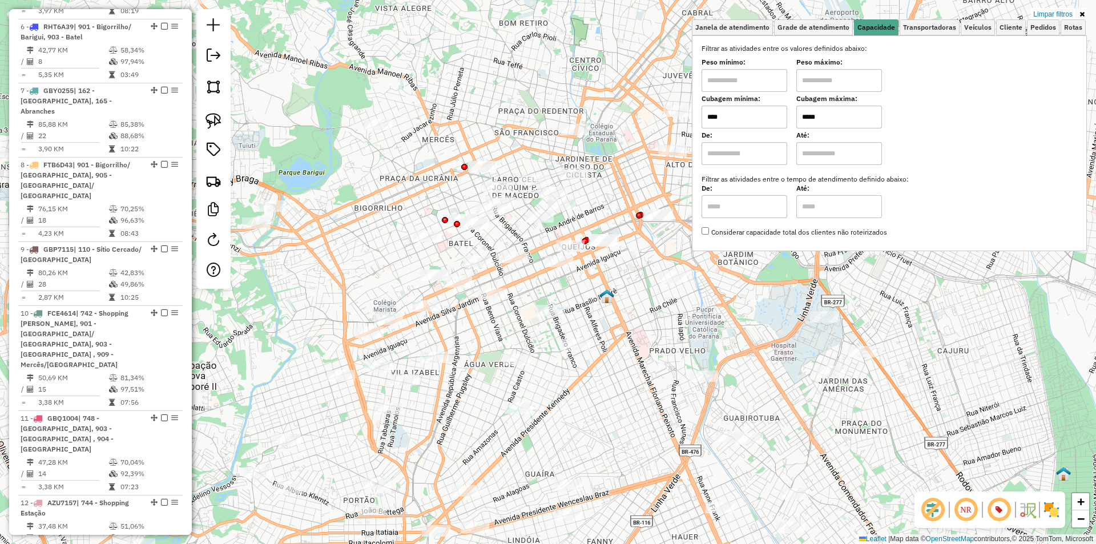
drag, startPoint x: 815, startPoint y: 115, endPoint x: 803, endPoint y: 115, distance: 12.6
click at [803, 115] on input "*****" at bounding box center [839, 117] width 86 height 23
type input "****"
click at [216, 126] on img at bounding box center [213, 121] width 16 height 16
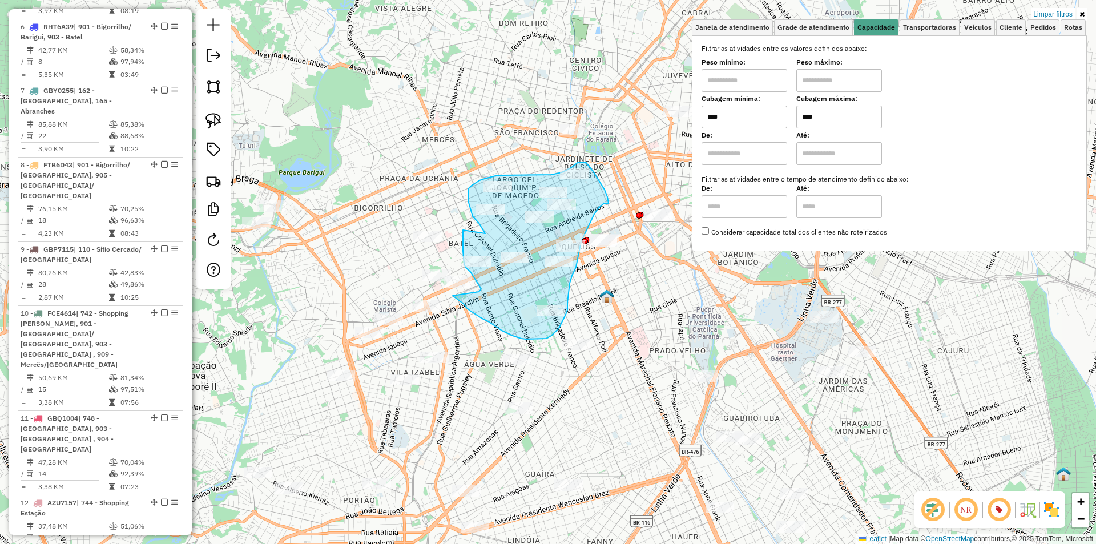
drag, startPoint x: 483, startPoint y: 231, endPoint x: 463, endPoint y: 230, distance: 20.6
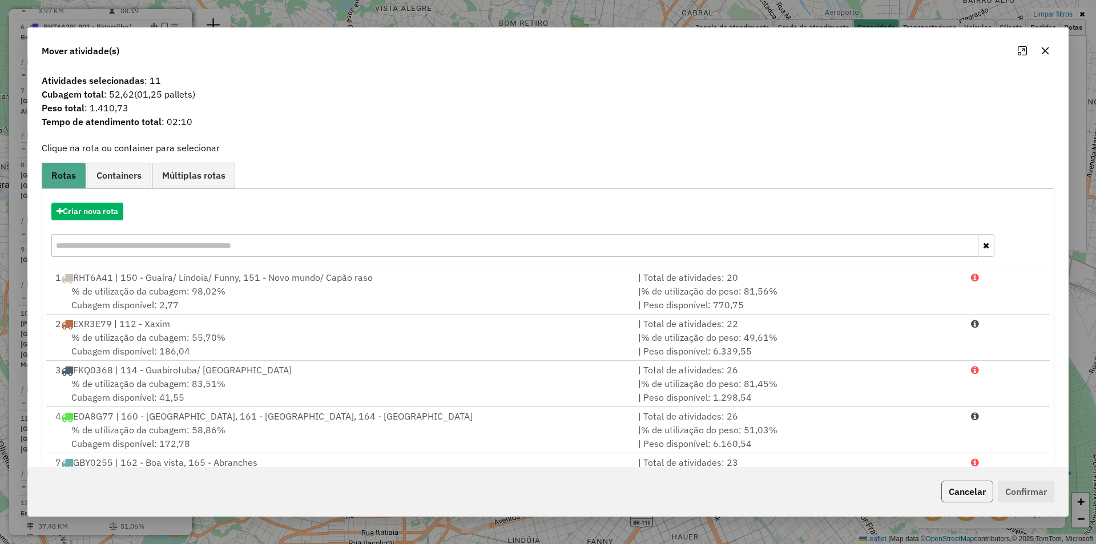
click at [963, 489] on button "Cancelar" at bounding box center [967, 492] width 52 height 22
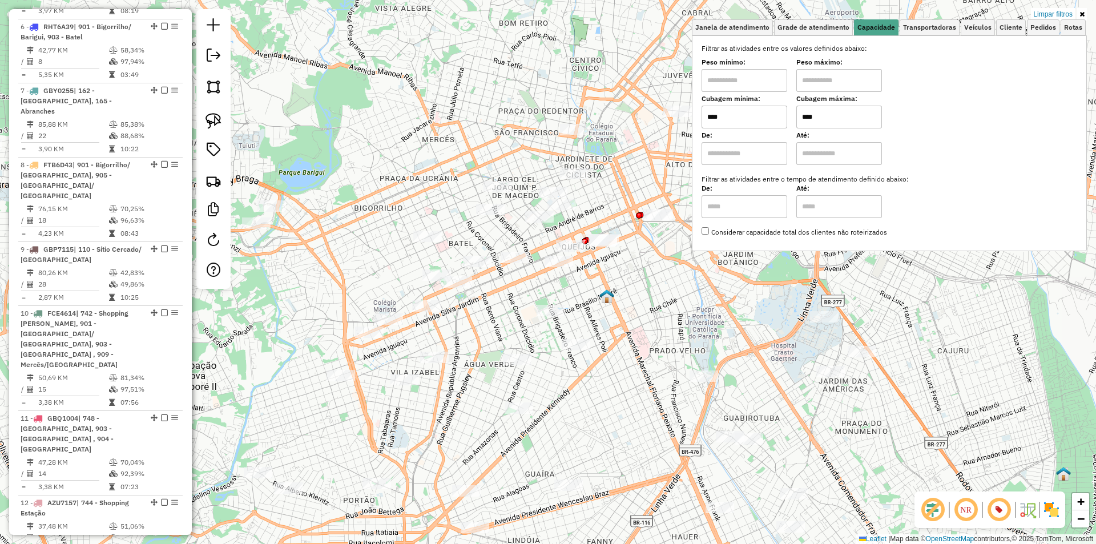
click at [624, 275] on div "Limpar filtros Janela de atendimento Grade de atendimento Capacidade Transporta…" at bounding box center [548, 272] width 1096 height 544
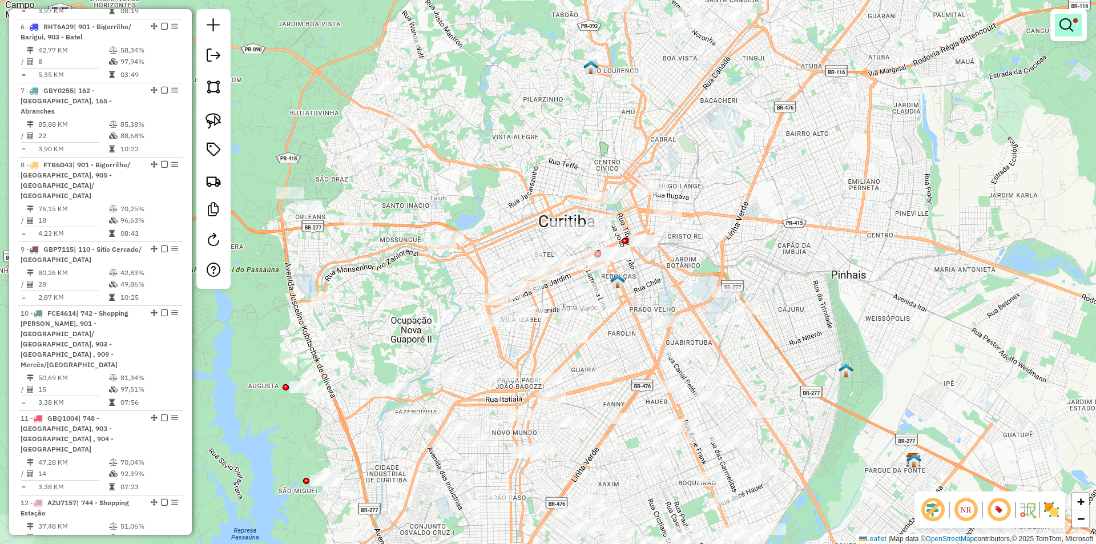
click at [1066, 19] on em at bounding box center [1066, 25] width 14 height 14
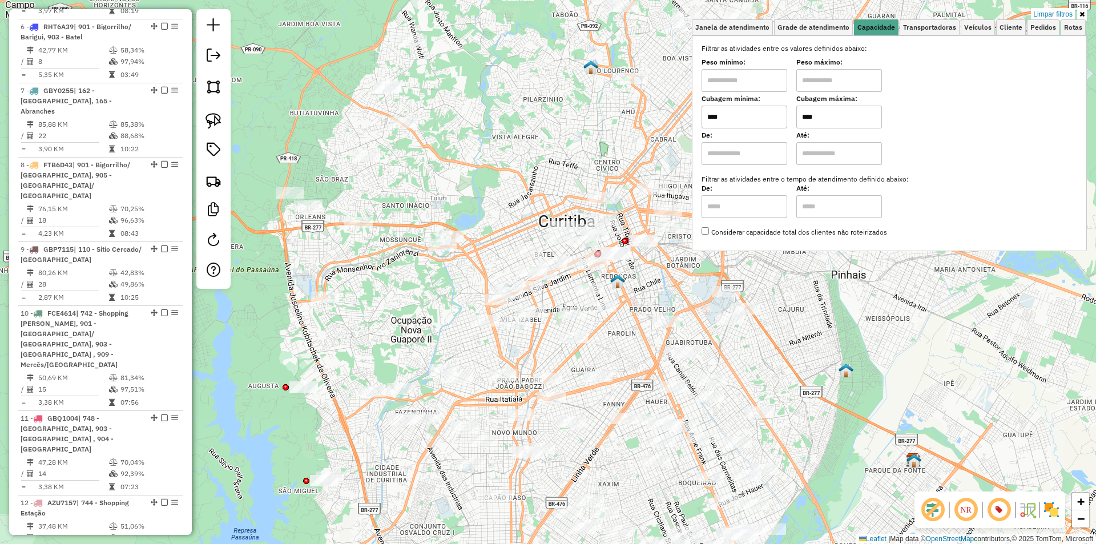
click at [1056, 12] on link "Limpar filtros" at bounding box center [1053, 14] width 44 height 13
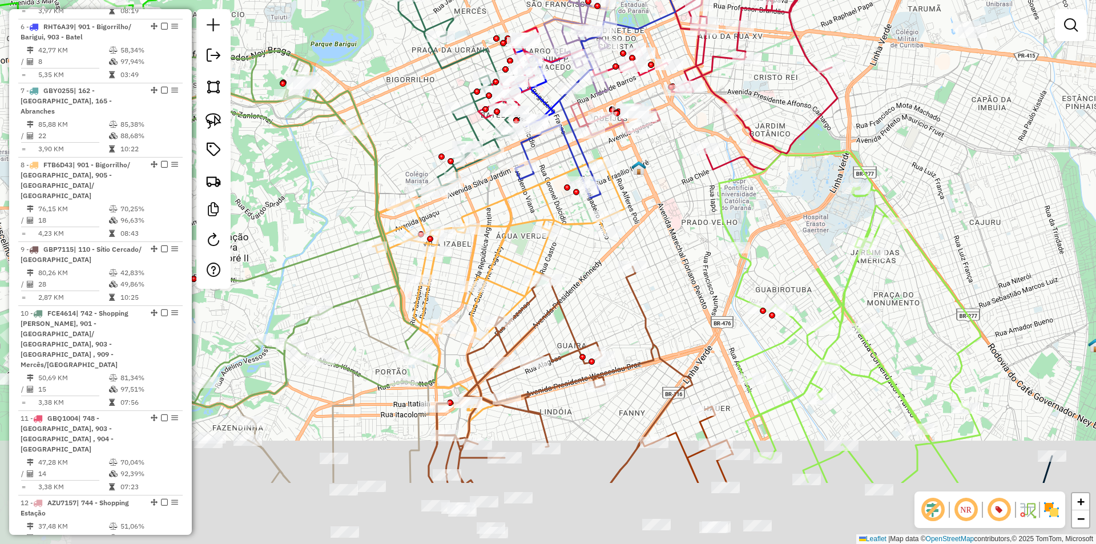
drag, startPoint x: 607, startPoint y: 294, endPoint x: 639, endPoint y: 176, distance: 121.9
click at [639, 176] on div "Janela de atendimento Grade de atendimento Capacidade Transportadoras Veículos …" at bounding box center [548, 272] width 1096 height 544
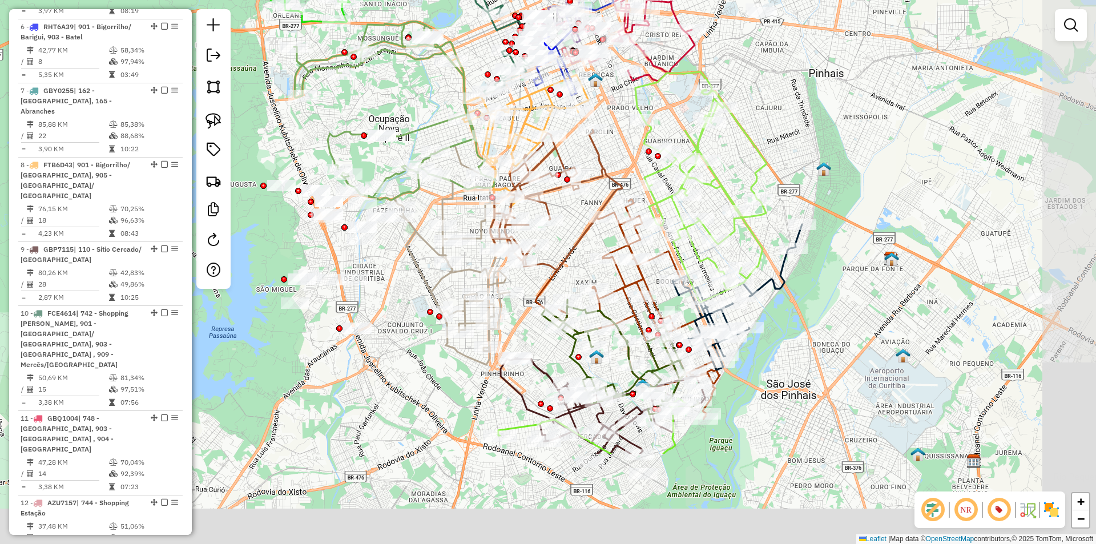
drag, startPoint x: 863, startPoint y: 245, endPoint x: 812, endPoint y: 133, distance: 122.6
click at [812, 133] on div "Janela de atendimento Grade de atendimento Capacidade Transportadoras Veículos …" at bounding box center [548, 272] width 1096 height 544
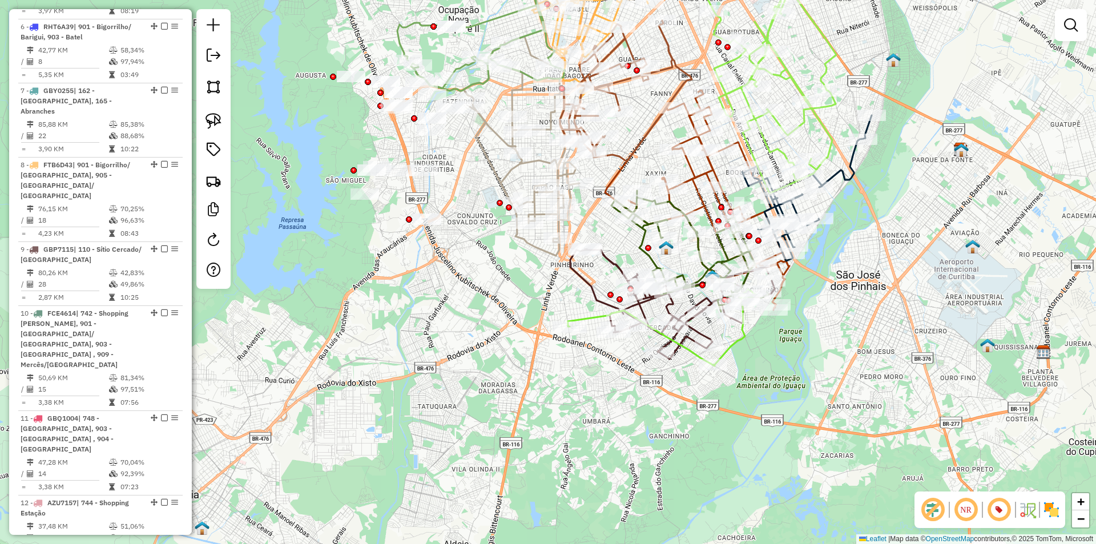
drag, startPoint x: 679, startPoint y: 445, endPoint x: 704, endPoint y: 331, distance: 116.8
click at [749, 335] on icon at bounding box center [661, 327] width 187 height 76
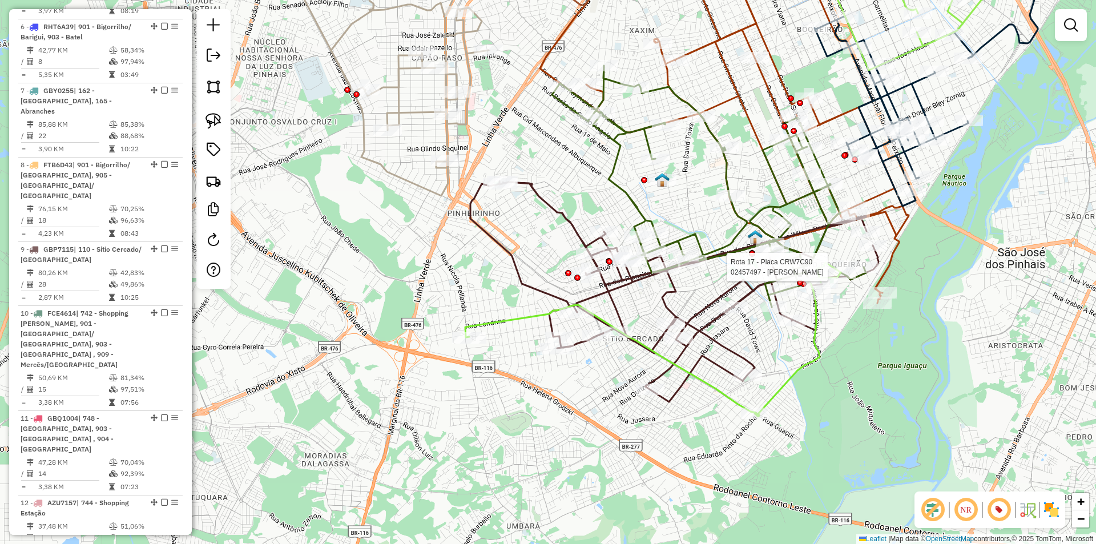
click at [710, 338] on icon at bounding box center [674, 291] width 408 height 221
select select "**********"
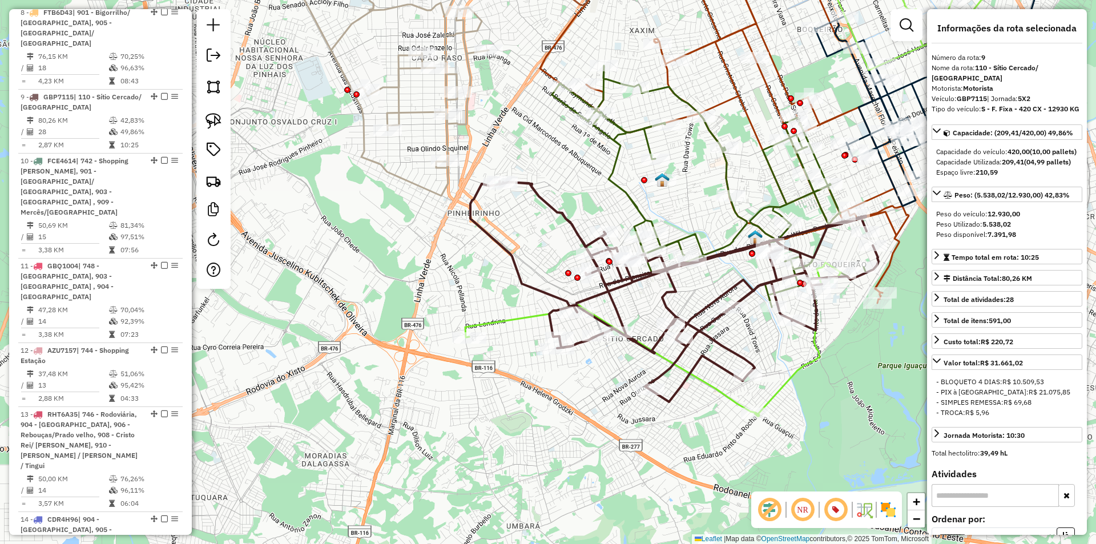
scroll to position [1033, 0]
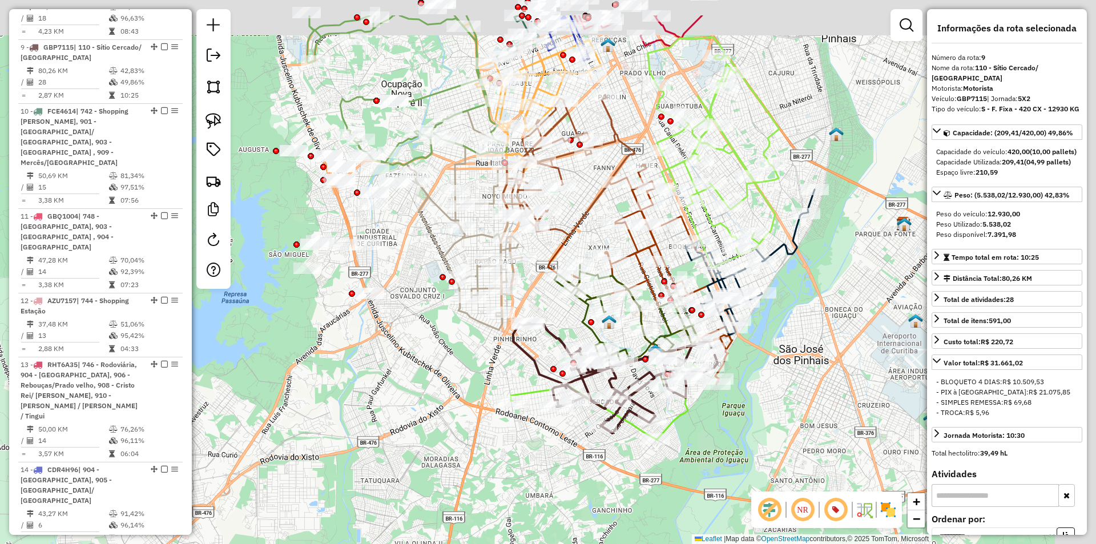
drag, startPoint x: 849, startPoint y: 222, endPoint x: 789, endPoint y: 292, distance: 92.3
click at [789, 292] on div "Janela de atendimento Grade de atendimento Capacidade Transportadoras Veículos …" at bounding box center [548, 272] width 1096 height 544
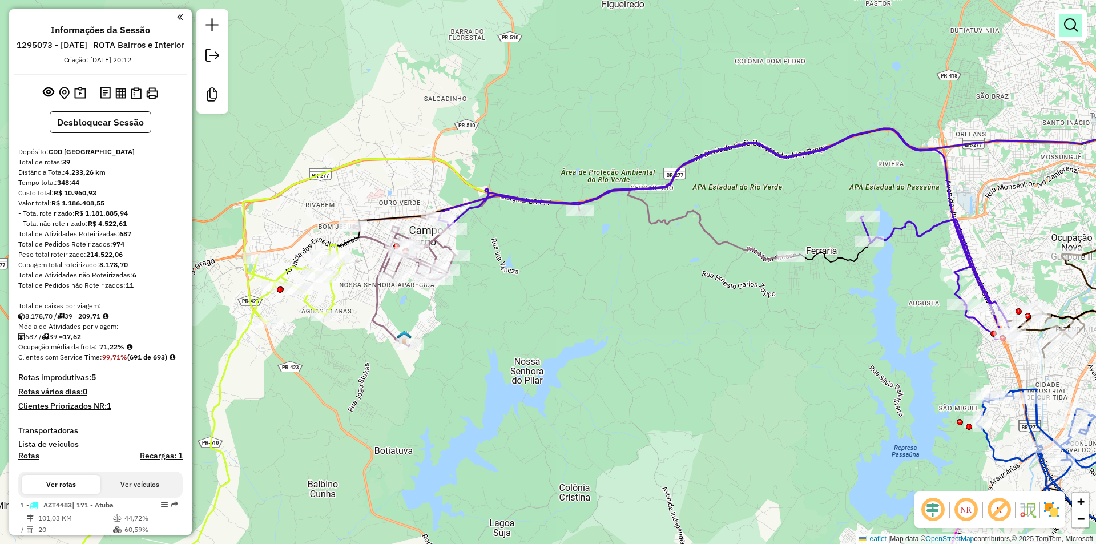
click at [1065, 25] on em at bounding box center [1071, 25] width 14 height 14
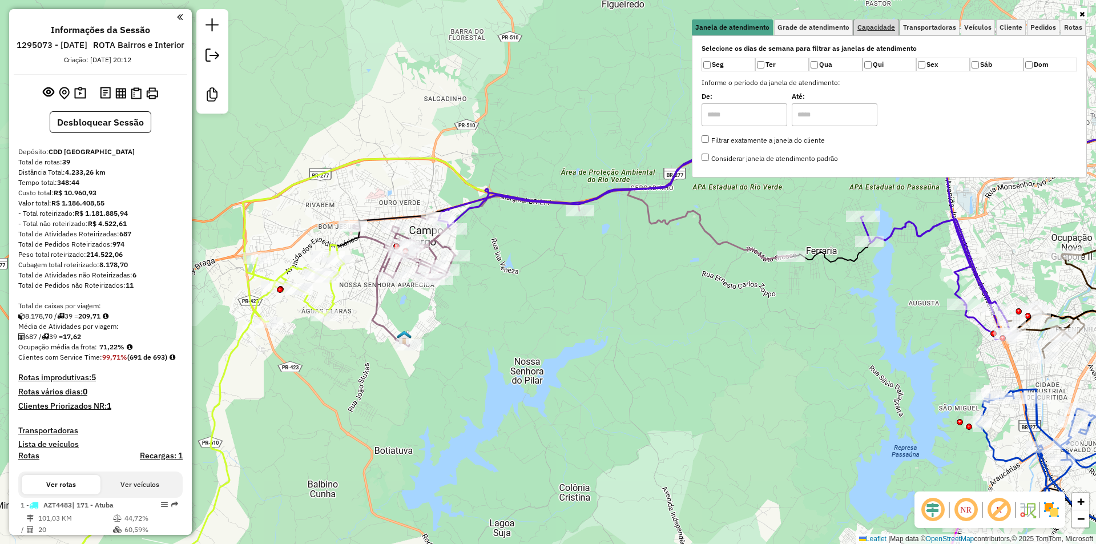
click at [882, 28] on span "Capacidade" at bounding box center [876, 27] width 38 height 7
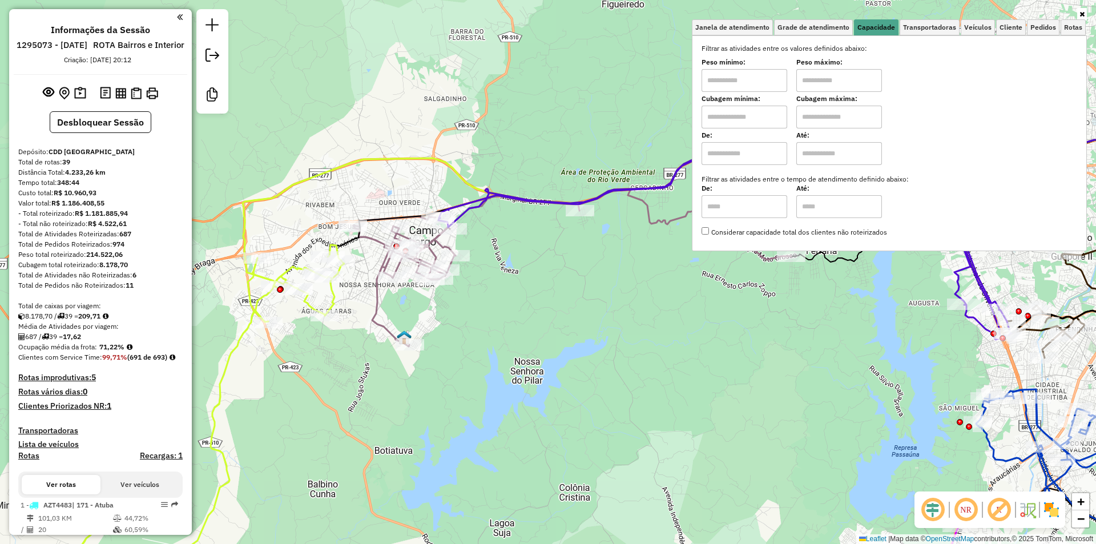
click at [753, 112] on input "text" at bounding box center [745, 117] width 86 height 23
type input "****"
click at [844, 110] on input "text" at bounding box center [839, 117] width 86 height 23
type input "****"
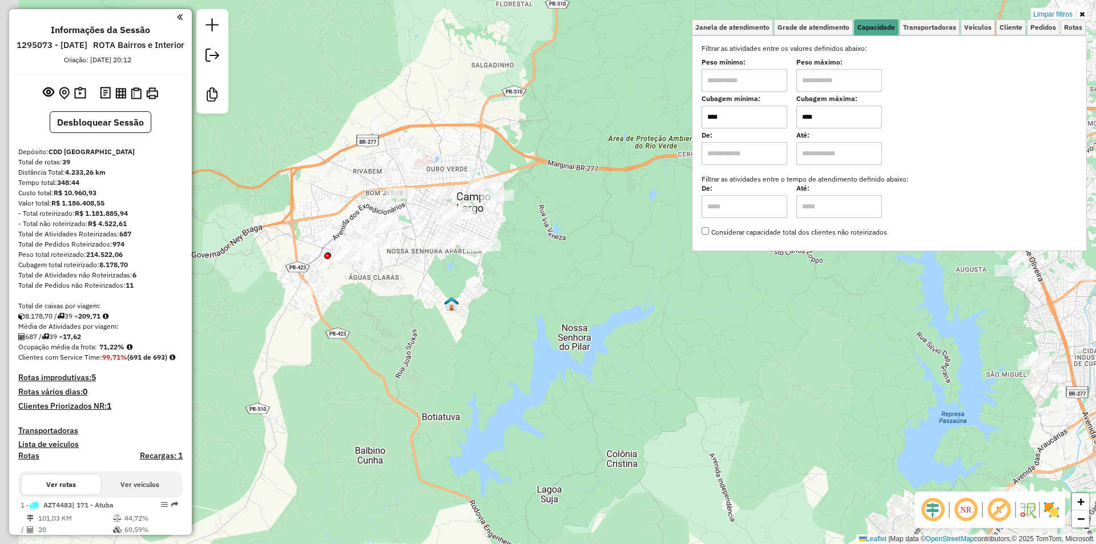
drag, startPoint x: 400, startPoint y: 190, endPoint x: 434, endPoint y: 170, distance: 39.7
click at [441, 160] on div "Limpar filtros Janela de atendimento Grade de atendimento Capacidade Transporta…" at bounding box center [548, 272] width 1096 height 544
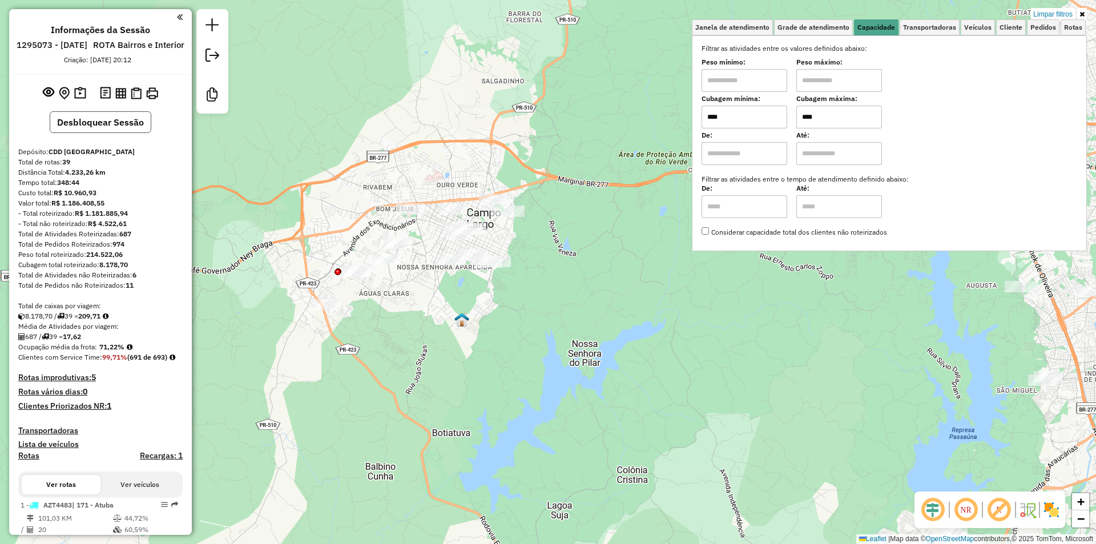
click at [75, 132] on button "Desbloquear Sessão" at bounding box center [101, 122] width 102 height 22
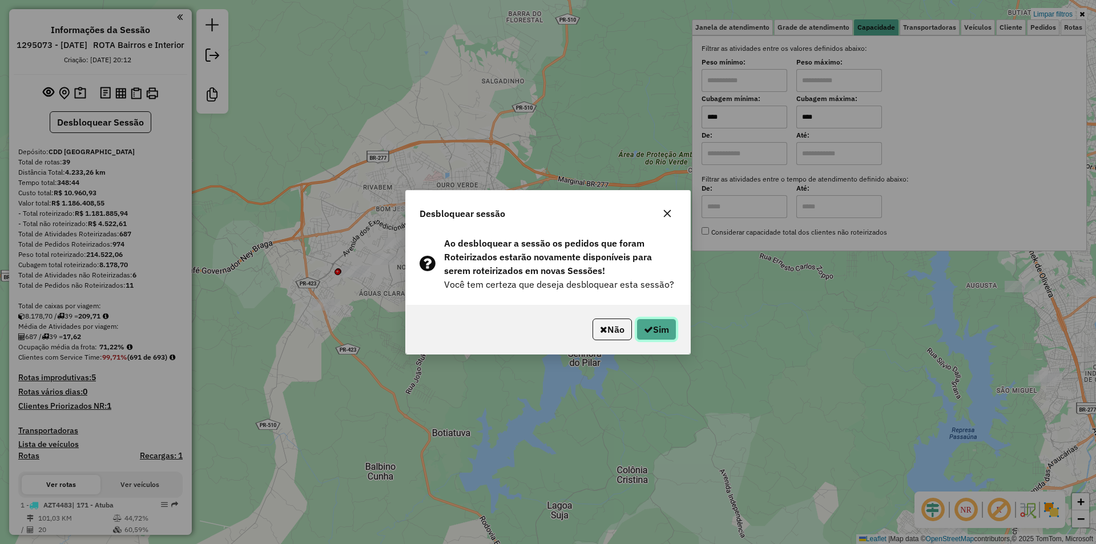
click at [659, 320] on button "Sim" at bounding box center [656, 330] width 40 height 22
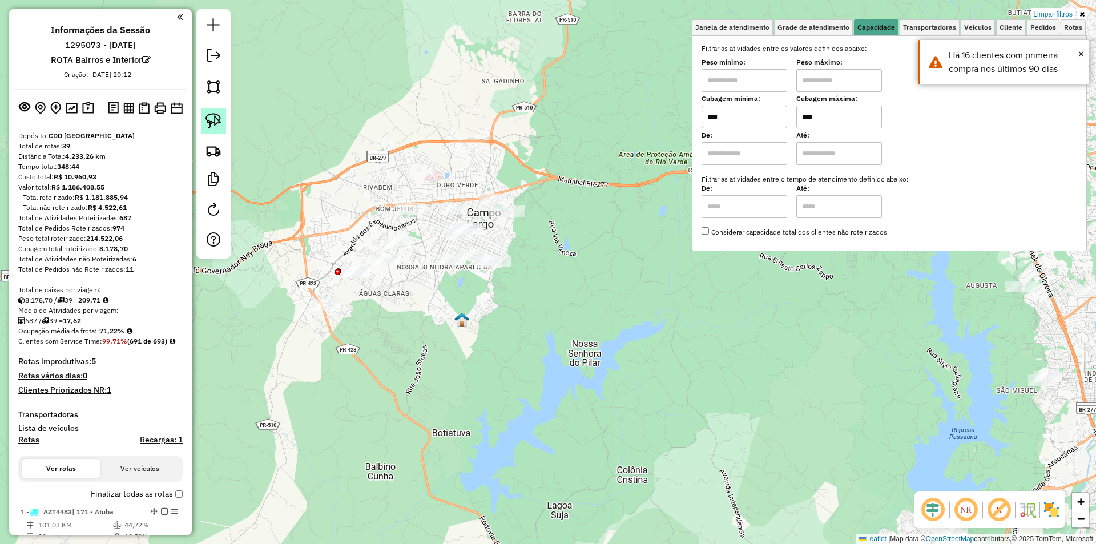
click at [218, 128] on img at bounding box center [213, 121] width 16 height 16
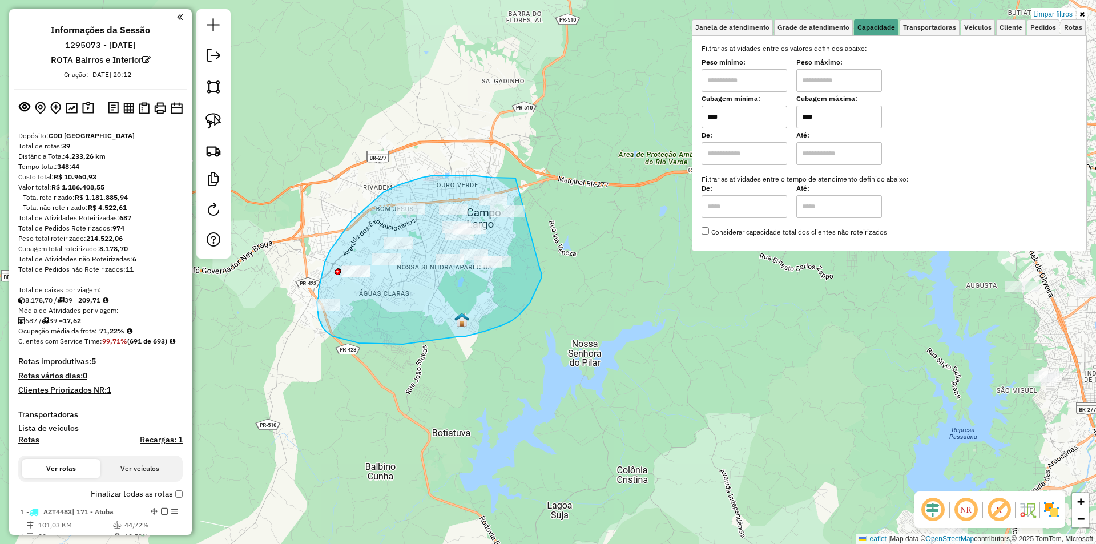
drag, startPoint x: 514, startPoint y: 178, endPoint x: 540, endPoint y: 269, distance: 95.0
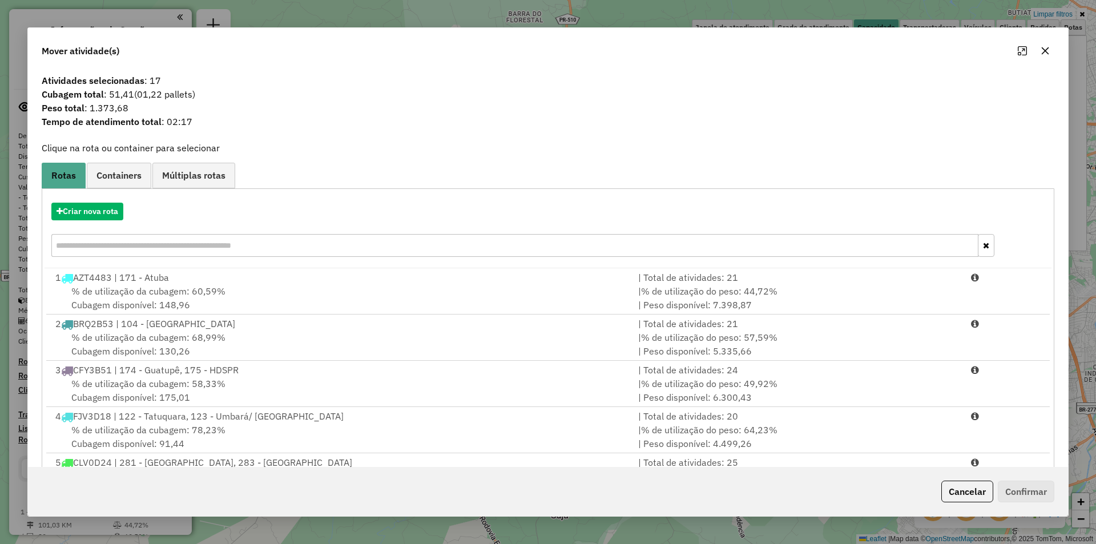
drag, startPoint x: 1045, startPoint y: 51, endPoint x: 875, endPoint y: 109, distance: 179.8
click at [1045, 50] on icon "button" at bounding box center [1045, 50] width 7 height 7
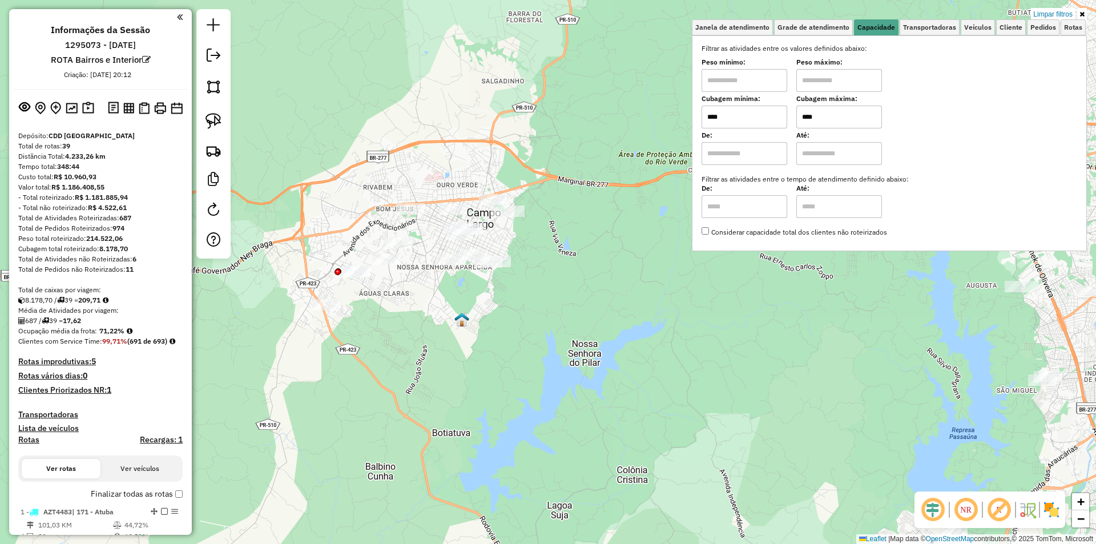
click at [696, 366] on div "Limpar filtros Janela de atendimento Grade de atendimento Capacidade Transporta…" at bounding box center [548, 272] width 1096 height 544
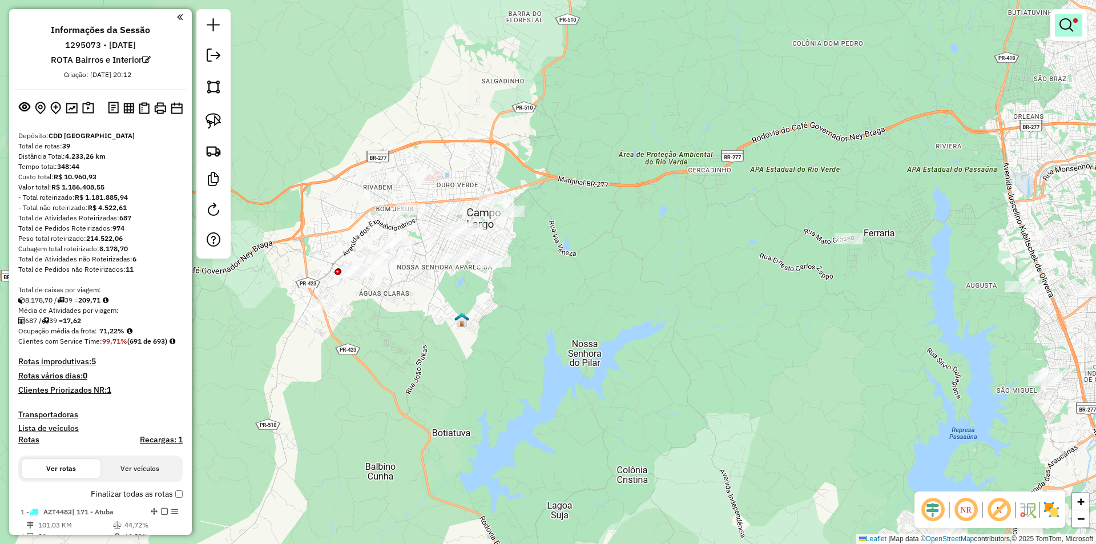
click at [1069, 23] on em at bounding box center [1066, 25] width 14 height 14
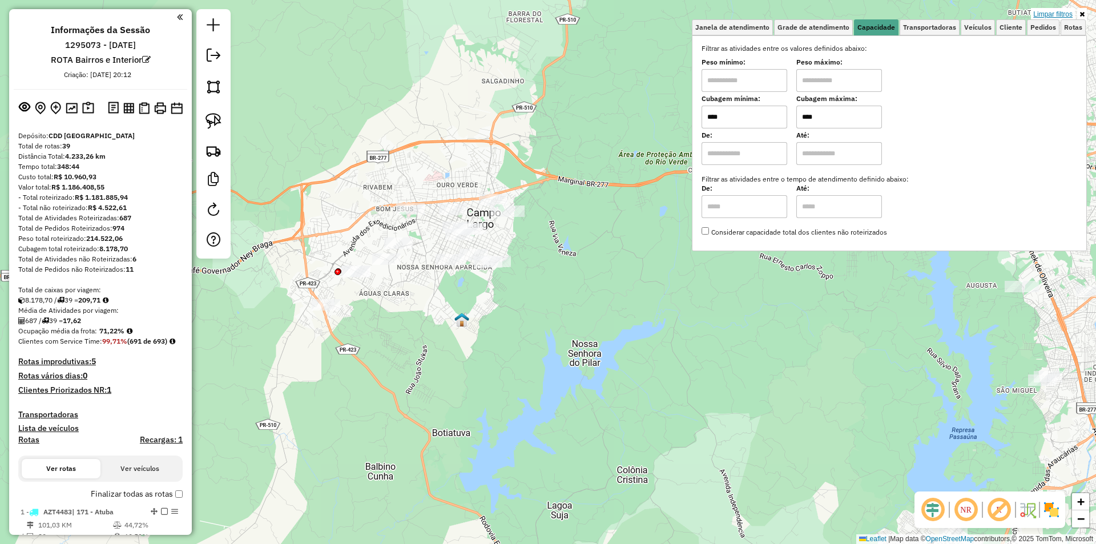
click at [1055, 13] on link "Limpar filtros" at bounding box center [1053, 14] width 44 height 13
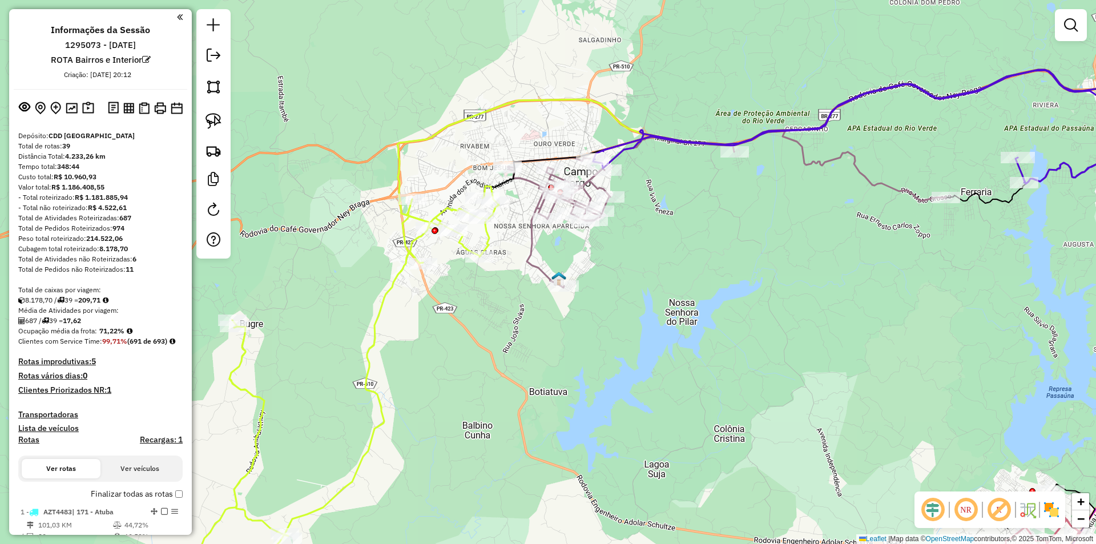
drag, startPoint x: 429, startPoint y: 278, endPoint x: 513, endPoint y: 243, distance: 90.8
click at [531, 235] on icon at bounding box center [726, 209] width 438 height 157
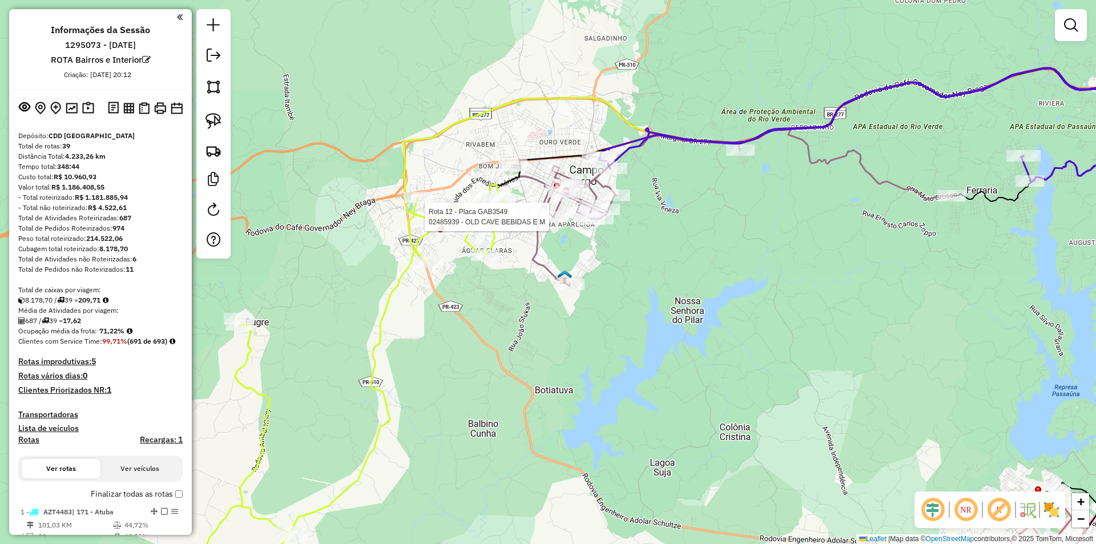
click at [487, 239] on icon at bounding box center [348, 391] width 313 height 414
select select "**********"
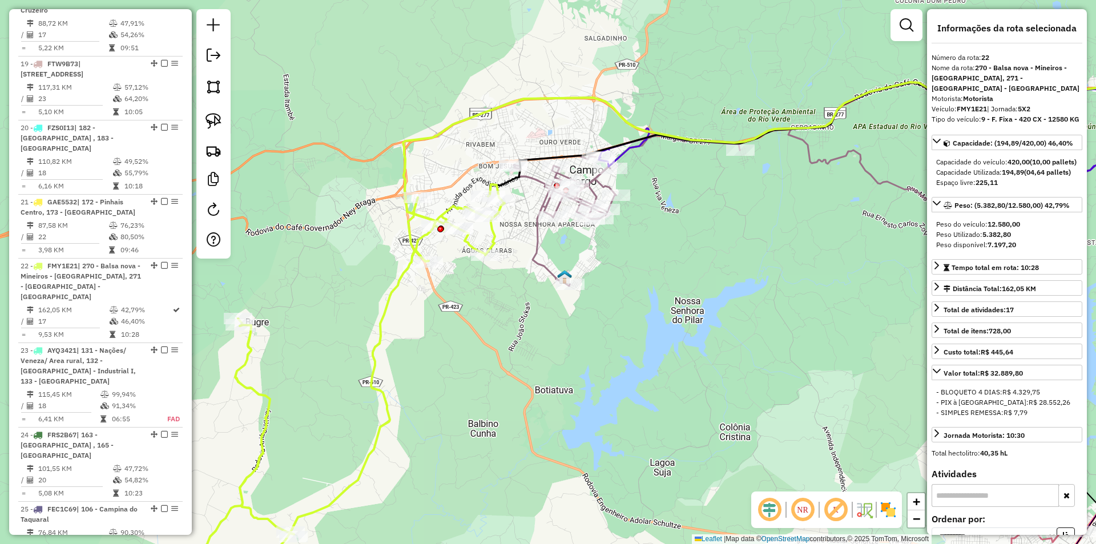
scroll to position [1910, 0]
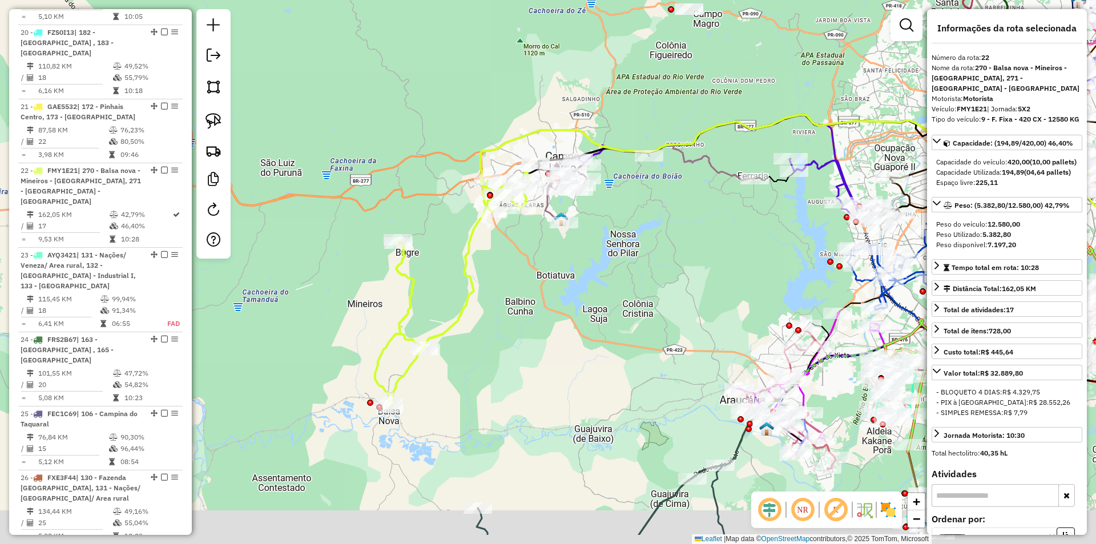
drag, startPoint x: 508, startPoint y: 293, endPoint x: 426, endPoint y: 381, distance: 120.4
click at [521, 257] on div "Janela de atendimento Grade de atendimento Capacidade Transportadoras Veículos …" at bounding box center [548, 272] width 1096 height 544
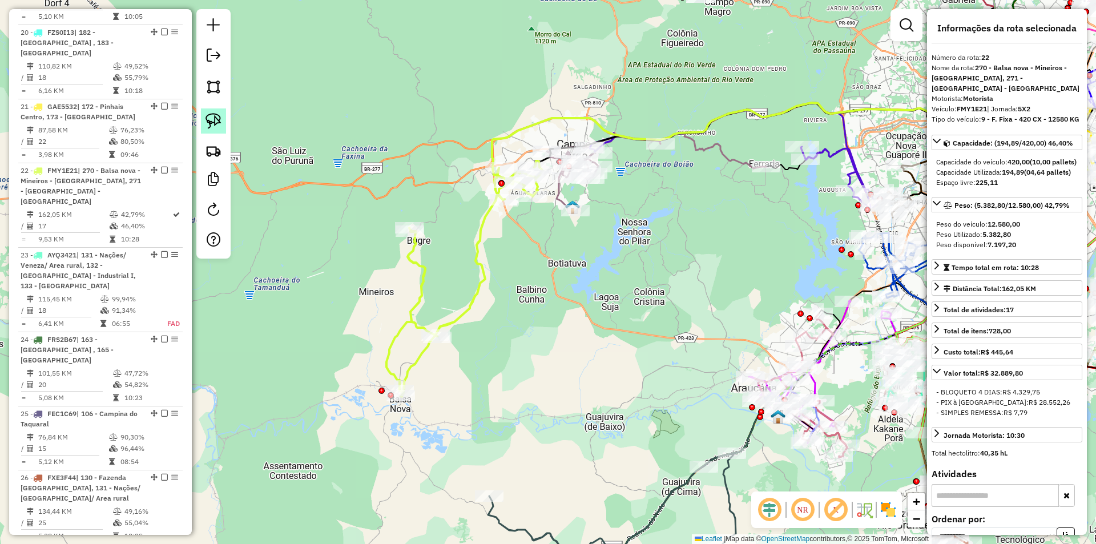
click at [211, 123] on img at bounding box center [213, 121] width 16 height 16
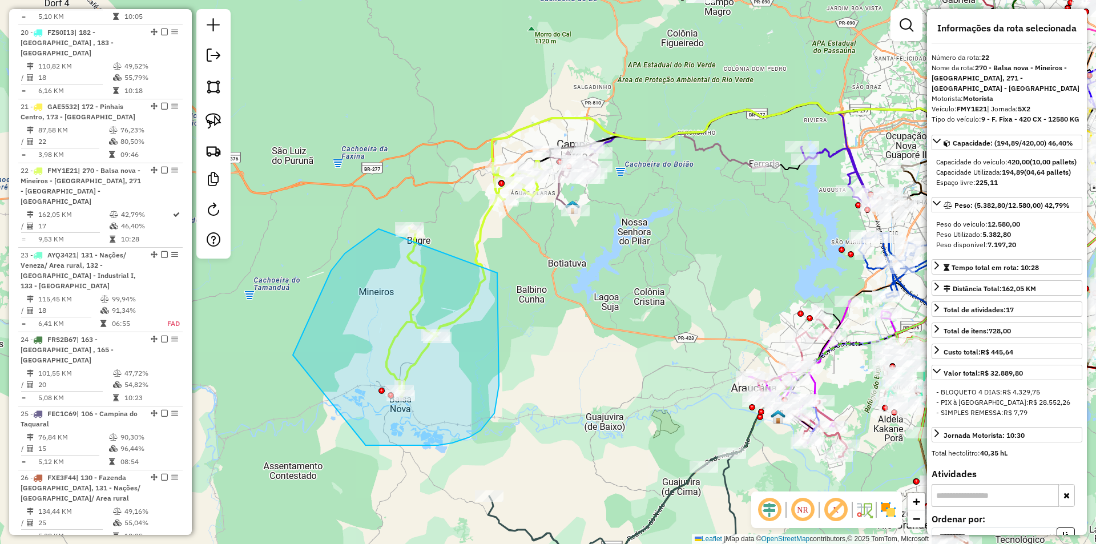
drag, startPoint x: 345, startPoint y: 253, endPoint x: 365, endPoint y: 443, distance: 190.6
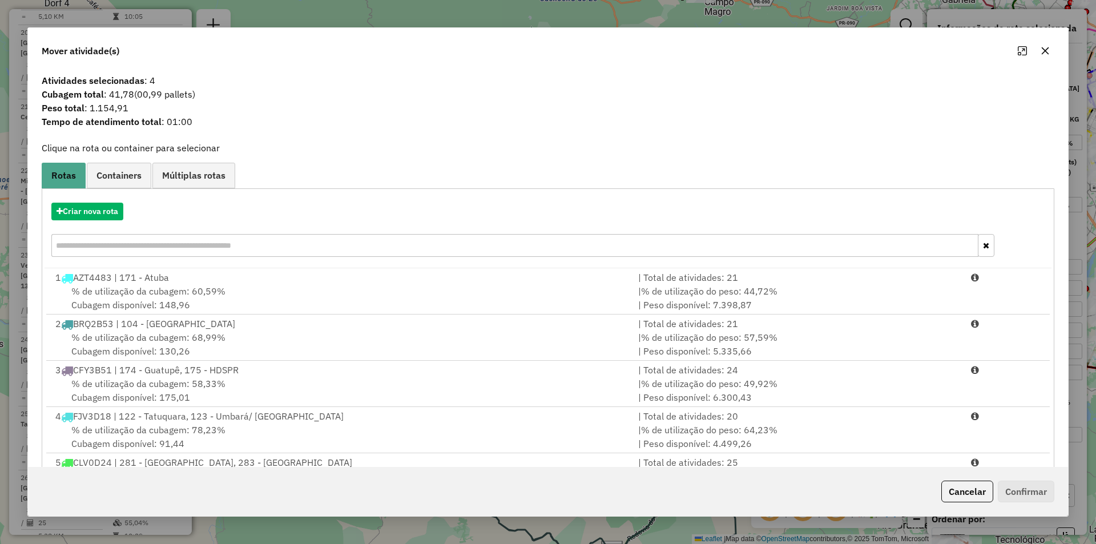
click at [1048, 53] on icon "button" at bounding box center [1045, 50] width 7 height 7
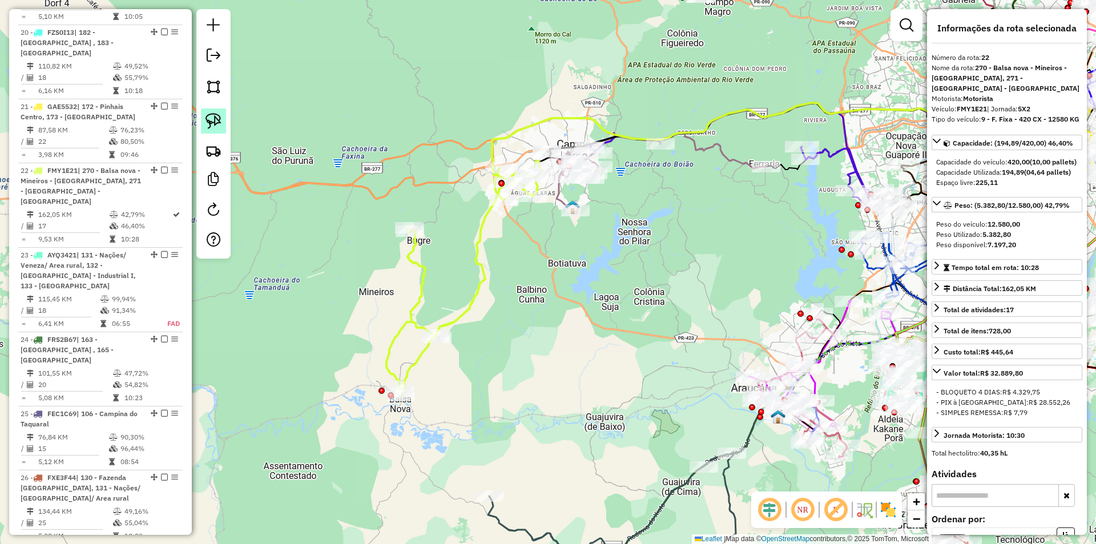
click at [215, 124] on img at bounding box center [213, 121] width 16 height 16
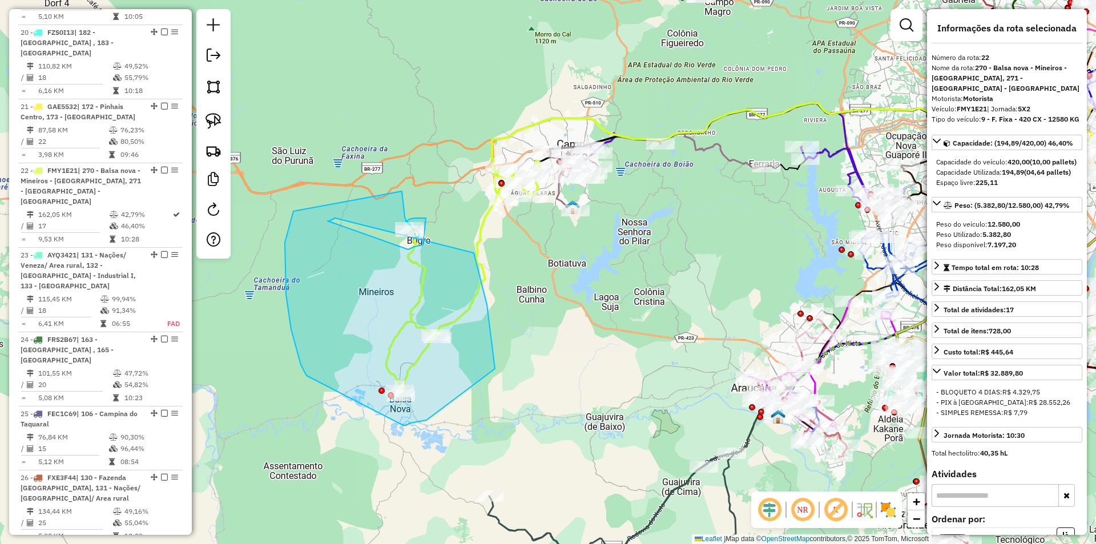
drag, startPoint x: 335, startPoint y: 218, endPoint x: 408, endPoint y: 249, distance: 79.5
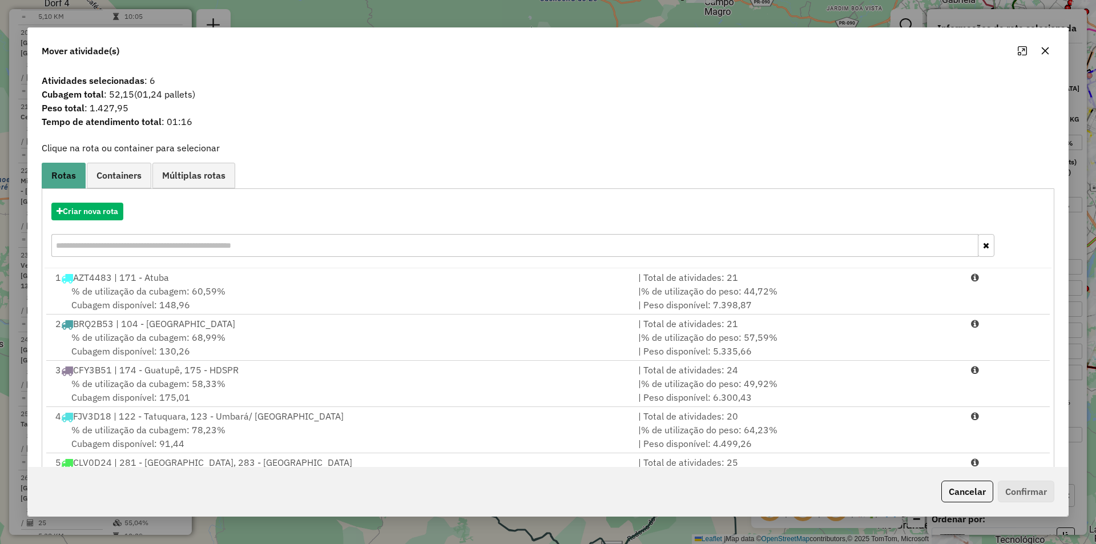
click at [1047, 54] on icon "button" at bounding box center [1045, 50] width 9 height 9
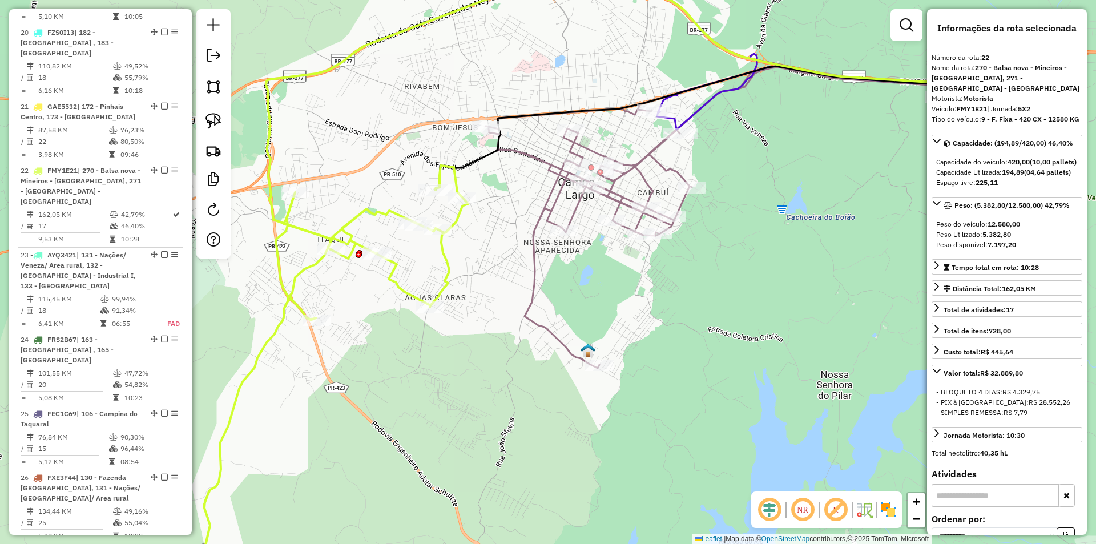
drag, startPoint x: 779, startPoint y: 269, endPoint x: 575, endPoint y: 245, distance: 204.6
click at [593, 269] on div "Janela de atendimento Grade de atendimento Capacidade Transportadoras Veículos …" at bounding box center [548, 272] width 1096 height 544
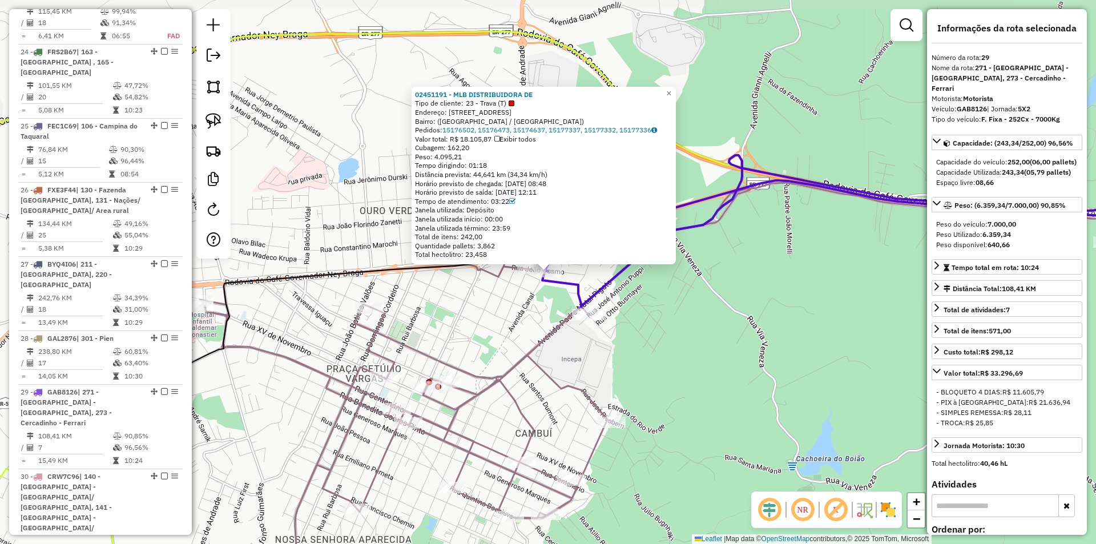
scroll to position [2388, 0]
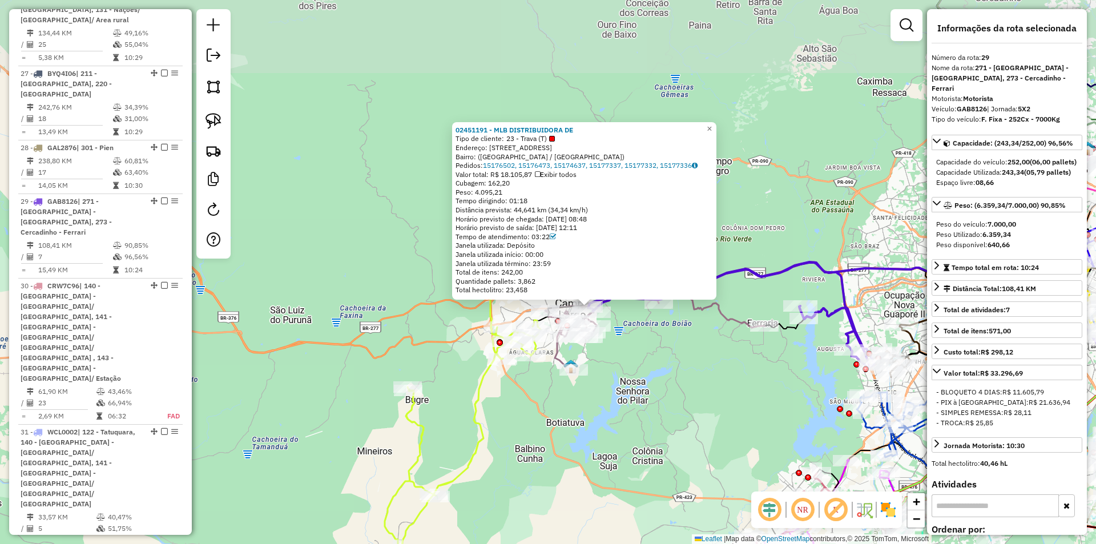
click at [626, 330] on div "02451191 - MLB DISTRIBUIDORA DE Tipo de cliente: 23 - Trava (T) Endereço: Aveni…" at bounding box center [548, 272] width 1096 height 544
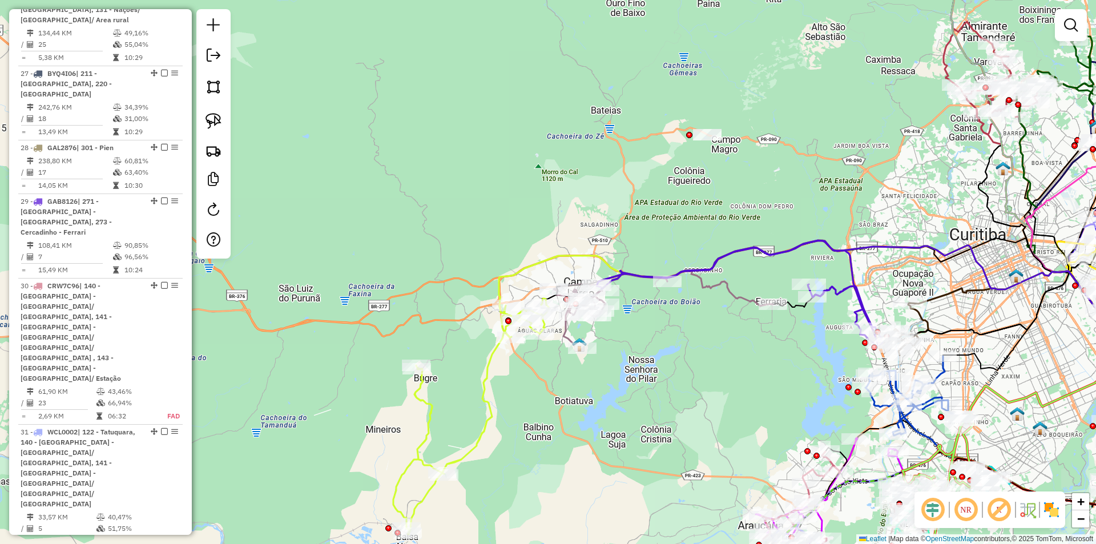
drag, startPoint x: 519, startPoint y: 284, endPoint x: 451, endPoint y: 251, distance: 75.3
click at [526, 260] on icon at bounding box center [843, 304] width 689 height 129
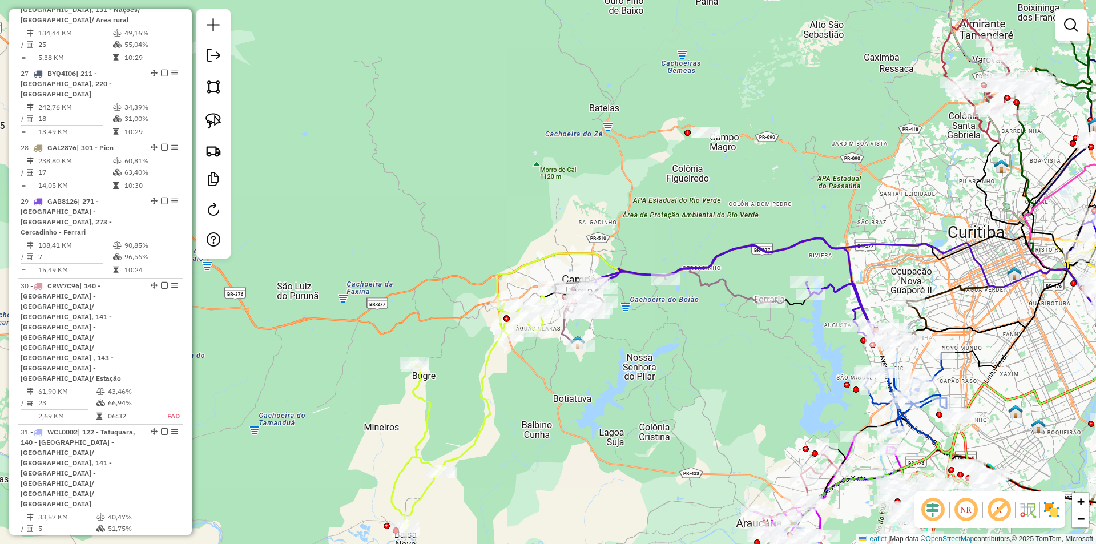
drag, startPoint x: 204, startPoint y: 128, endPoint x: 265, endPoint y: 144, distance: 63.3
click at [204, 127] on link at bounding box center [213, 120] width 25 height 25
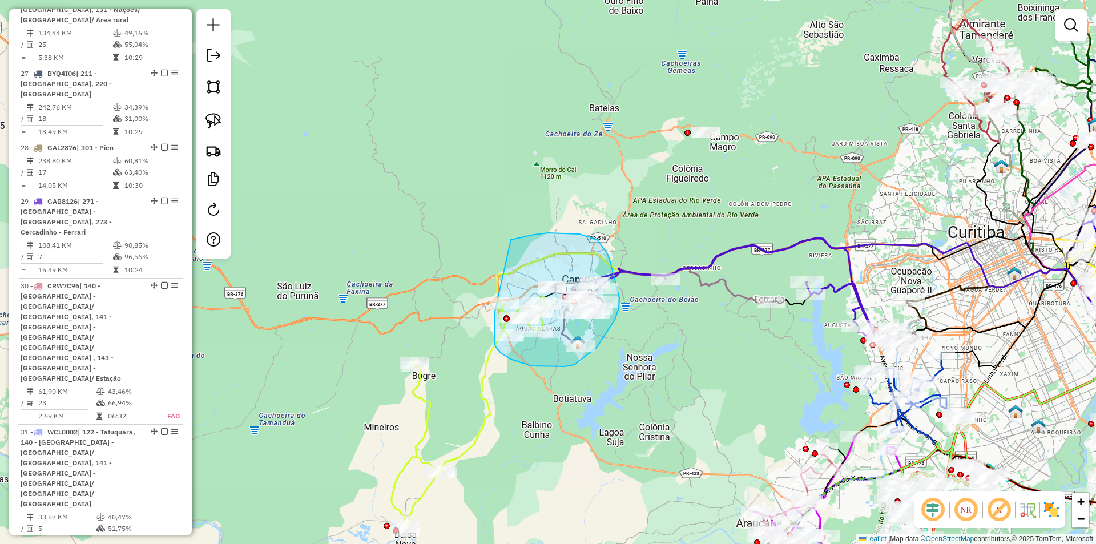
drag, startPoint x: 548, startPoint y: 233, endPoint x: 495, endPoint y: 313, distance: 96.1
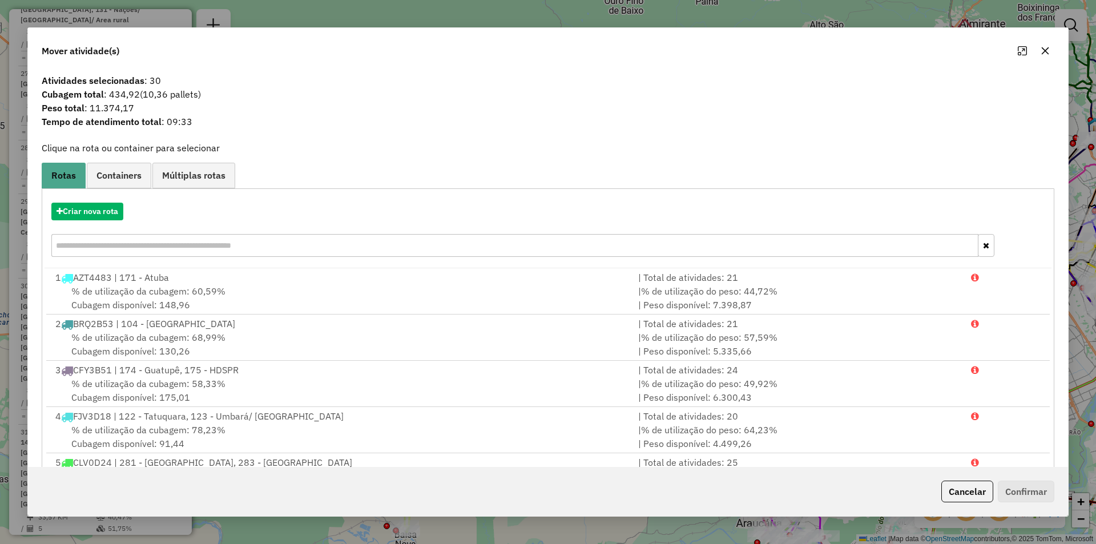
click at [1045, 52] on icon "button" at bounding box center [1045, 50] width 9 height 9
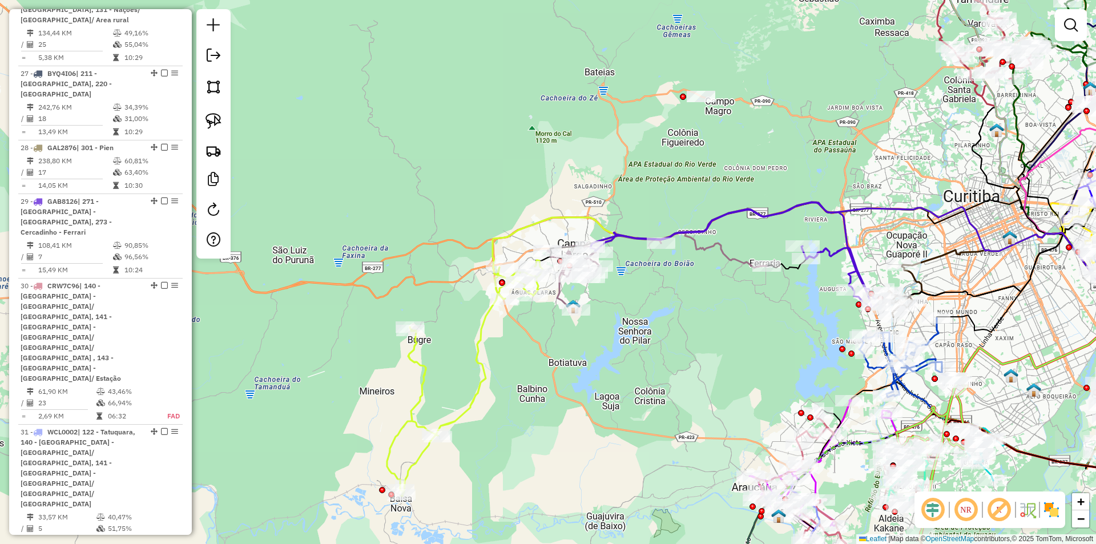
drag, startPoint x: 498, startPoint y: 406, endPoint x: 494, endPoint y: 370, distance: 36.3
click at [494, 370] on div "Janela de atendimento Grade de atendimento Capacidade Transportadoras Veículos …" at bounding box center [548, 272] width 1096 height 544
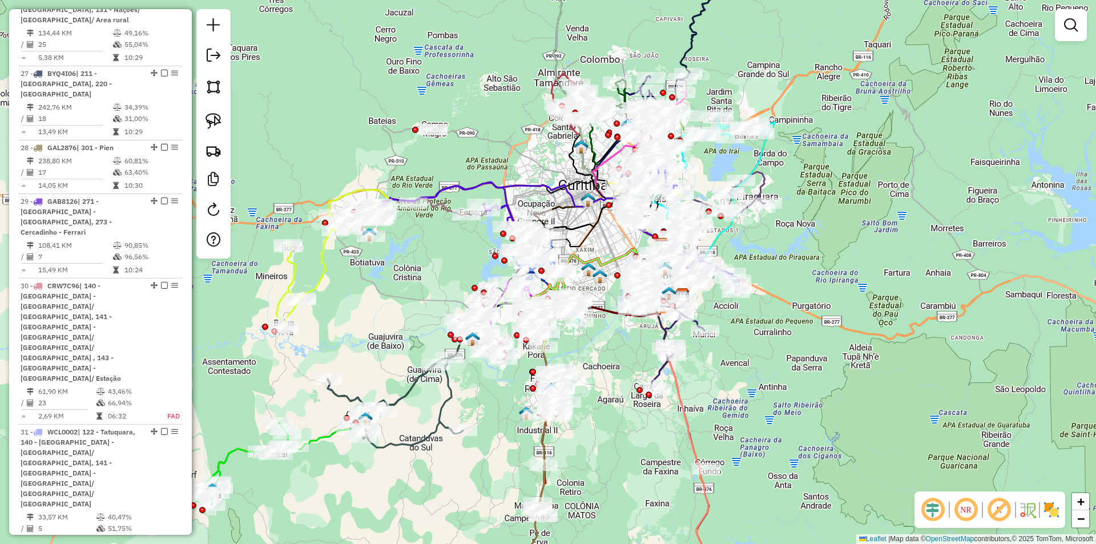
click at [933, 513] on em at bounding box center [932, 509] width 27 height 27
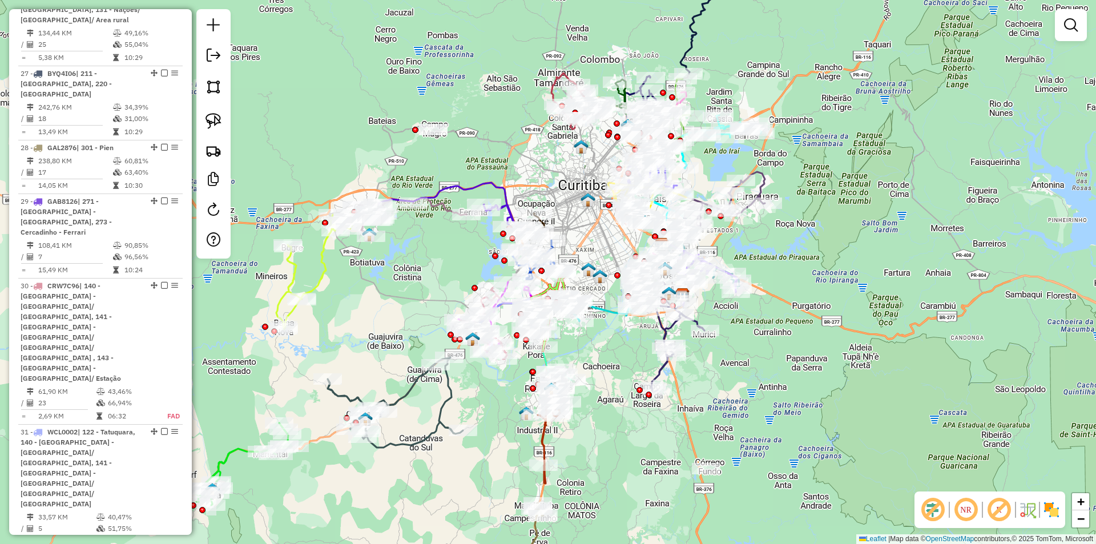
click at [1000, 506] on em at bounding box center [998, 509] width 27 height 27
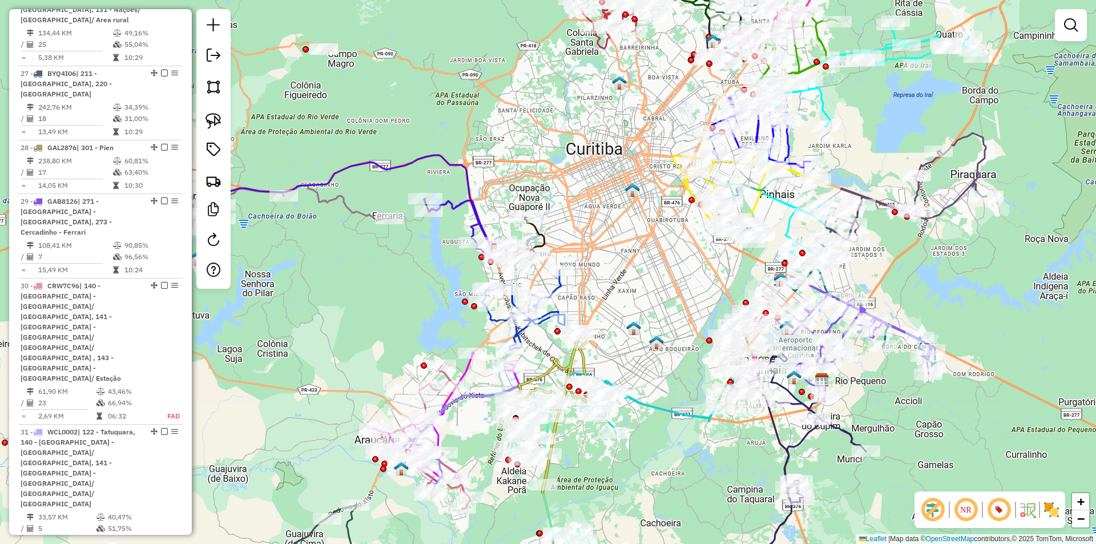
click at [632, 102] on div "Janela de atendimento Grade de atendimento Capacidade Transportadoras Veículos …" at bounding box center [548, 272] width 1096 height 544
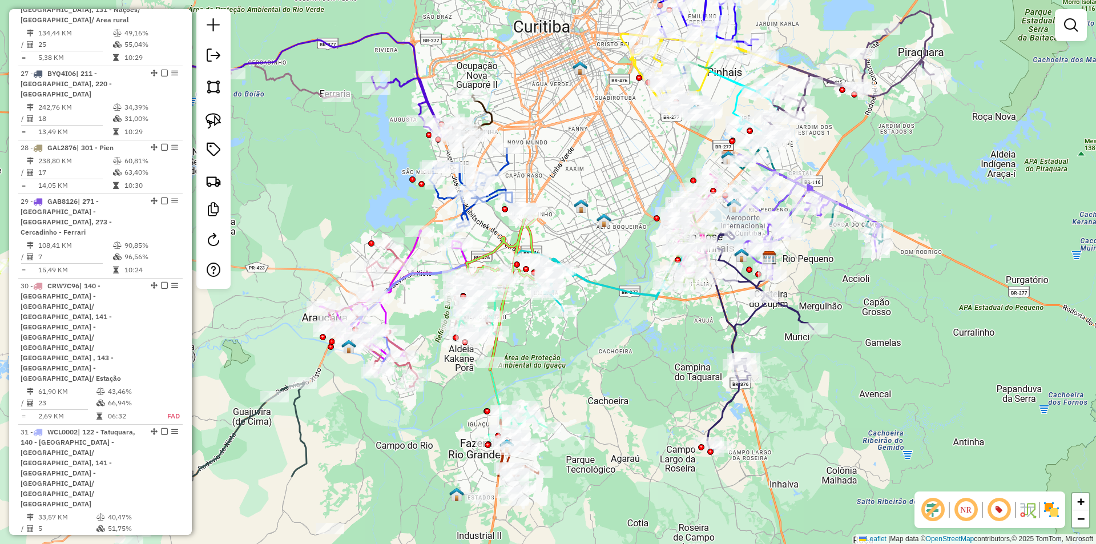
drag, startPoint x: 601, startPoint y: 230, endPoint x: 580, endPoint y: 176, distance: 57.7
click at [580, 176] on div "Janela de atendimento Grade de atendimento Capacidade Transportadoras Veículos …" at bounding box center [548, 272] width 1096 height 544
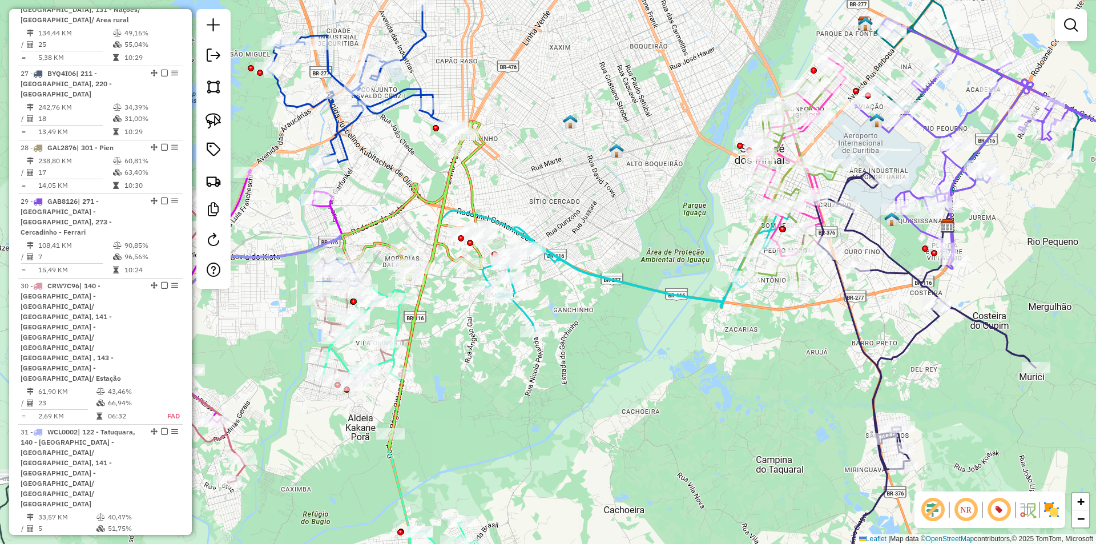
click at [638, 285] on icon at bounding box center [618, 268] width 365 height 125
select select "**********"
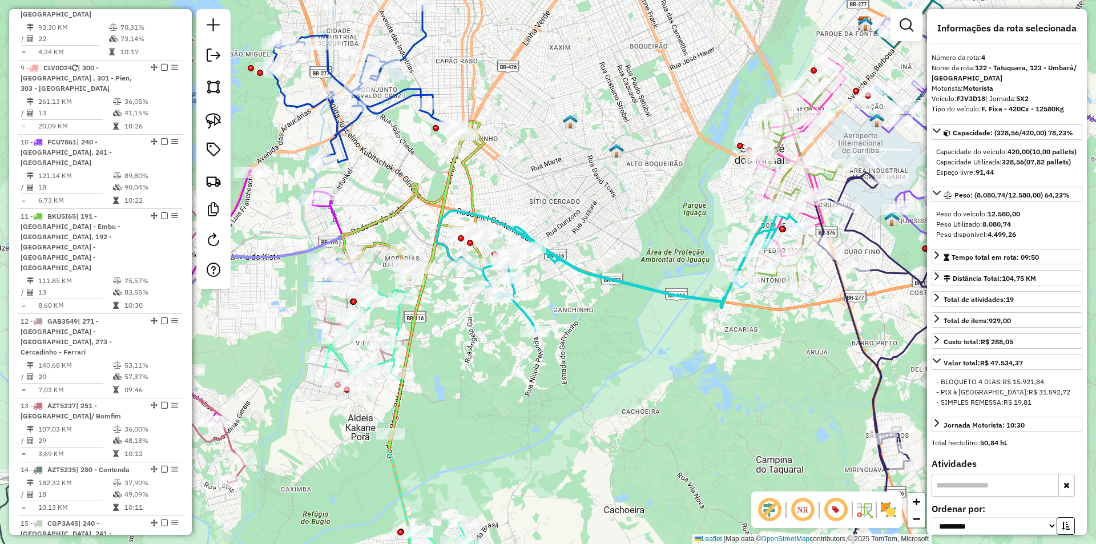
scroll to position [687, 0]
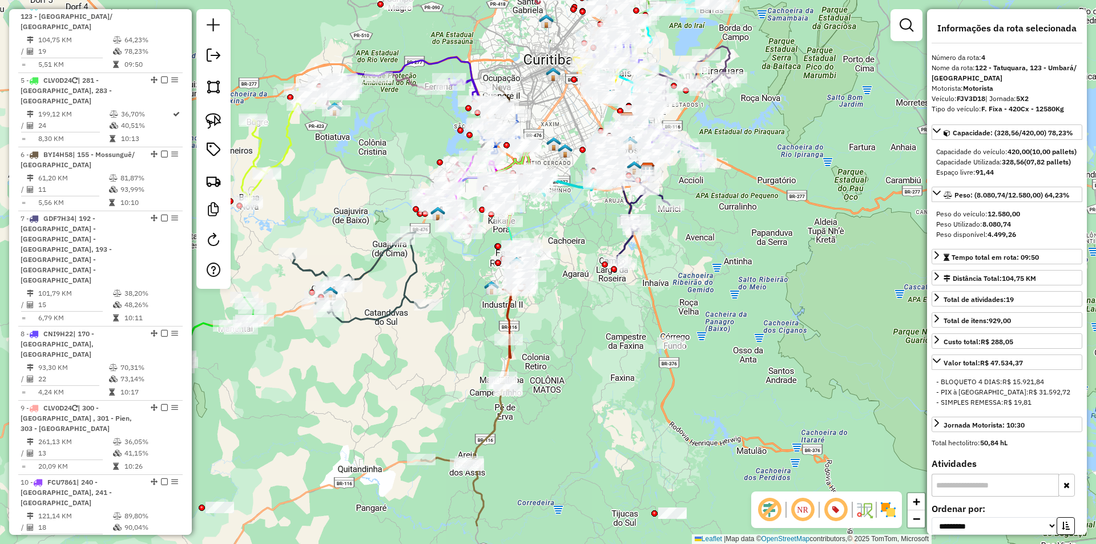
drag, startPoint x: 688, startPoint y: 298, endPoint x: 685, endPoint y: 368, distance: 69.7
click at [679, 231] on div "Janela de atendimento Grade de atendimento Capacidade Transportadoras Veículos …" at bounding box center [548, 272] width 1096 height 544
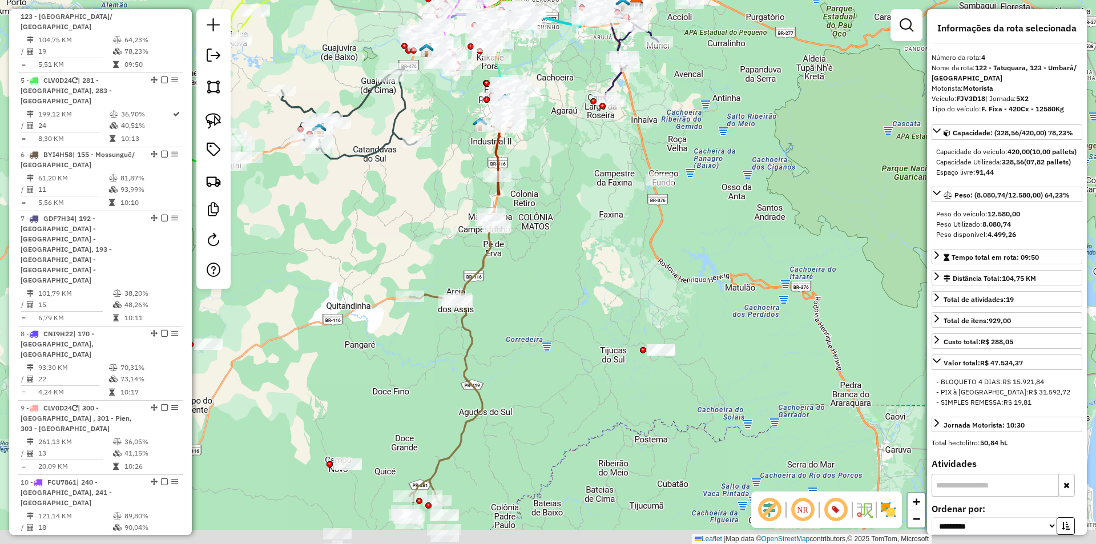
drag, startPoint x: 662, startPoint y: 426, endPoint x: 660, endPoint y: 331, distance: 95.9
click at [660, 331] on div "Janela de atendimento Grade de atendimento Capacidade Transportadoras Veículos …" at bounding box center [548, 272] width 1096 height 544
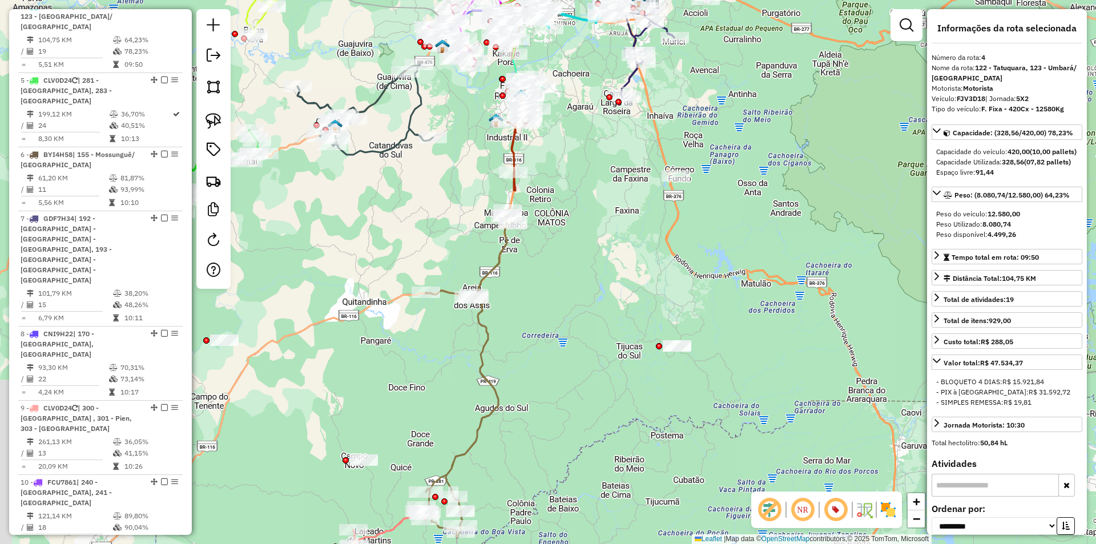
drag, startPoint x: 669, startPoint y: 284, endPoint x: 685, endPoint y: 280, distance: 16.5
click at [685, 280] on div "Janela de atendimento Grade de atendimento Capacidade Transportadoras Veículos …" at bounding box center [548, 272] width 1096 height 544
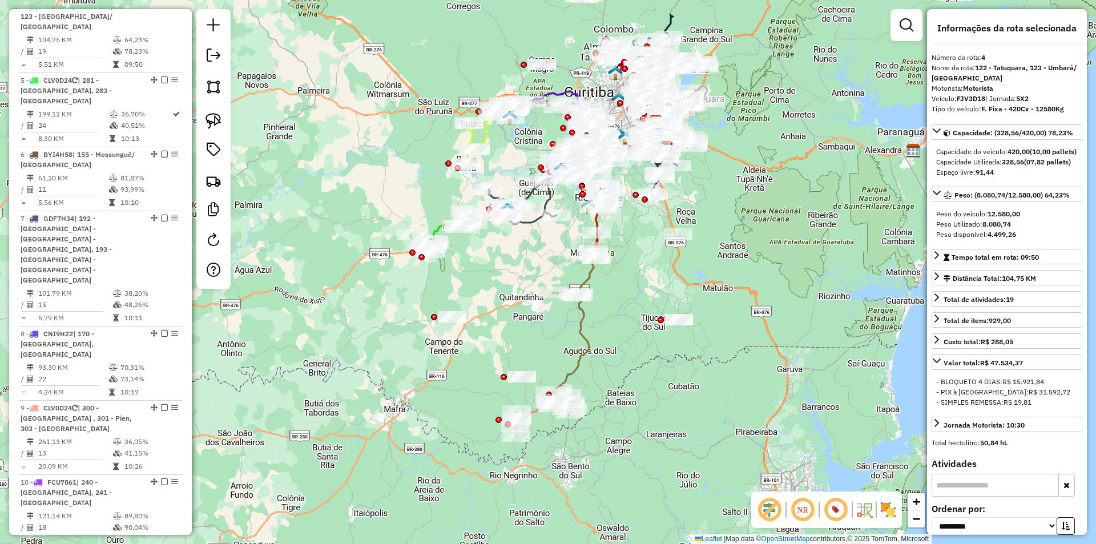
drag, startPoint x: 712, startPoint y: 195, endPoint x: 707, endPoint y: 205, distance: 12.0
click at [712, 205] on div "Janela de atendimento Grade de atendimento Capacidade Transportadoras Veículos …" at bounding box center [548, 272] width 1096 height 544
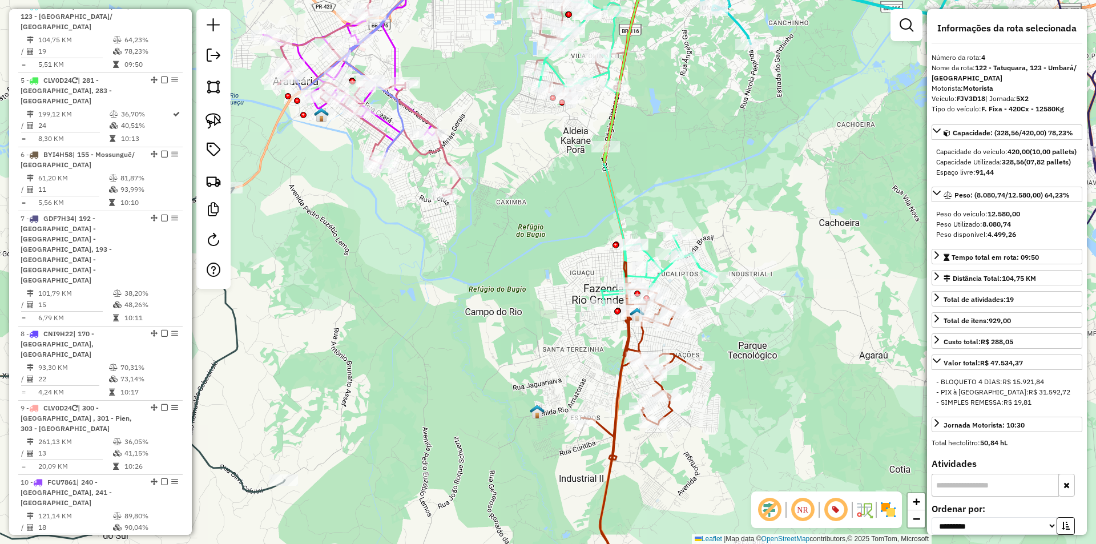
click at [618, 206] on icon at bounding box center [627, 150] width 179 height 312
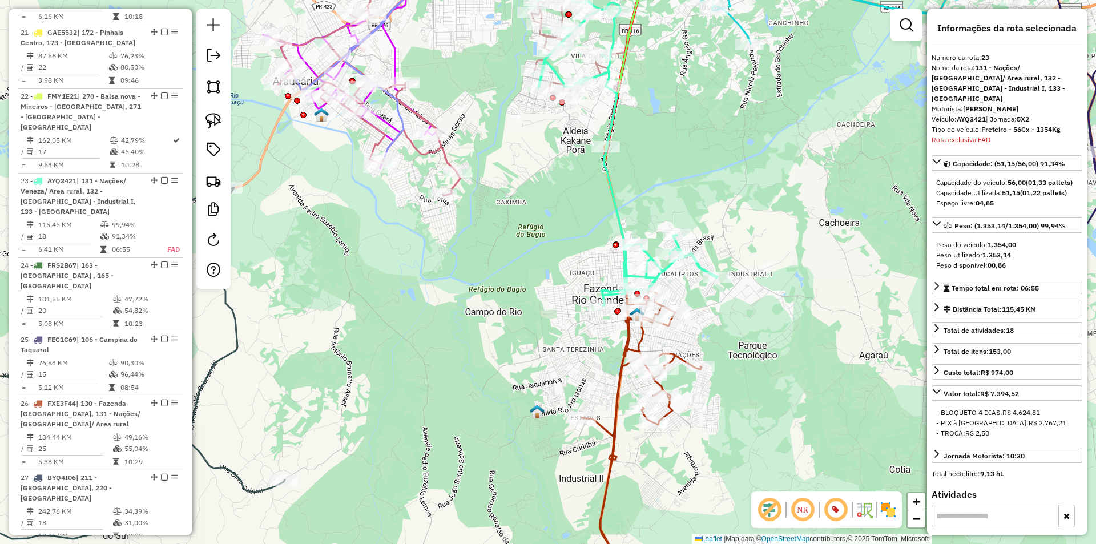
scroll to position [1984, 0]
click at [610, 205] on icon at bounding box center [627, 150] width 179 height 312
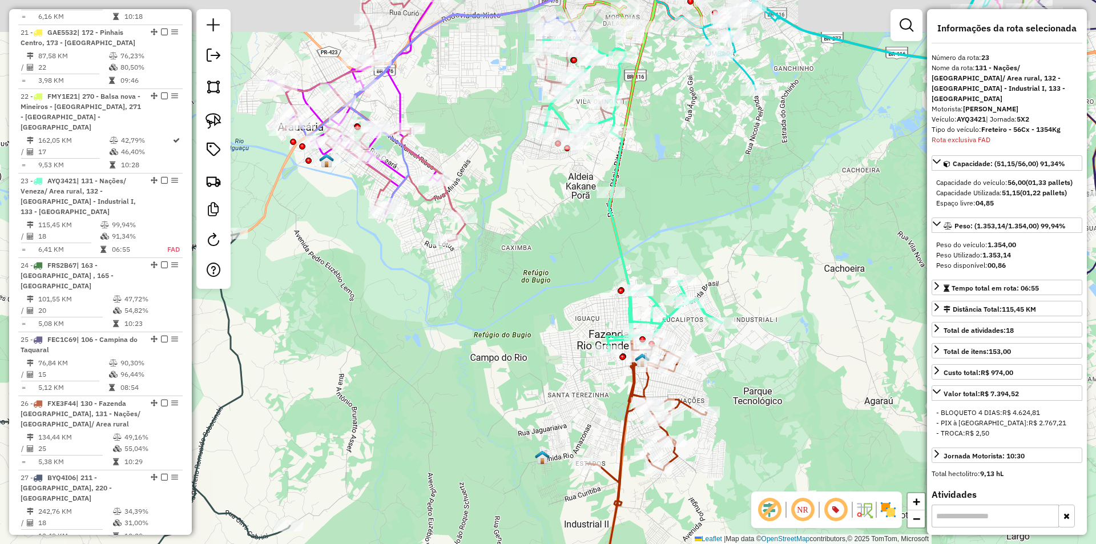
drag, startPoint x: 594, startPoint y: 133, endPoint x: 591, endPoint y: 114, distance: 19.1
click at [599, 179] on div "Janela de atendimento Grade de atendimento Capacidade Transportadoras Veículos …" at bounding box center [548, 272] width 1096 height 544
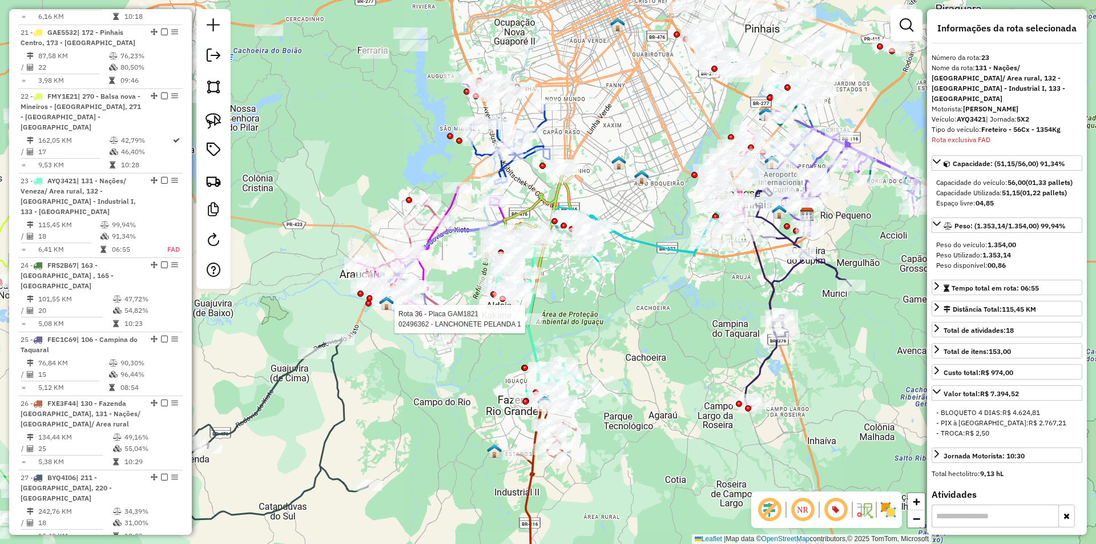
drag, startPoint x: 731, startPoint y: 142, endPoint x: 651, endPoint y: 280, distance: 159.6
click at [651, 280] on div "Rota 36 - Placa GAM1821 02496362 - LANCHONETE PELANDA 1 Janela de atendimento G…" at bounding box center [548, 272] width 1096 height 544
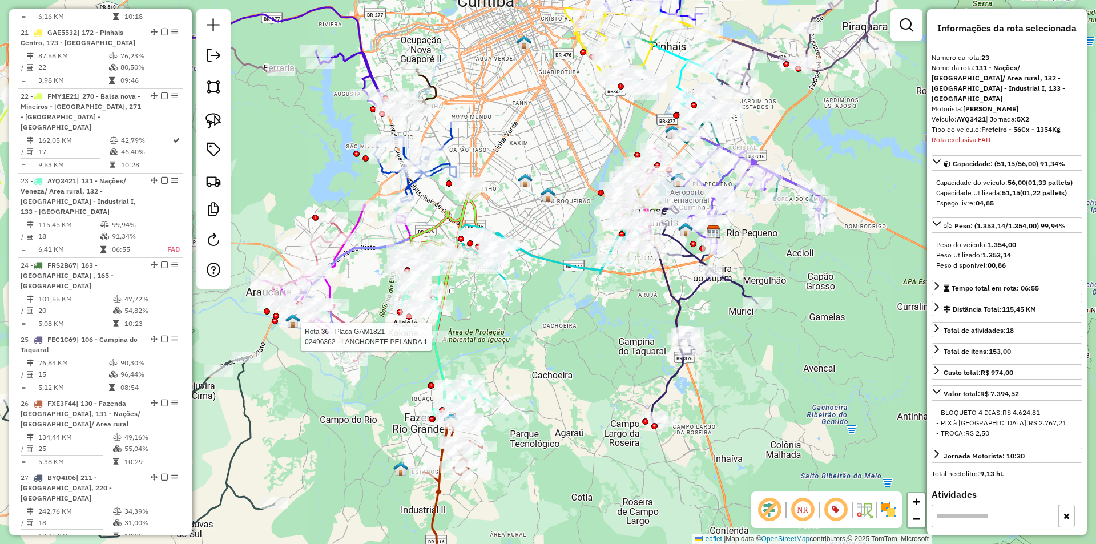
drag, startPoint x: 822, startPoint y: 118, endPoint x: 712, endPoint y: 171, distance: 122.5
click at [784, 129] on div "Rota 36 - Placa GAM1821 02496362 - LANCHONETE PELANDA 1 Janela de atendimento G…" at bounding box center [548, 272] width 1096 height 544
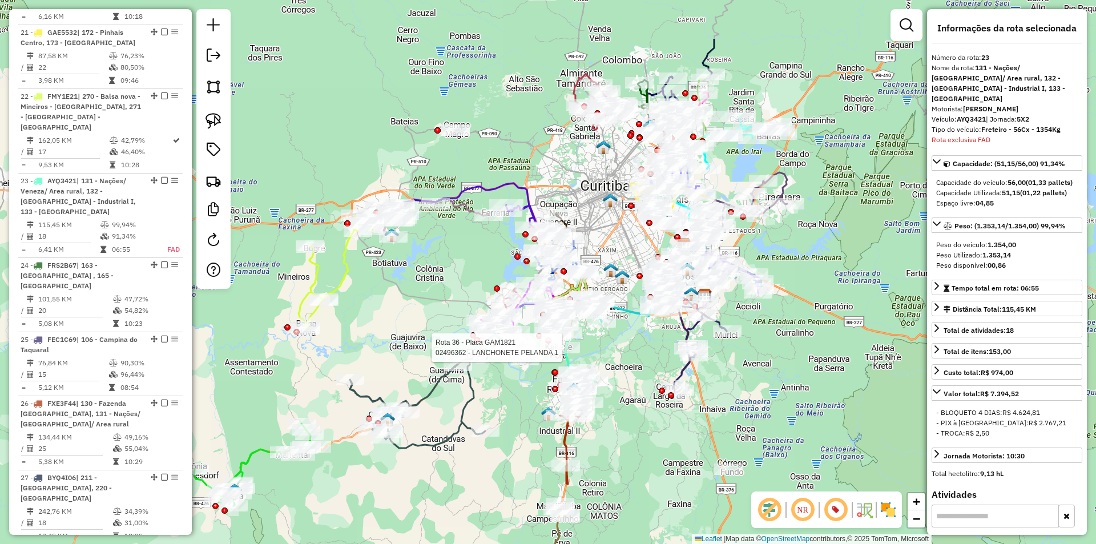
drag, startPoint x: 732, startPoint y: 72, endPoint x: 728, endPoint y: 166, distance: 93.2
click at [728, 166] on div "Rota 36 - Placa GAM1821 02496362 - LANCHONETE PELANDA 1 Janela de atendimento G…" at bounding box center [548, 272] width 1096 height 544
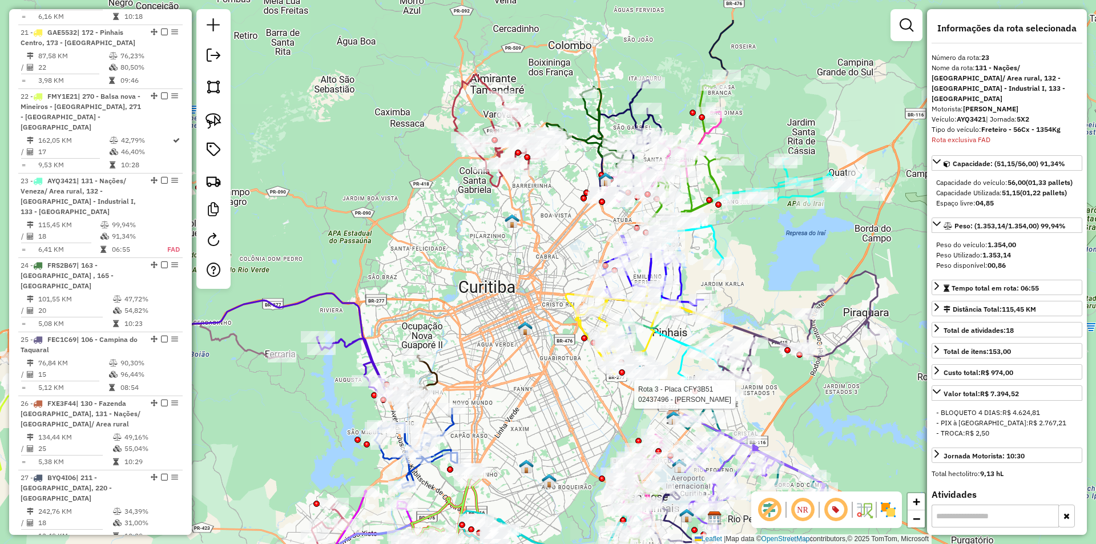
drag, startPoint x: 753, startPoint y: 188, endPoint x: 747, endPoint y: 268, distance: 80.2
click at [749, 277] on div "Rota 36 - Placa GAM1821 02496362 - LANCHONETE PELANDA 1 Rota 3 - Placa CFY3B51 …" at bounding box center [548, 272] width 1096 height 544
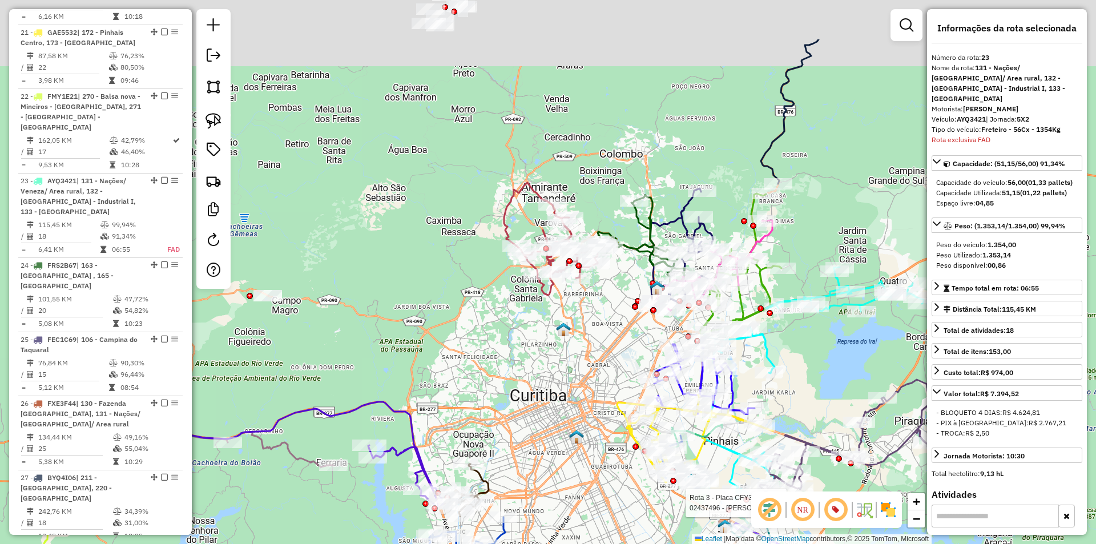
drag, startPoint x: 579, startPoint y: 143, endPoint x: 582, endPoint y: 168, distance: 25.3
click at [590, 164] on div "Rota 36 - Placa GAM1821 02496362 - LANCHONETE PELANDA 1 Rota 3 - Placa CFY3B51 …" at bounding box center [548, 272] width 1096 height 544
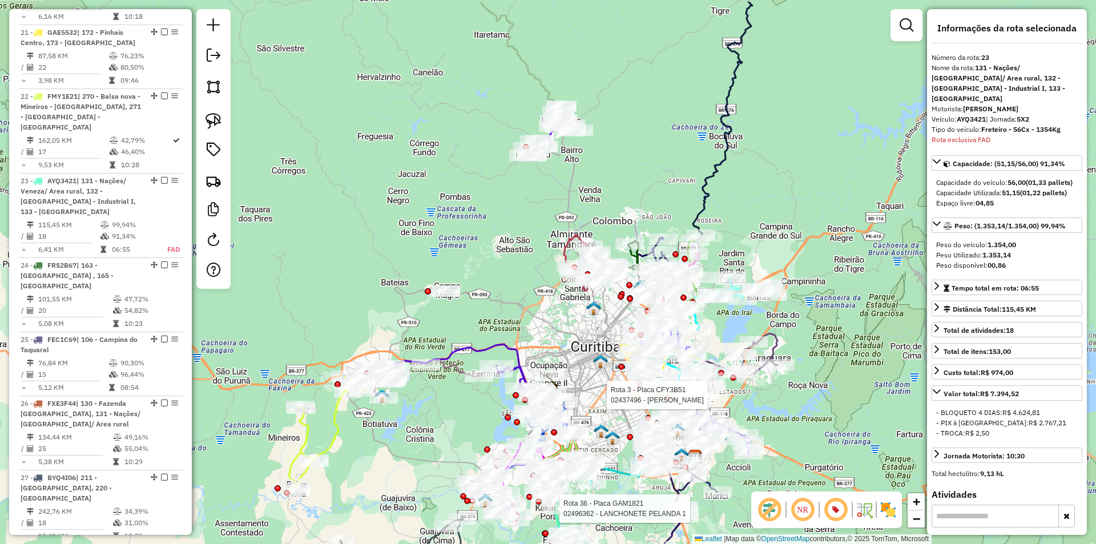
drag, startPoint x: 564, startPoint y: 131, endPoint x: 573, endPoint y: 154, distance: 25.1
click at [573, 154] on div "Rota 36 - Placa GAM1821 02496362 - LANCHONETE PELANDA 1 Rota 3 - Placa CFY3B51 …" at bounding box center [548, 272] width 1096 height 544
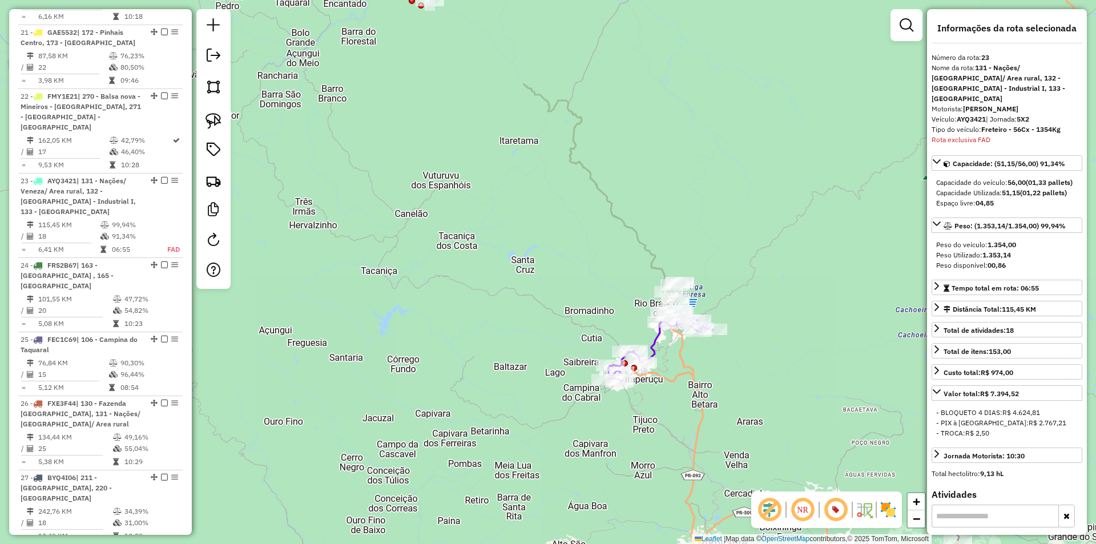
drag, startPoint x: 514, startPoint y: 123, endPoint x: 582, endPoint y: 283, distance: 173.7
click at [606, 316] on div "Rota 36 - Placa GAM1821 02496362 - LANCHONETE PELANDA 1 Rota 3 - Placa CFY3B51 …" at bounding box center [548, 272] width 1096 height 544
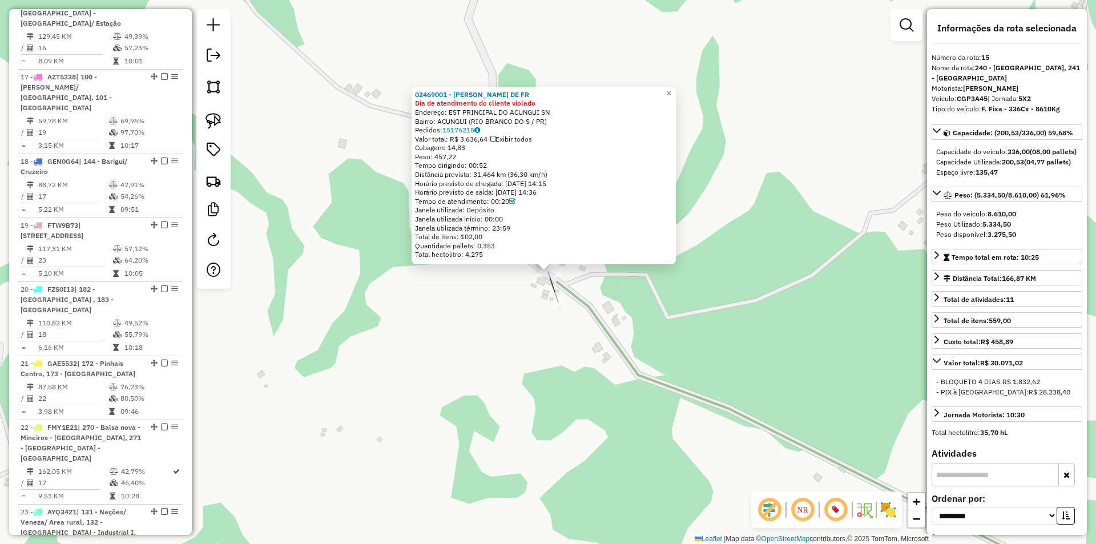
scroll to position [1432, 0]
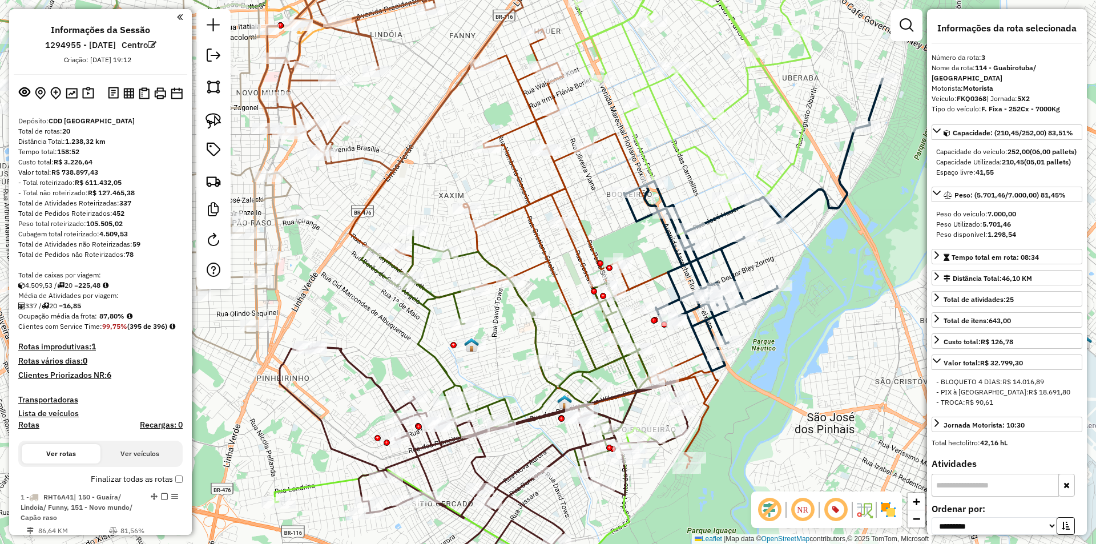
select select "**********"
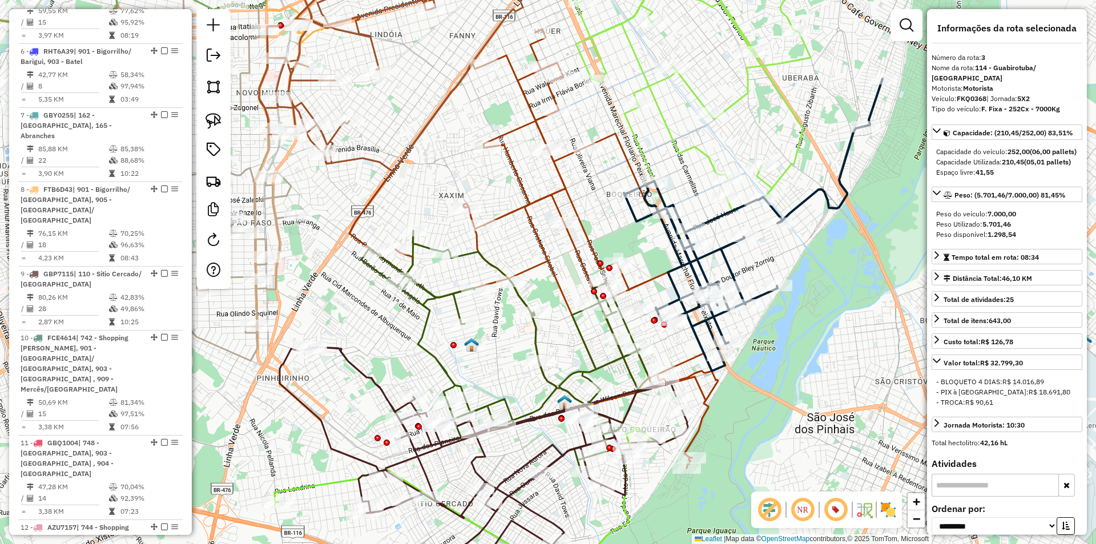
scroll to position [619, 0]
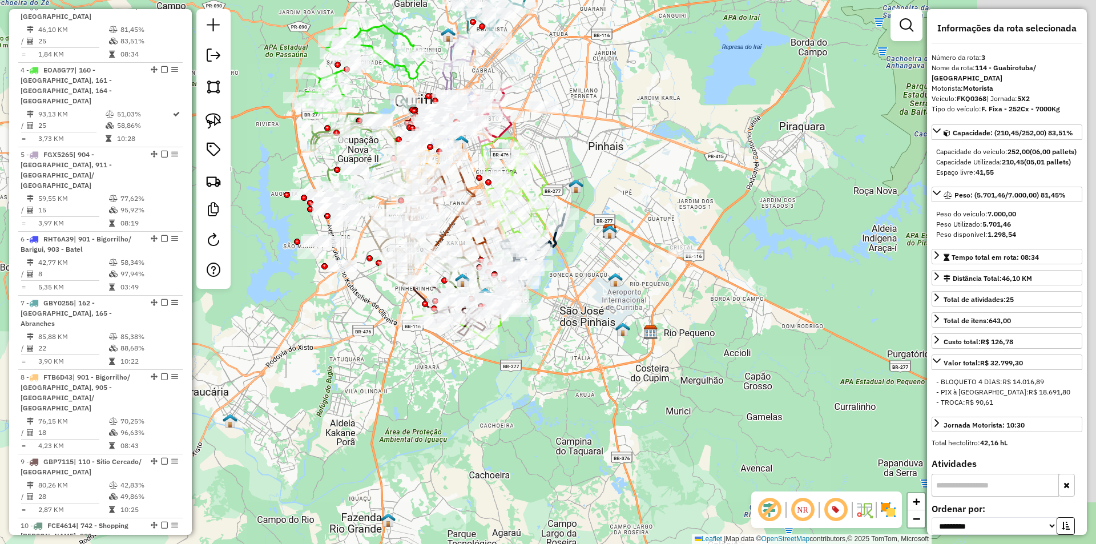
drag, startPoint x: 849, startPoint y: 200, endPoint x: 659, endPoint y: 194, distance: 190.2
click at [663, 195] on div "Janela de atendimento Grade de atendimento Capacidade Transportadoras Veículos …" at bounding box center [548, 272] width 1096 height 544
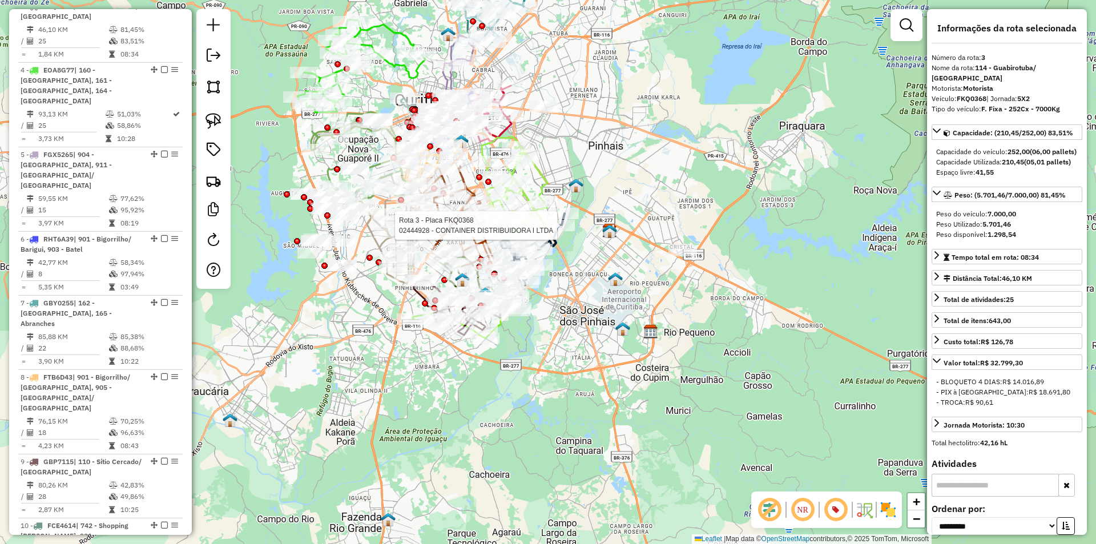
click at [707, 115] on div "Rota 3 - Placa FKQ0368 02444928 - CONTAINER DISTRIBUIDORA I LTDA Janela de aten…" at bounding box center [548, 272] width 1096 height 544
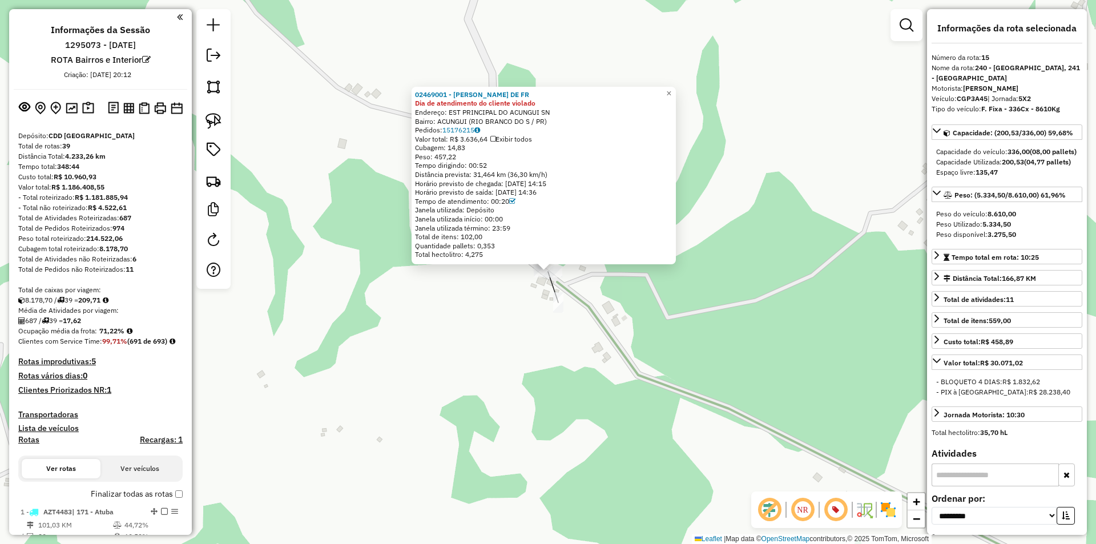
select select "**********"
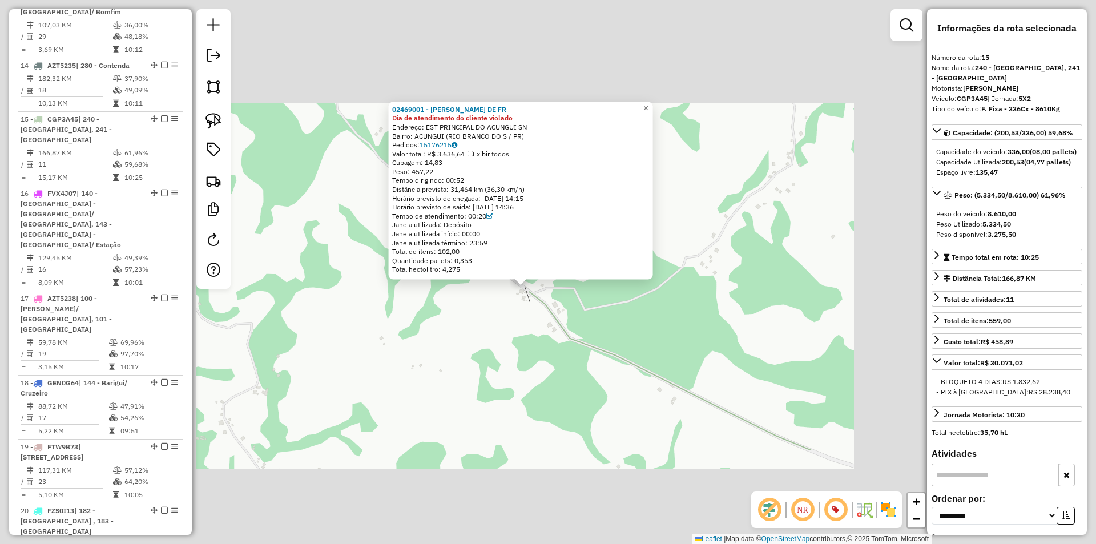
click at [516, 309] on div "02469001 - JAKSON ANTUNES DE FR Dia de atendimento do cliente violado Endereço:…" at bounding box center [548, 272] width 1096 height 544
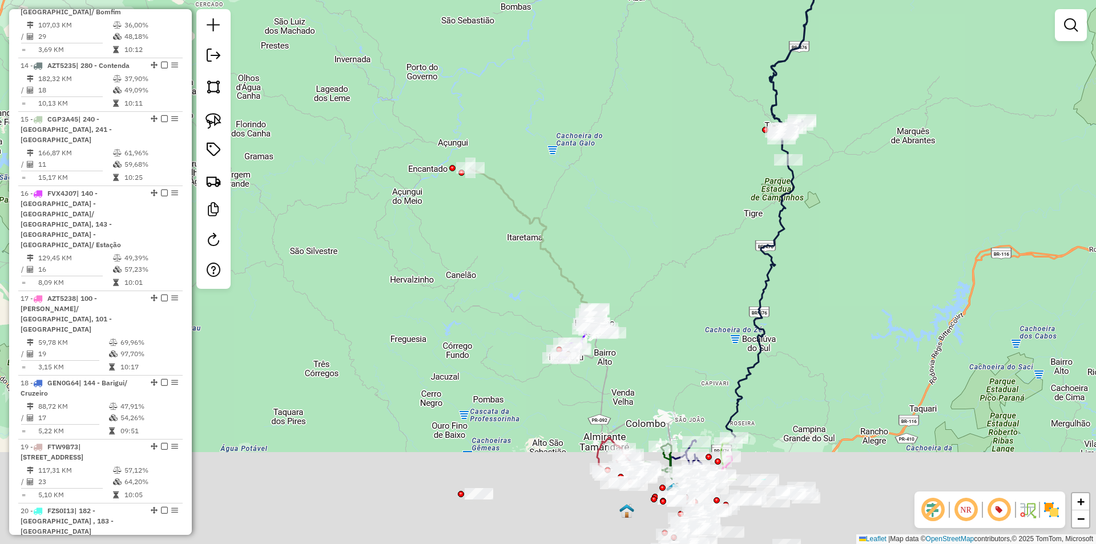
drag, startPoint x: 662, startPoint y: 388, endPoint x: 618, endPoint y: 284, distance: 112.3
click at [618, 284] on div "Janela de atendimento Grade de atendimento Capacidade Transportadoras Veículos …" at bounding box center [548, 272] width 1096 height 544
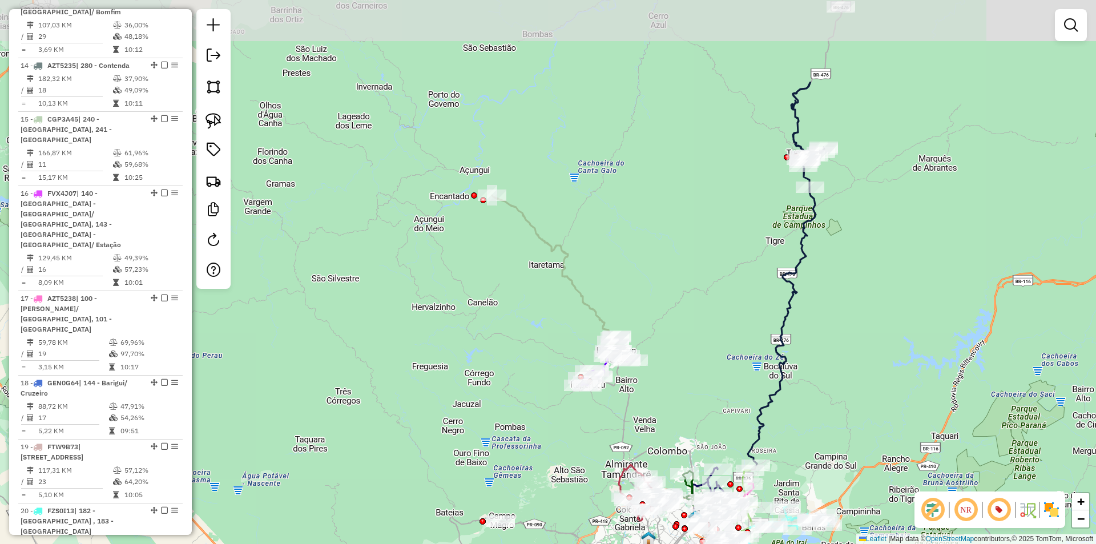
drag, startPoint x: 670, startPoint y: 120, endPoint x: 673, endPoint y: 293, distance: 173.0
click at [678, 307] on div "Janela de atendimento Grade de atendimento Capacidade Transportadoras Veículos …" at bounding box center [548, 272] width 1096 height 544
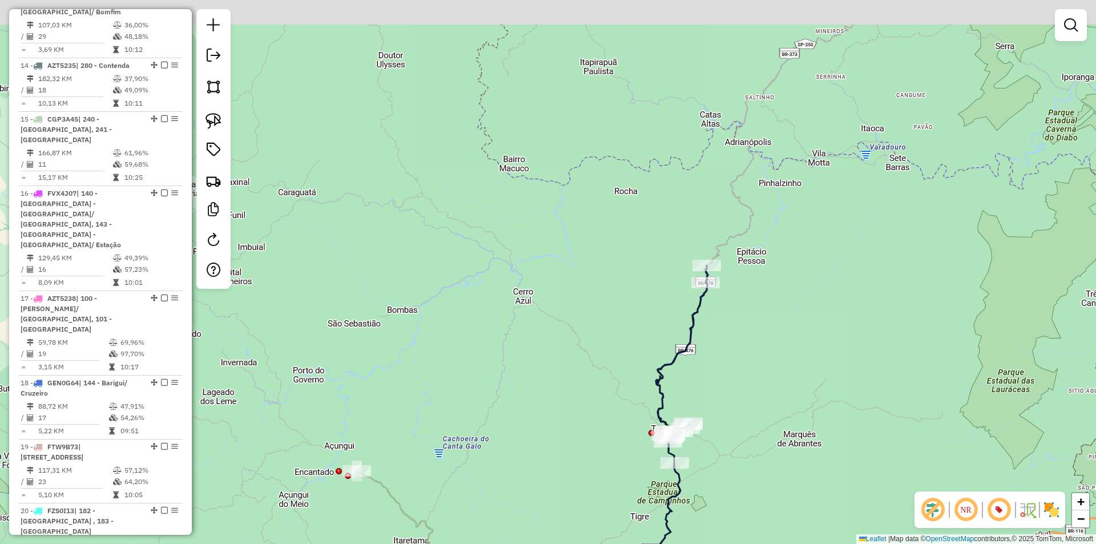
drag, startPoint x: 728, startPoint y: 136, endPoint x: 721, endPoint y: 167, distance: 31.7
click at [721, 167] on div "Janela de atendimento Grade de atendimento Capacidade Transportadoras Veículos …" at bounding box center [548, 272] width 1096 height 544
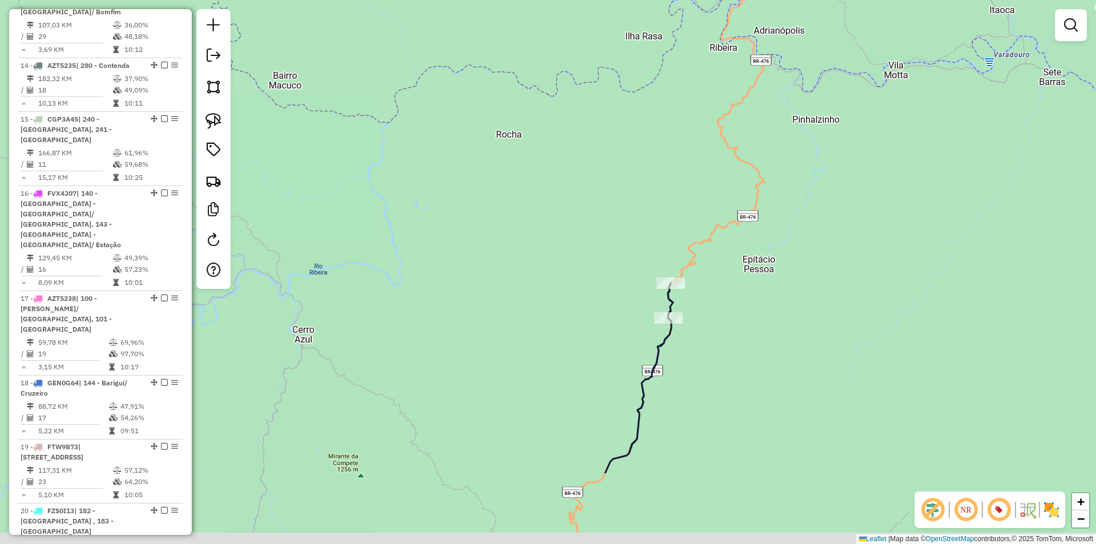
drag, startPoint x: 708, startPoint y: 248, endPoint x: 692, endPoint y: 140, distance: 109.1
click at [708, 136] on div "Janela de atendimento Grade de atendimento Capacidade Transportadoras Veículos …" at bounding box center [548, 272] width 1096 height 544
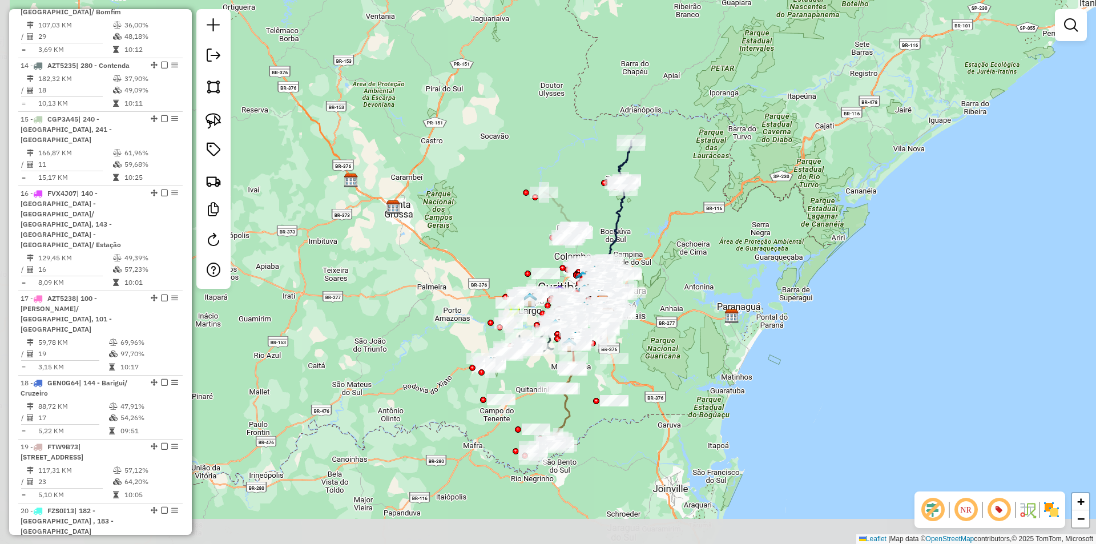
drag, startPoint x: 650, startPoint y: 350, endPoint x: 676, endPoint y: 196, distance: 155.9
click at [676, 196] on div "Janela de atendimento Grade de atendimento Capacidade Transportadoras Veículos …" at bounding box center [548, 272] width 1096 height 544
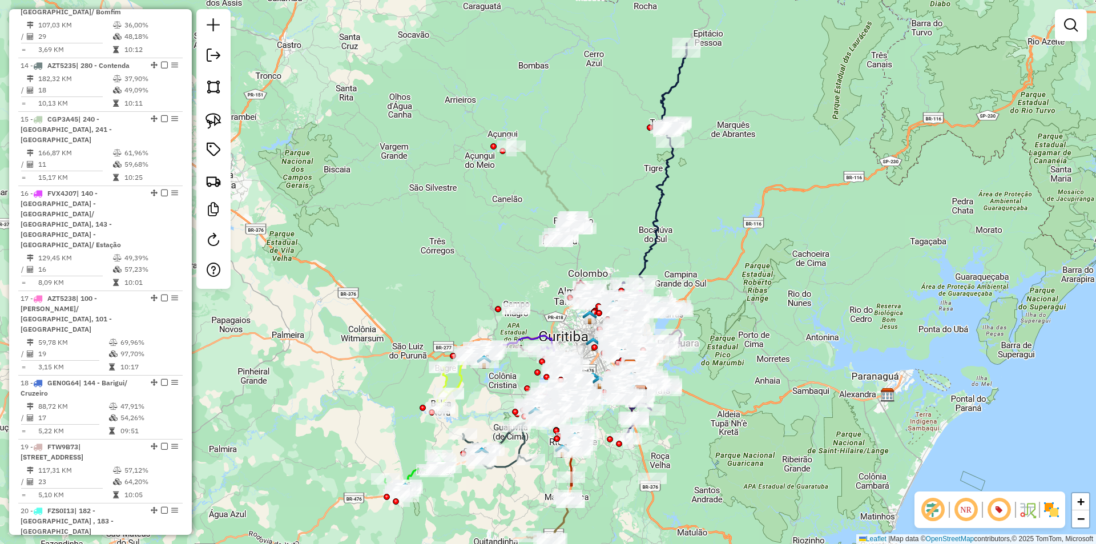
drag, startPoint x: 723, startPoint y: 136, endPoint x: 712, endPoint y: 209, distance: 74.4
click at [712, 209] on div "Janela de atendimento Grade de atendimento Capacidade Transportadoras Veículos …" at bounding box center [548, 272] width 1096 height 544
click at [648, 251] on icon at bounding box center [663, 162] width 48 height 238
select select "**********"
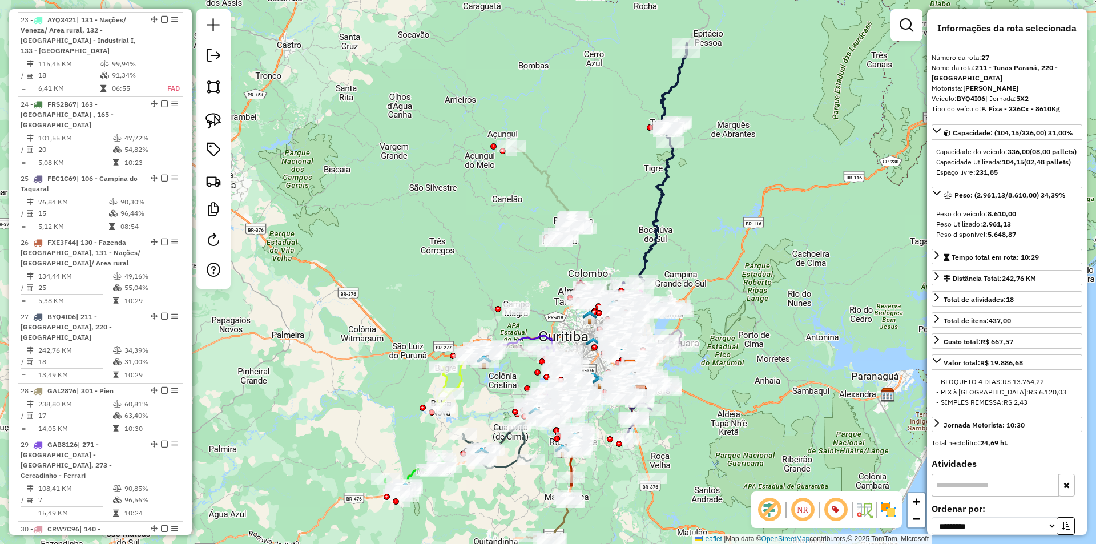
scroll to position [2271, 0]
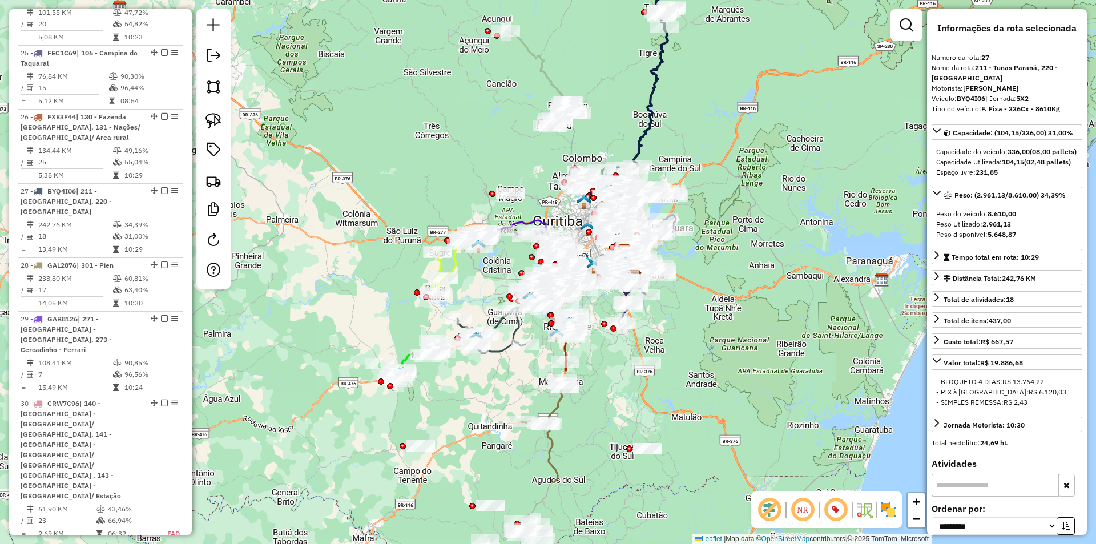
drag, startPoint x: 735, startPoint y: 348, endPoint x: 730, endPoint y: 232, distance: 115.4
click at [730, 232] on div "Janela de atendimento Grade de atendimento Capacidade Transportadoras Veículos …" at bounding box center [548, 272] width 1096 height 544
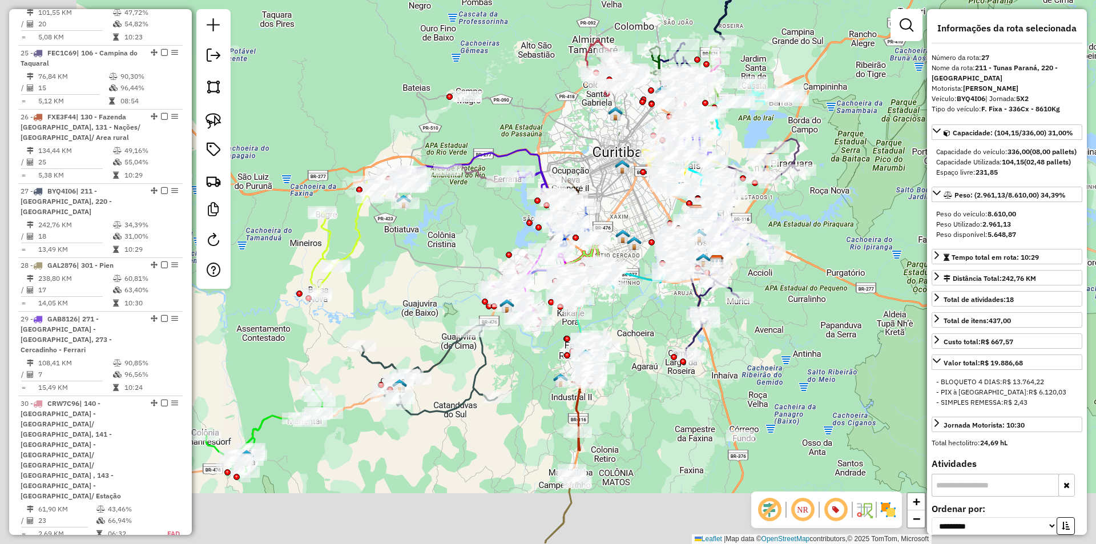
drag, startPoint x: 359, startPoint y: 336, endPoint x: 490, endPoint y: 268, distance: 147.8
click at [490, 235] on div "Janela de atendimento Grade de atendimento Capacidade Transportadoras Veículos …" at bounding box center [548, 272] width 1096 height 544
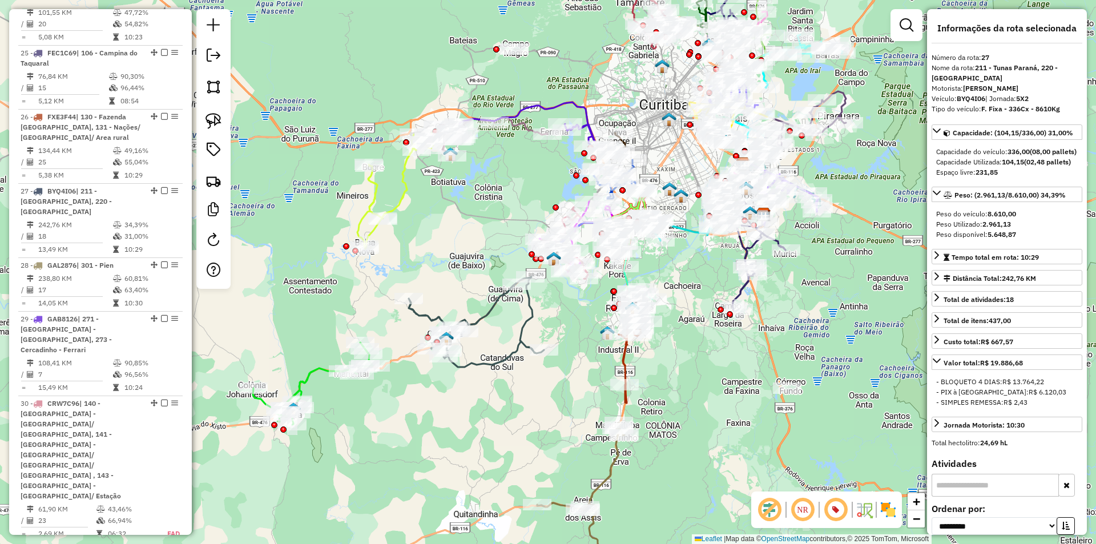
click at [488, 313] on icon at bounding box center [476, 322] width 135 height 90
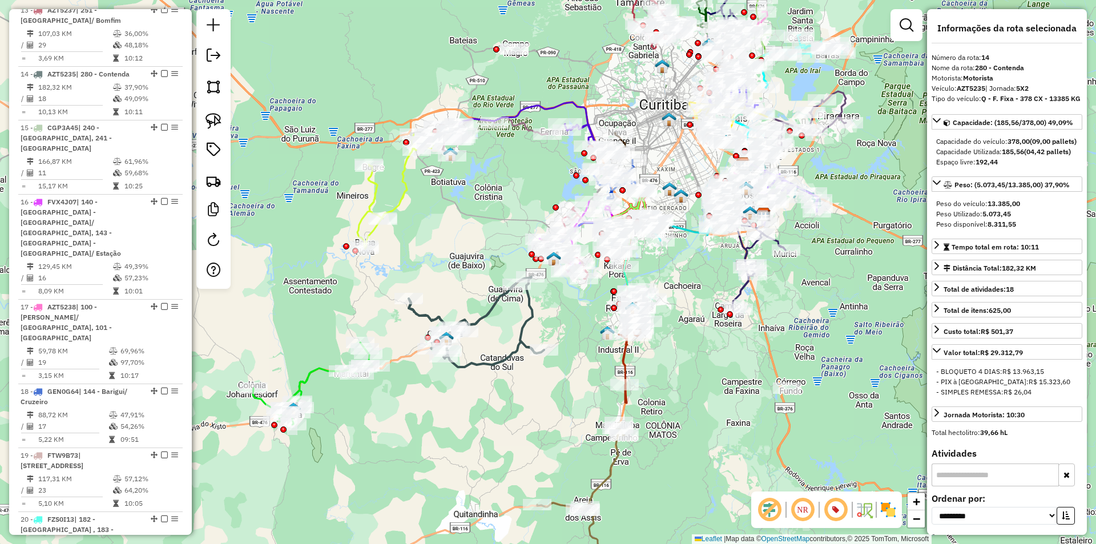
scroll to position [1378, 0]
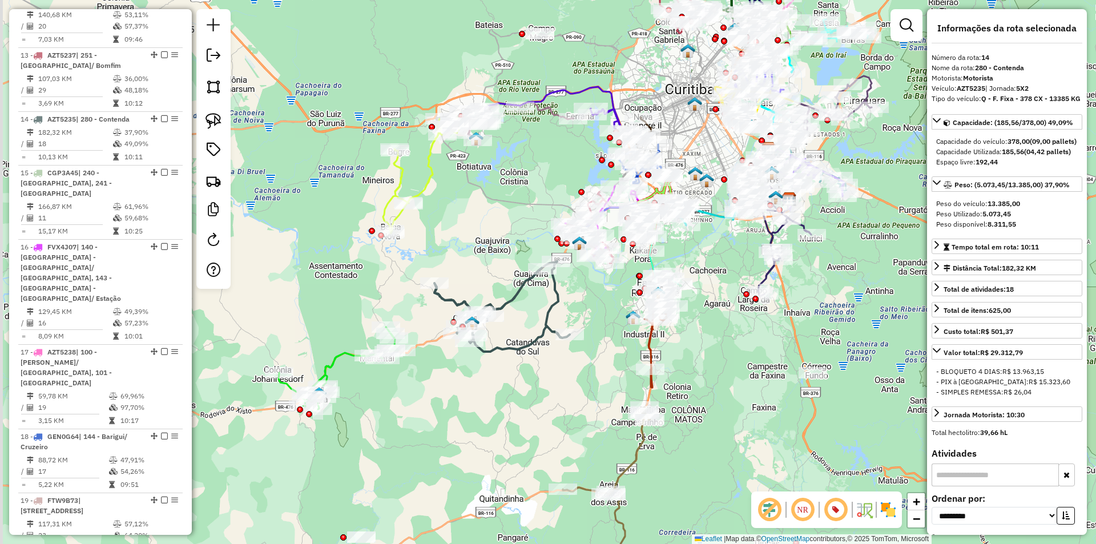
click at [477, 339] on div "Janela de atendimento Grade de atendimento Capacidade Transportadoras Veículos …" at bounding box center [548, 272] width 1096 height 544
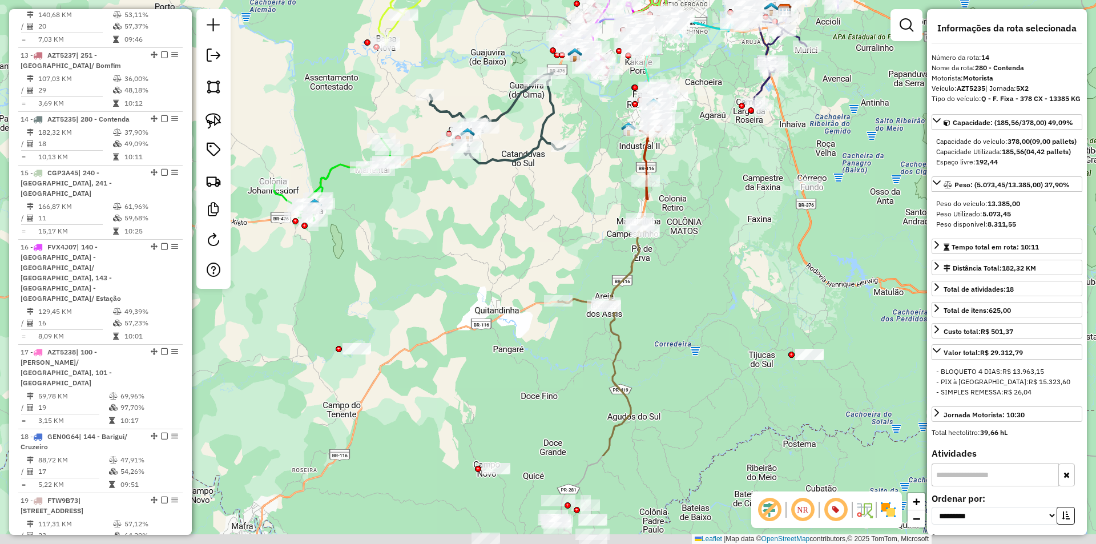
drag, startPoint x: 710, startPoint y: 283, endPoint x: 626, endPoint y: 291, distance: 84.3
click at [697, 241] on div "Janela de atendimento Grade de atendimento Capacidade Transportadoras Veículos …" at bounding box center [548, 272] width 1096 height 544
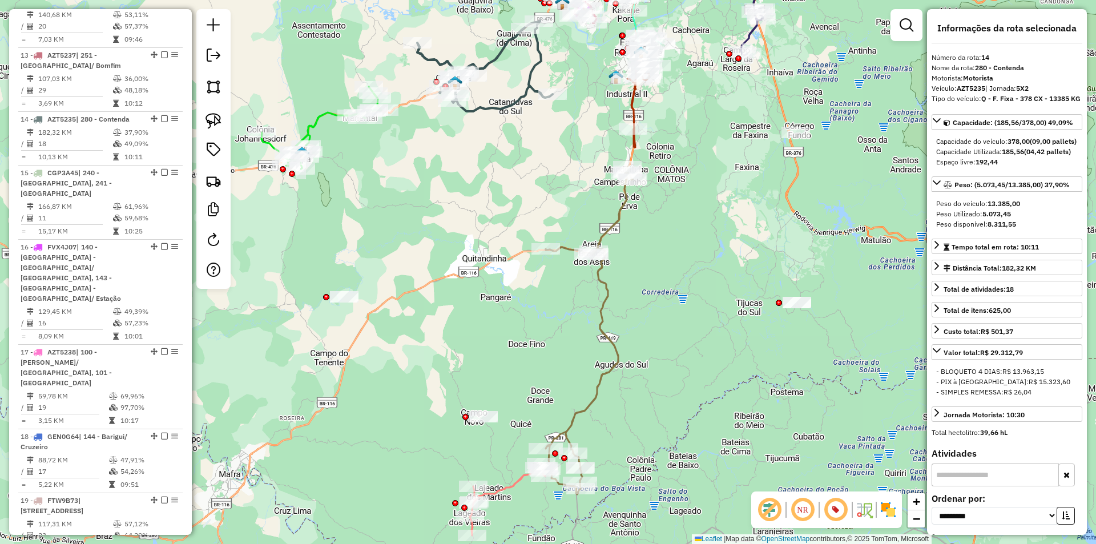
drag, startPoint x: 654, startPoint y: 388, endPoint x: 622, endPoint y: 302, distance: 91.6
click at [656, 381] on div "Janela de atendimento Grade de atendimento Capacidade Transportadoras Veículos …" at bounding box center [548, 272] width 1096 height 544
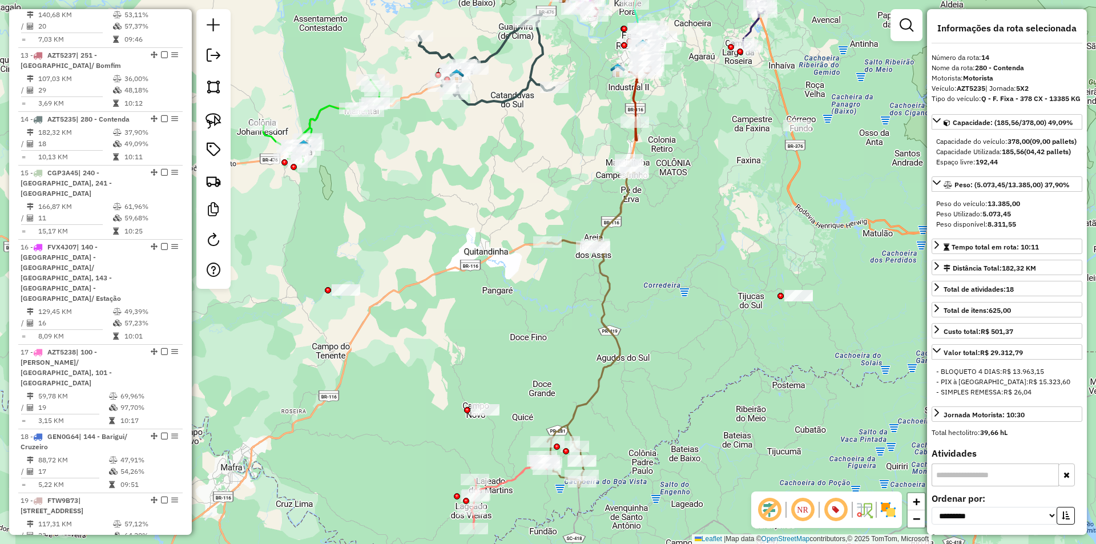
click at [615, 215] on icon at bounding box center [590, 324] width 87 height 328
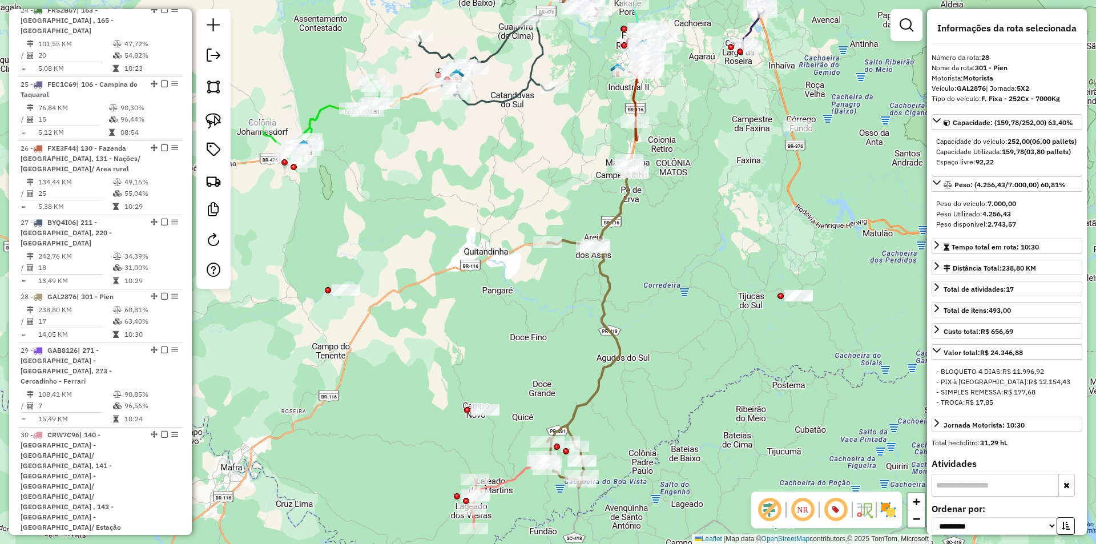
scroll to position [2335, 0]
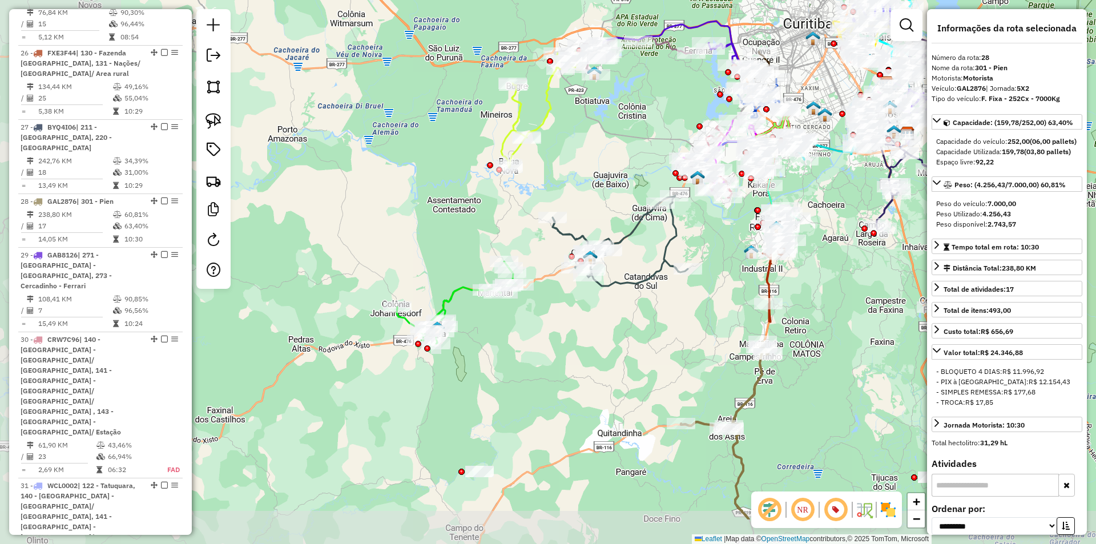
drag, startPoint x: 340, startPoint y: 406, endPoint x: 499, endPoint y: 299, distance: 192.5
click at [583, 326] on div "Janela de atendimento Grade de atendimento Capacidade Transportadoras Veículos …" at bounding box center [548, 272] width 1096 height 544
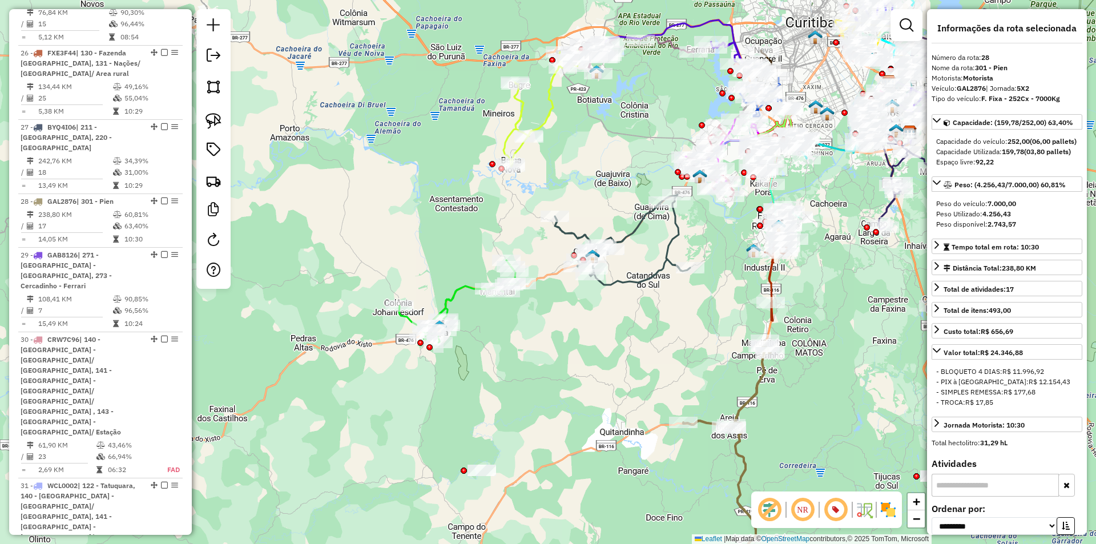
click at [461, 286] on icon at bounding box center [459, 301] width 120 height 82
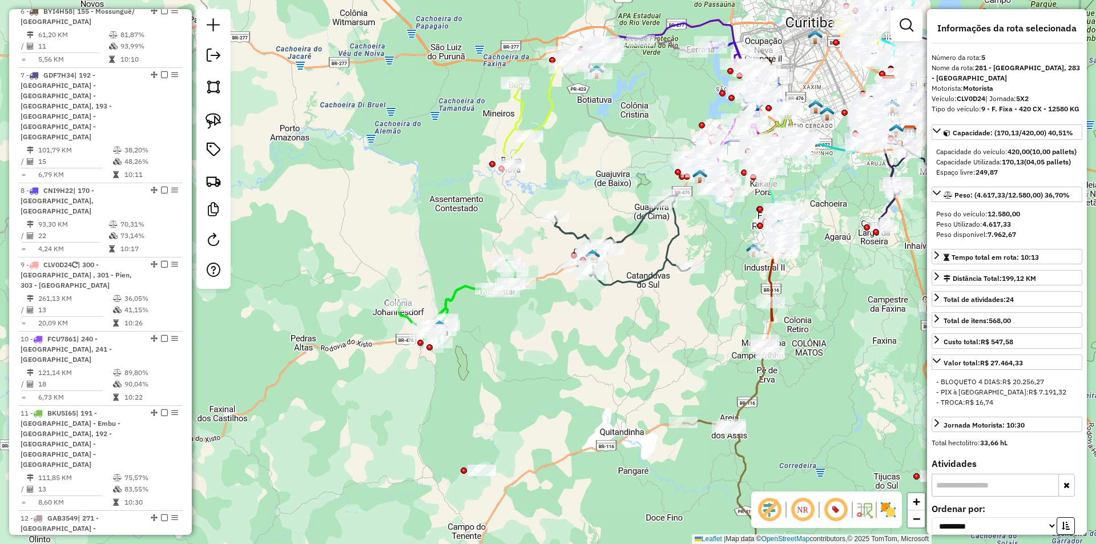
scroll to position [751, 0]
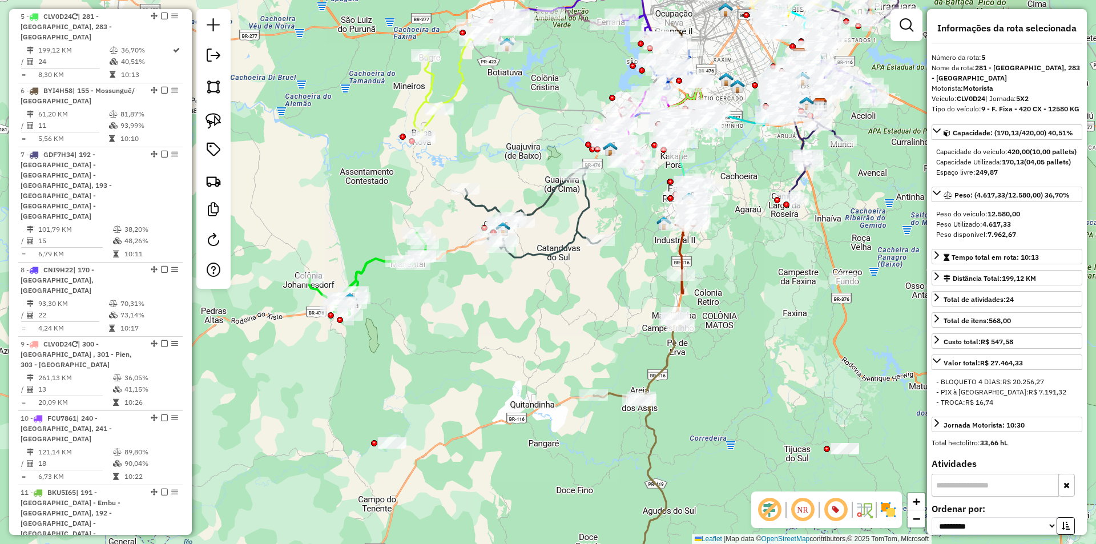
drag, startPoint x: 628, startPoint y: 320, endPoint x: 566, endPoint y: 300, distance: 64.6
click at [566, 300] on div "Janela de atendimento Grade de atendimento Capacidade Transportadoras Veículos …" at bounding box center [548, 272] width 1096 height 544
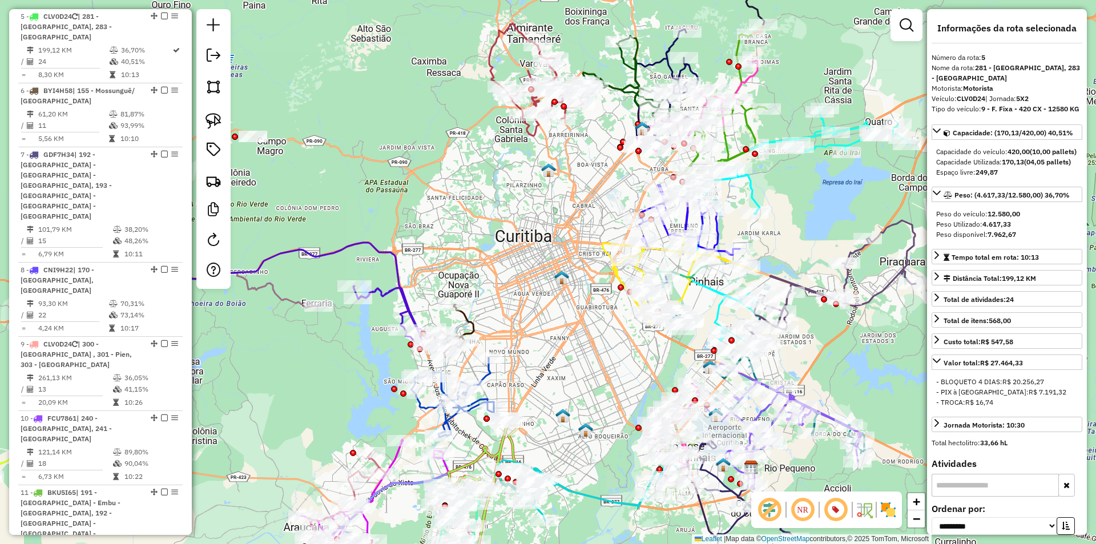
click at [749, 76] on icon at bounding box center [697, 106] width 119 height 90
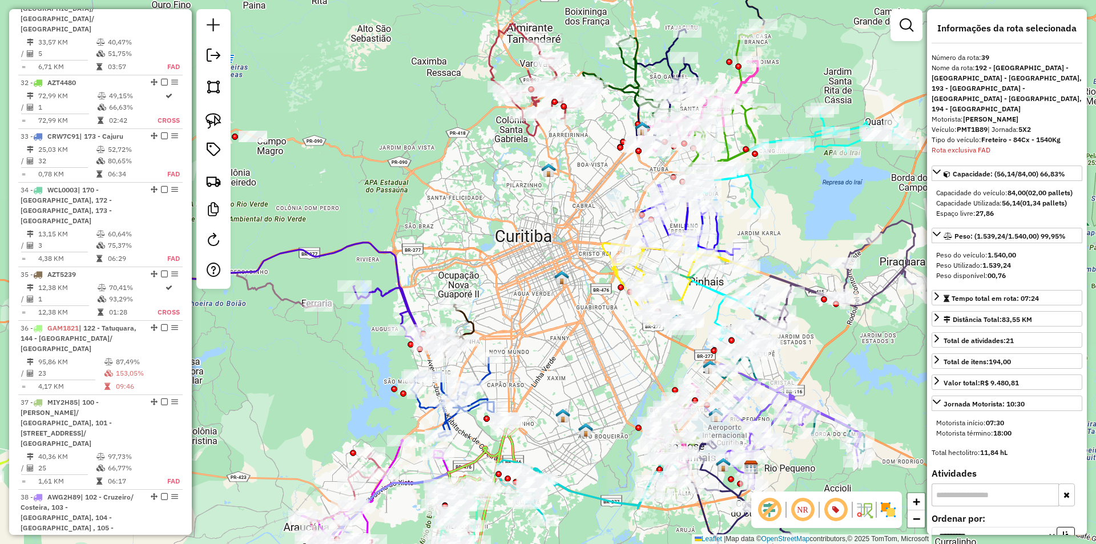
scroll to position [2904, 0]
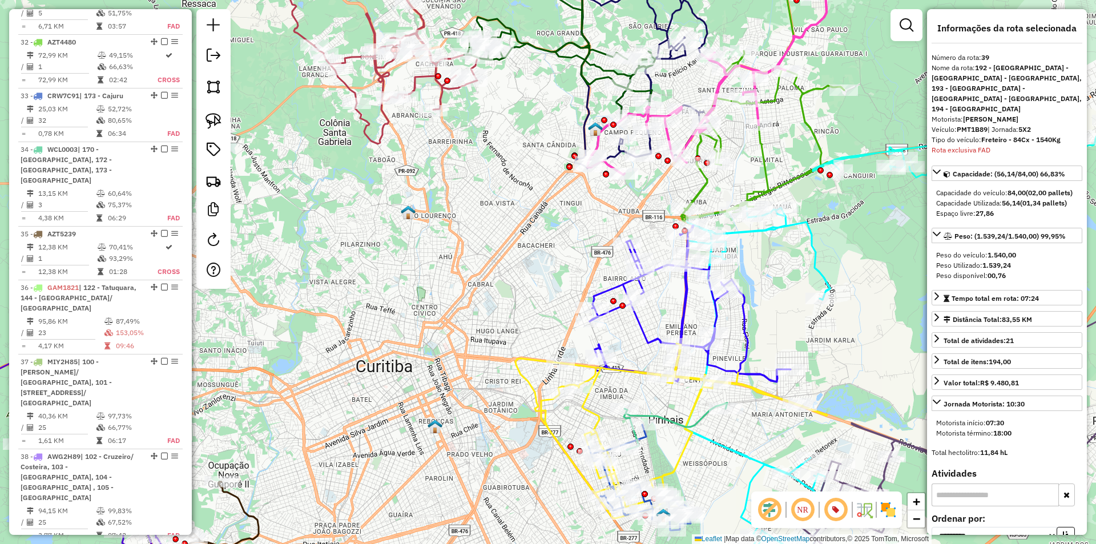
click at [615, 154] on icon at bounding box center [651, 60] width 152 height 229
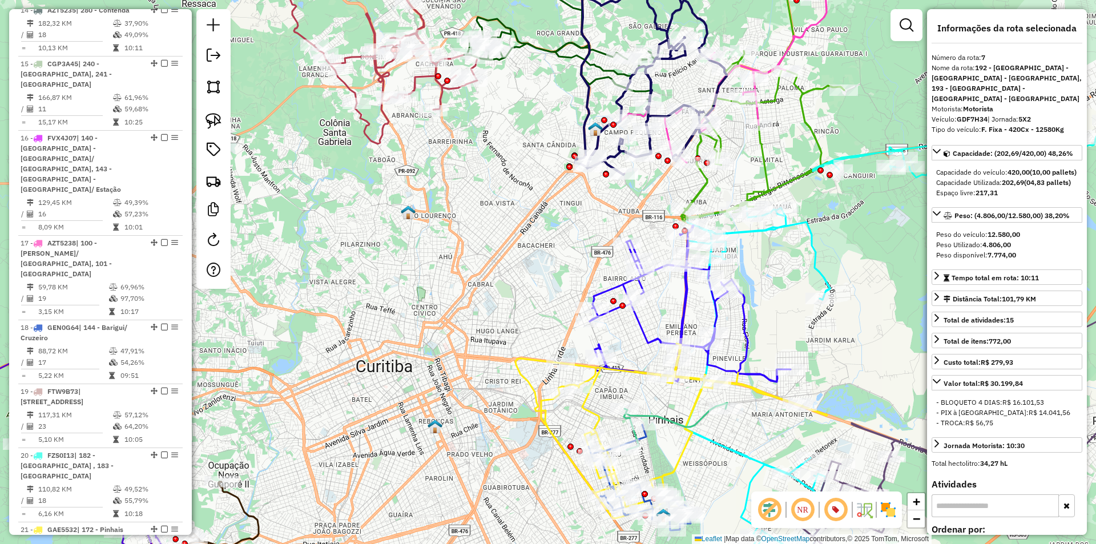
scroll to position [879, 0]
